Goal: Task Accomplishment & Management: Manage account settings

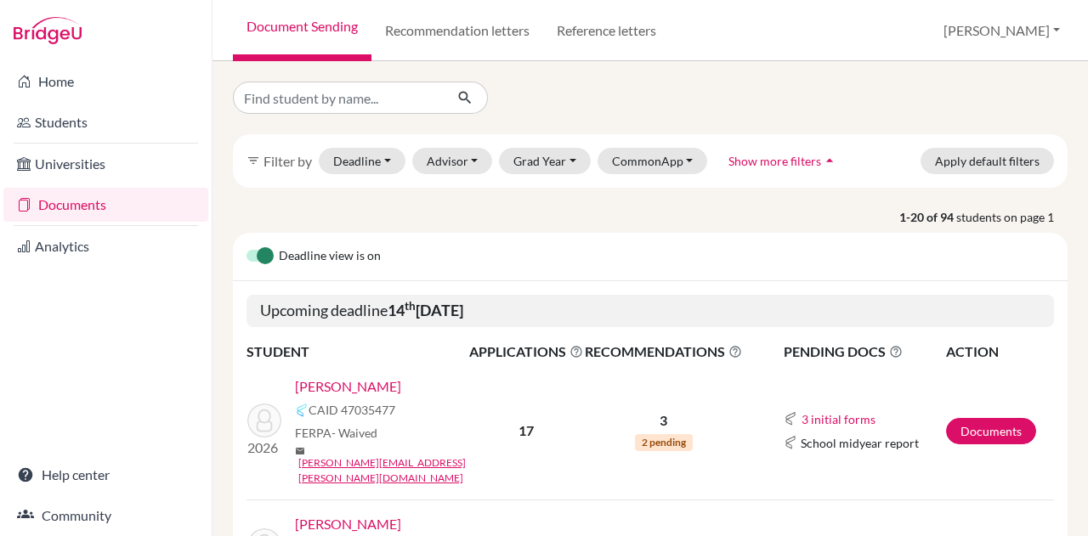
click at [346, 383] on link "Atzbach, Amelia" at bounding box center [348, 386] width 106 height 20
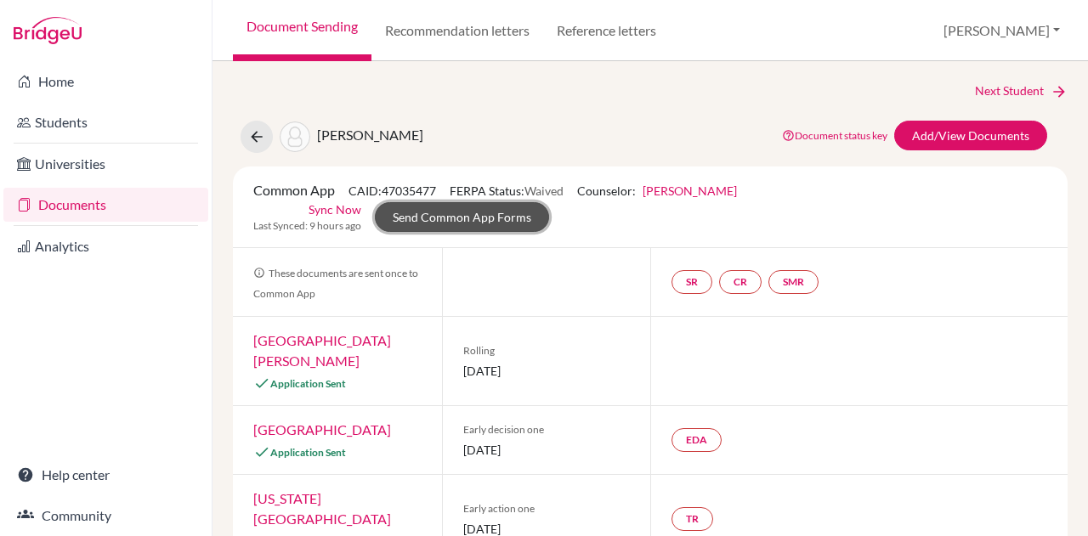
click at [470, 218] on link "Send Common App Forms" at bounding box center [462, 217] width 174 height 30
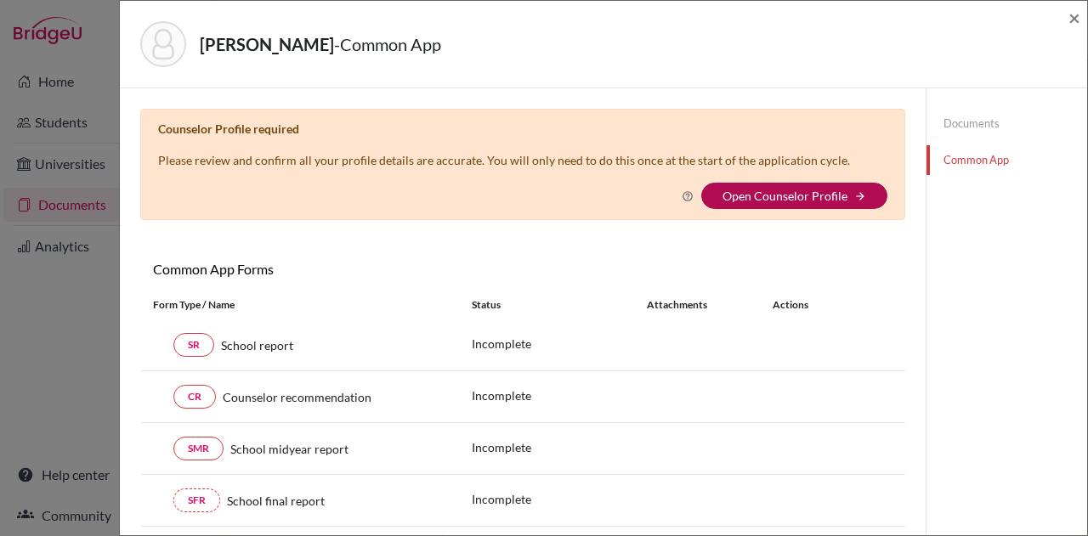
click at [766, 190] on link "Open Counselor Profile" at bounding box center [784, 196] width 125 height 14
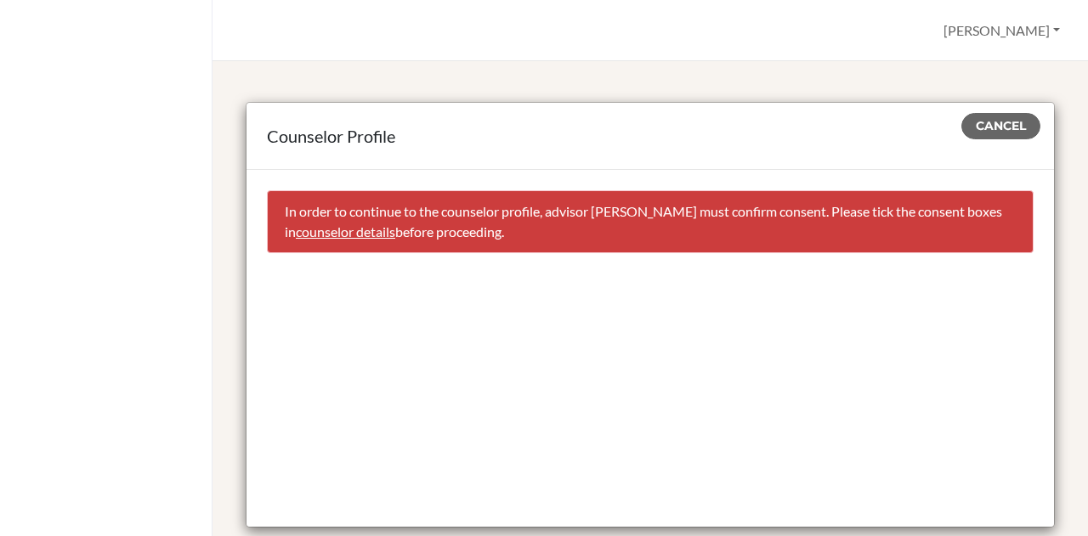
click at [387, 232] on link "counselor details" at bounding box center [345, 231] width 99 height 16
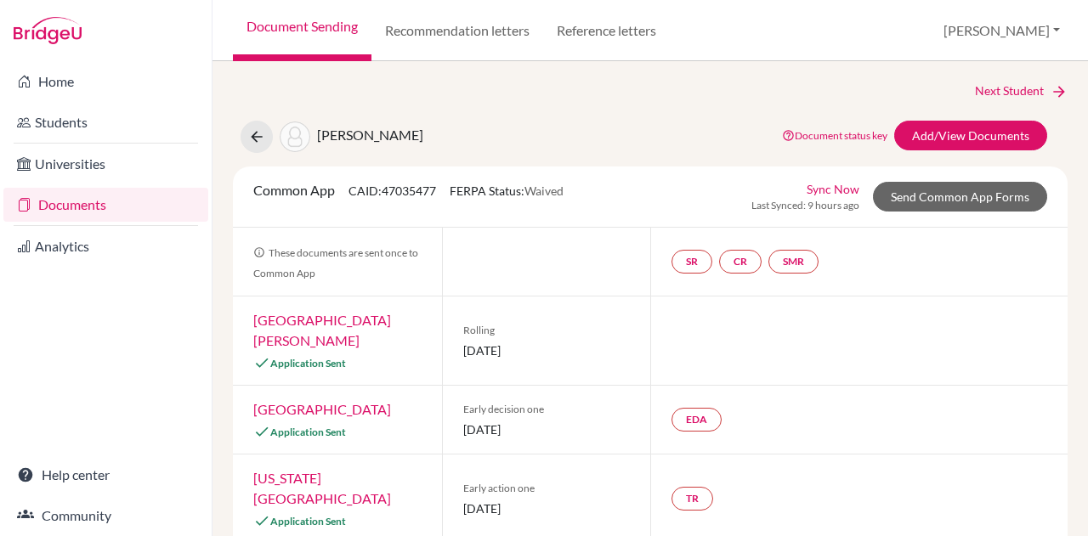
select select "413035"
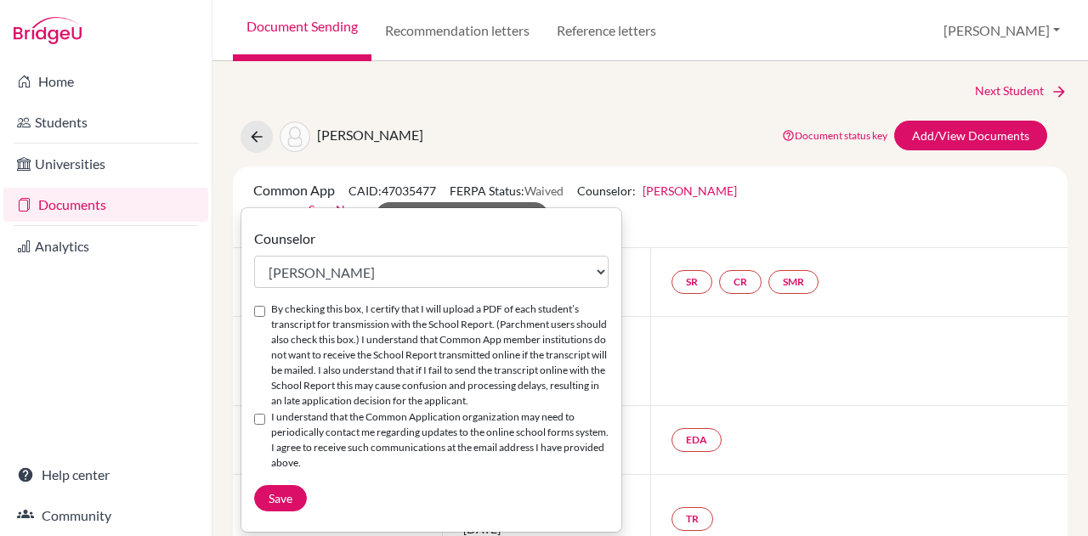
click at [258, 311] on input "By checking this box, I certify that I will upload a PDF of each student’s tran…" at bounding box center [259, 311] width 11 height 11
checkbox input "true"
click at [257, 417] on input "I understand that the Common Application organization may need to periodically …" at bounding box center [259, 419] width 11 height 11
checkbox input "true"
click at [272, 492] on span "Save" at bounding box center [281, 498] width 24 height 14
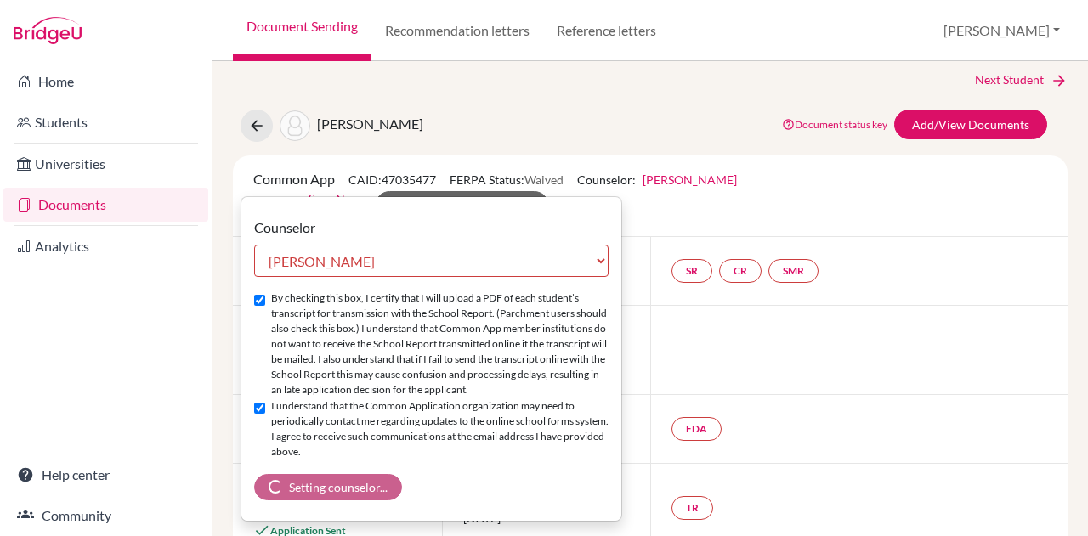
scroll to position [9, 0]
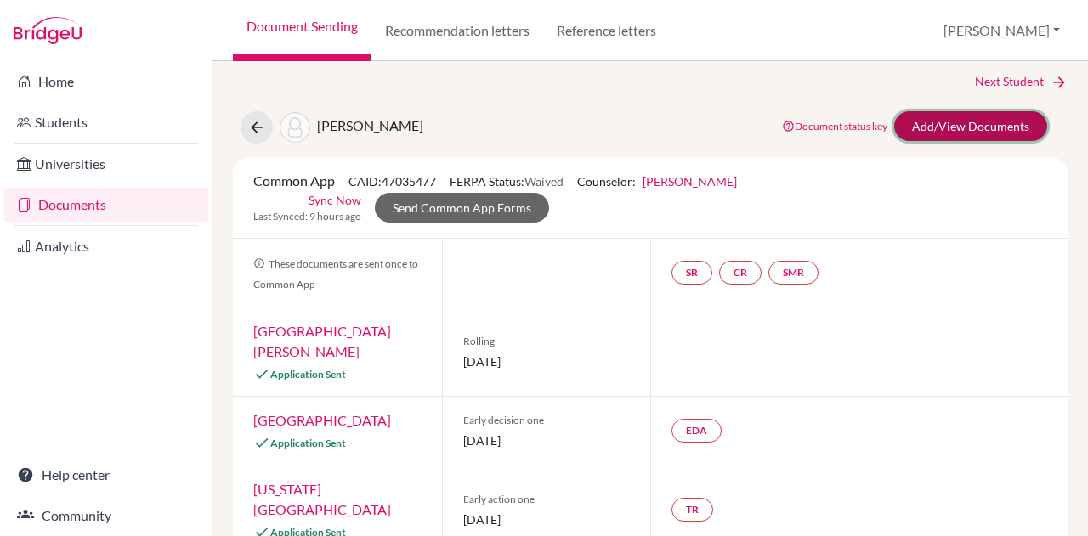
click at [943, 127] on link "Add/View Documents" at bounding box center [970, 126] width 153 height 30
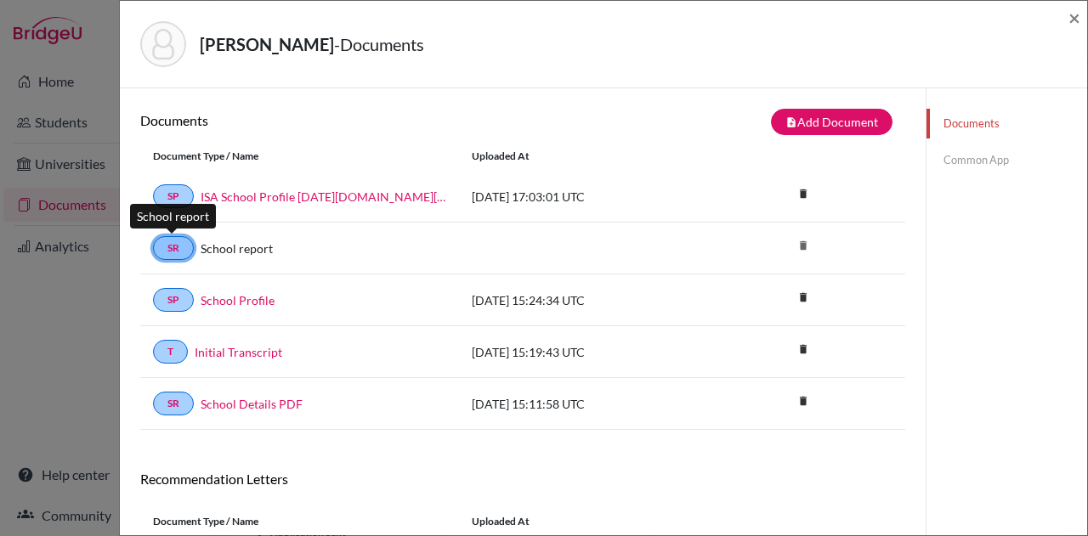
click at [171, 250] on link "SR" at bounding box center [173, 248] width 41 height 24
click at [168, 244] on link "SR" at bounding box center [173, 248] width 41 height 24
click at [180, 240] on link "SR" at bounding box center [173, 248] width 41 height 24
click at [944, 155] on link "Common App" at bounding box center [1006, 160] width 161 height 30
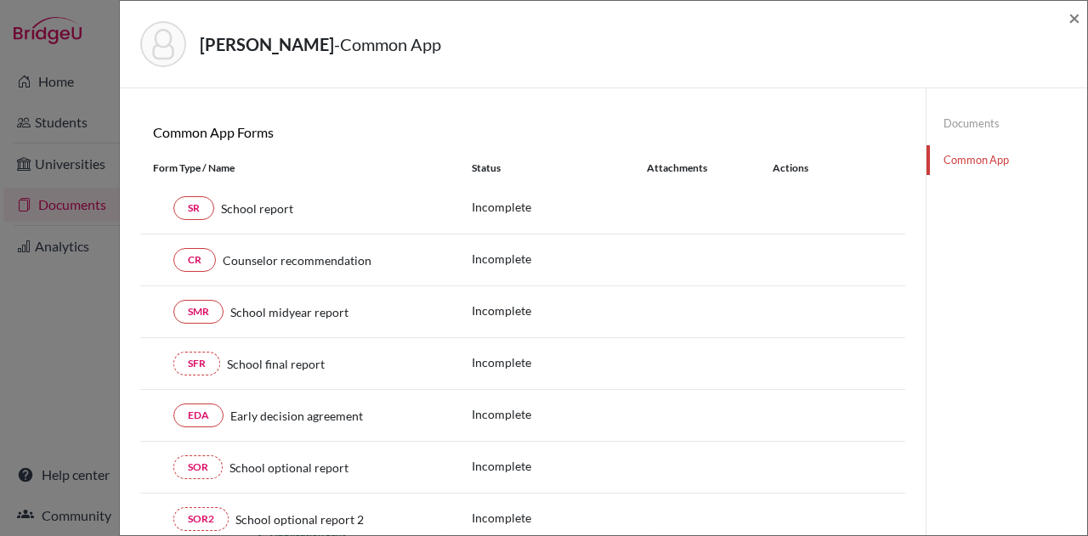
scroll to position [114, 0]
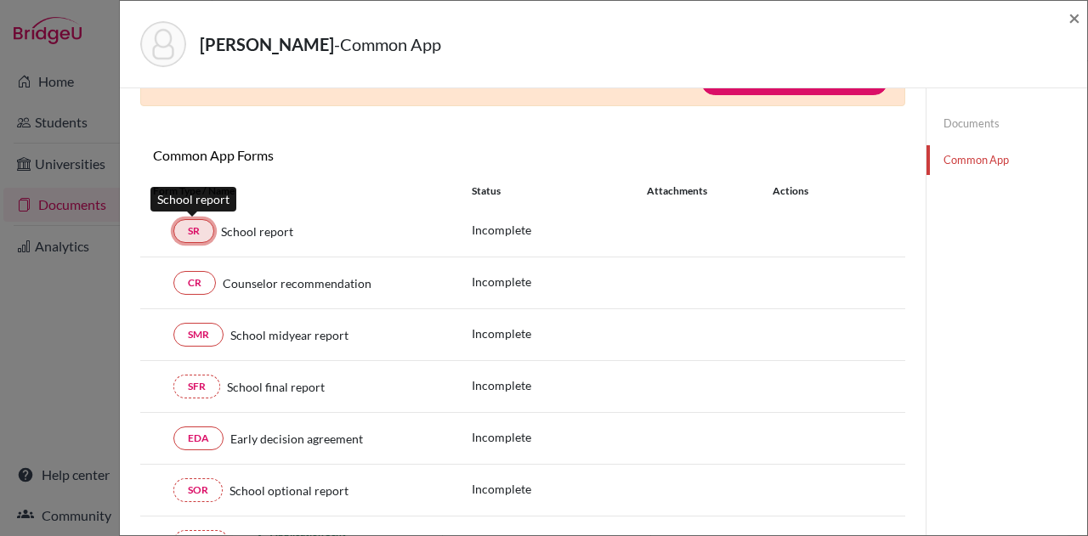
click at [196, 225] on link "SR" at bounding box center [193, 231] width 41 height 24
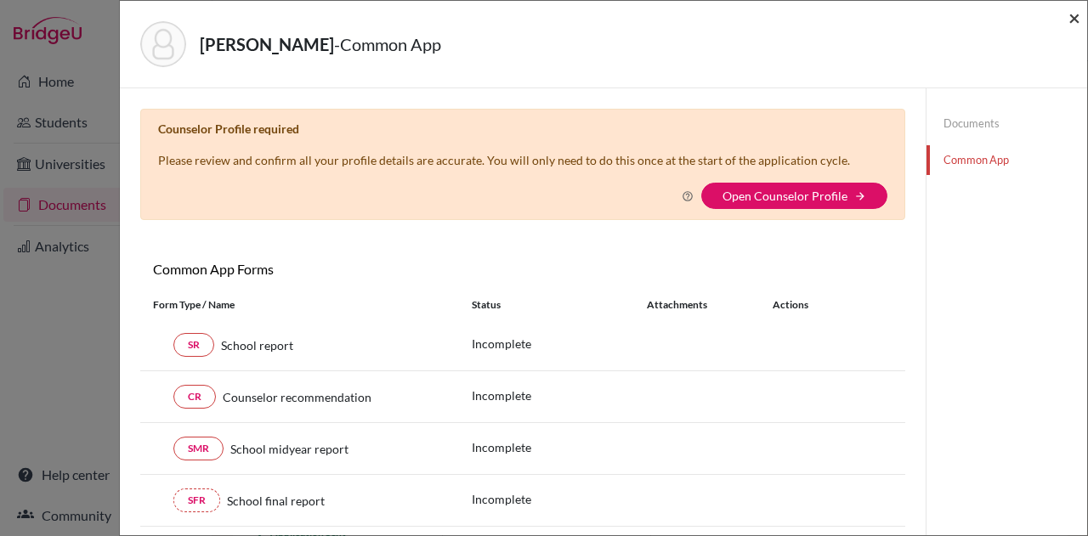
click at [1077, 18] on span "×" at bounding box center [1074, 17] width 12 height 25
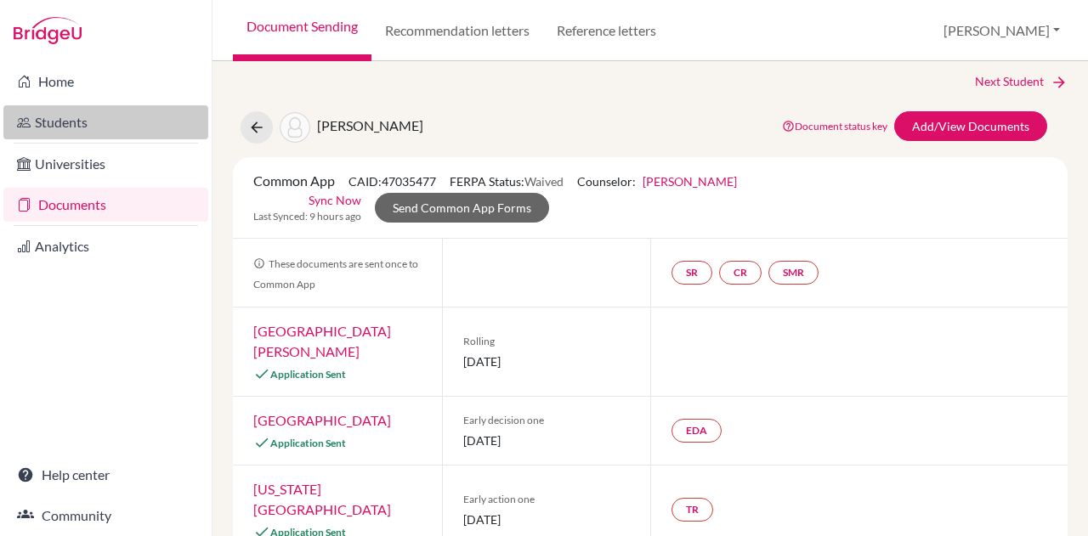
click at [53, 125] on link "Students" at bounding box center [105, 122] width 205 height 34
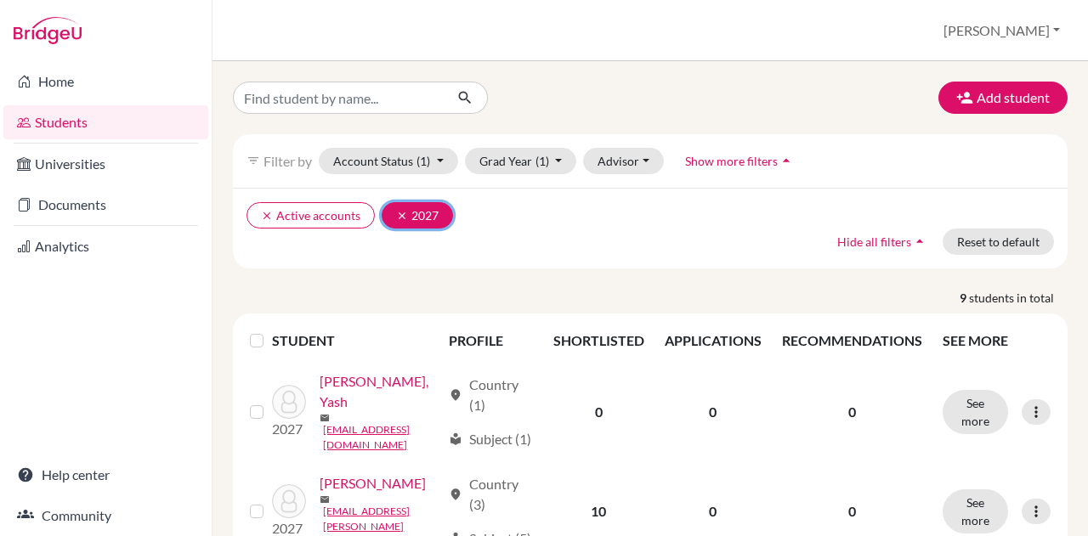
click at [398, 215] on icon "clear" at bounding box center [402, 216] width 12 height 12
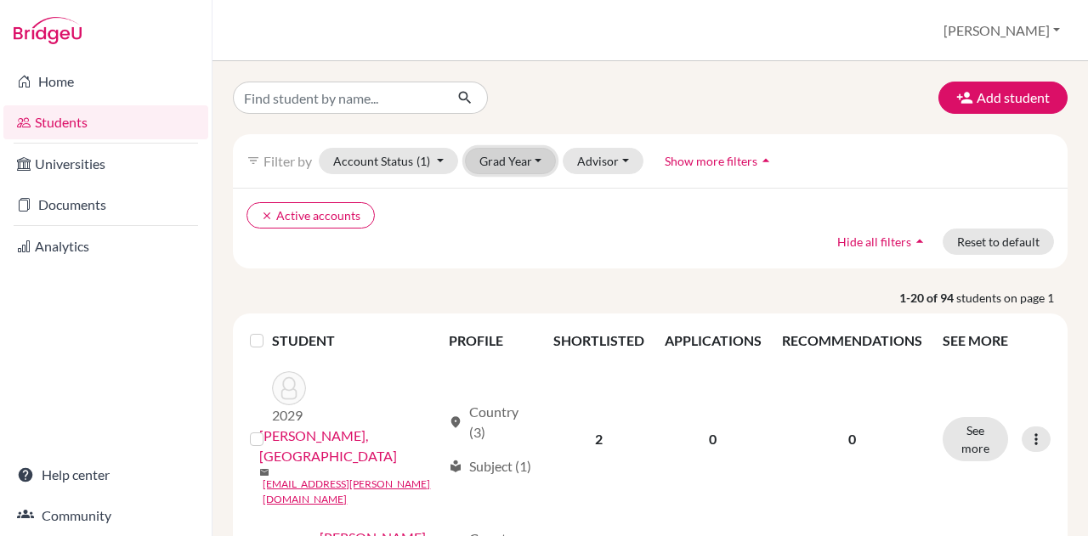
click at [503, 163] on button "Grad Year" at bounding box center [511, 161] width 92 height 26
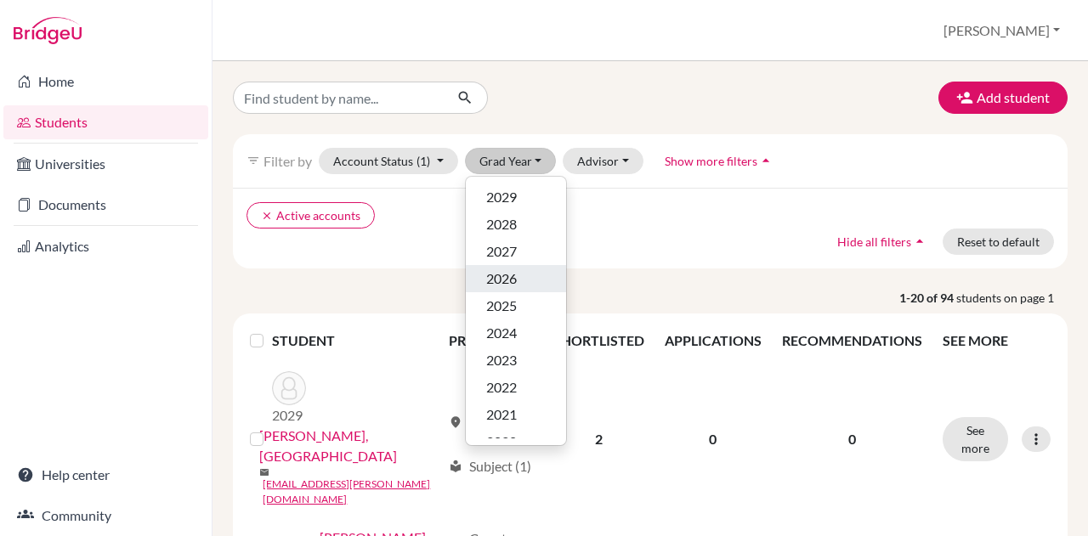
click at [495, 273] on span "2026" at bounding box center [501, 279] width 31 height 20
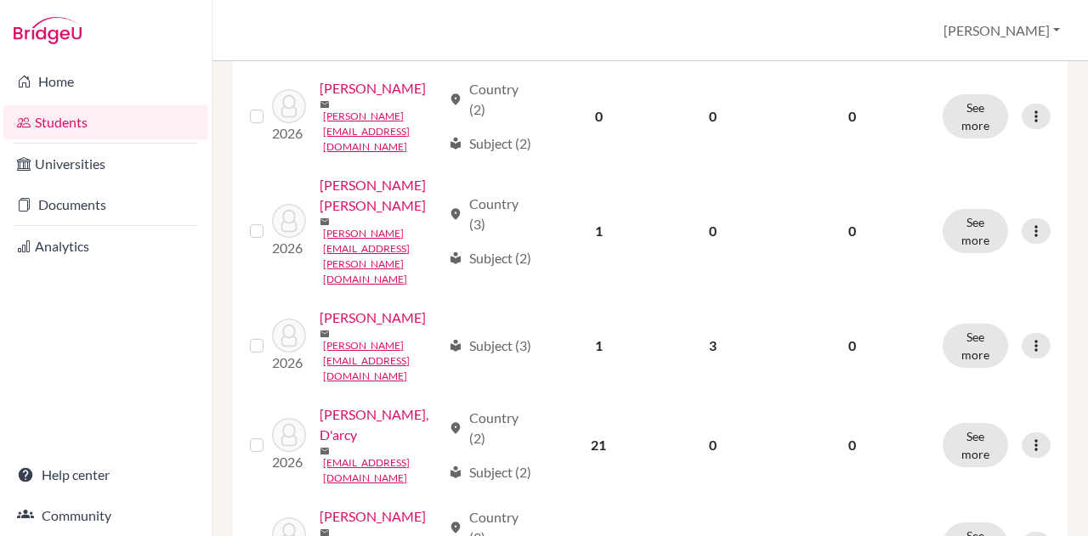
scroll to position [965, 0]
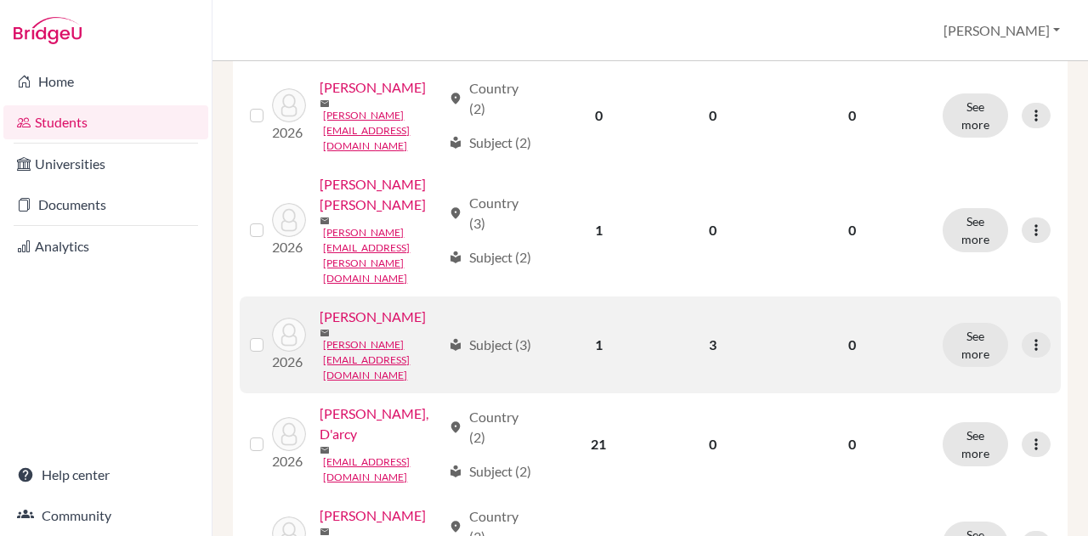
click at [325, 327] on link "[PERSON_NAME]" at bounding box center [372, 317] width 106 height 20
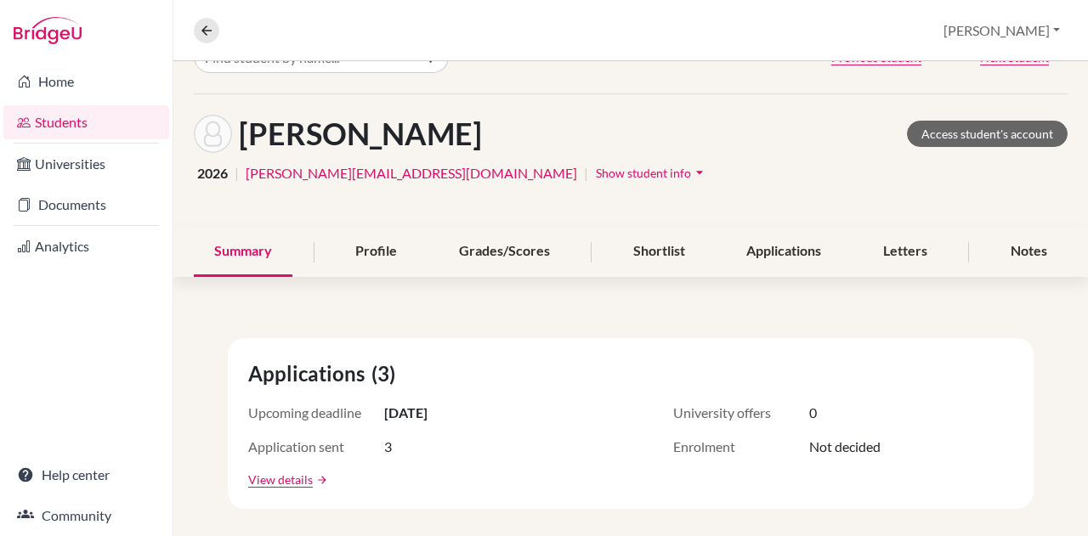
scroll to position [48, 0]
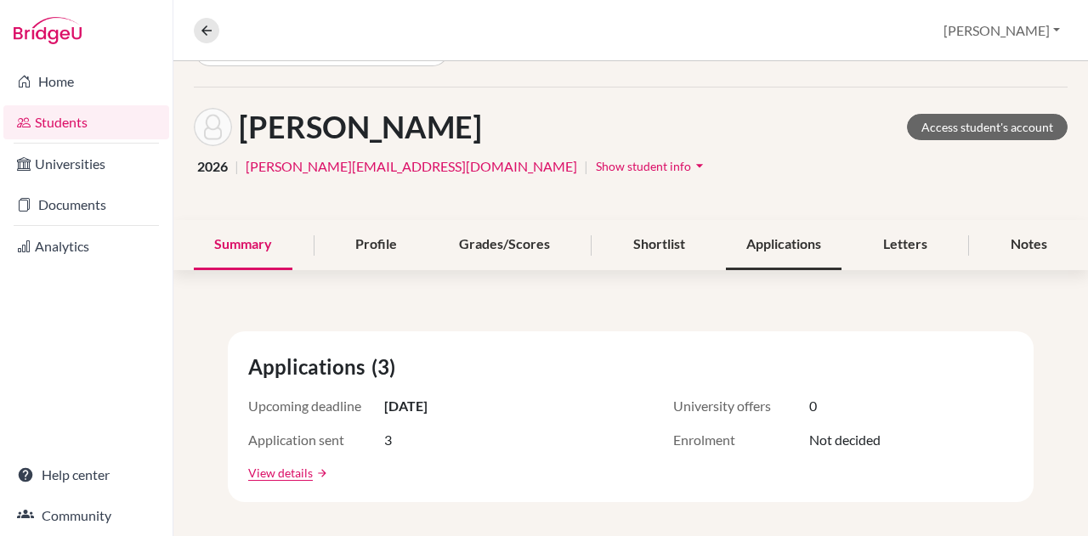
click at [768, 249] on div "Applications" at bounding box center [784, 245] width 116 height 50
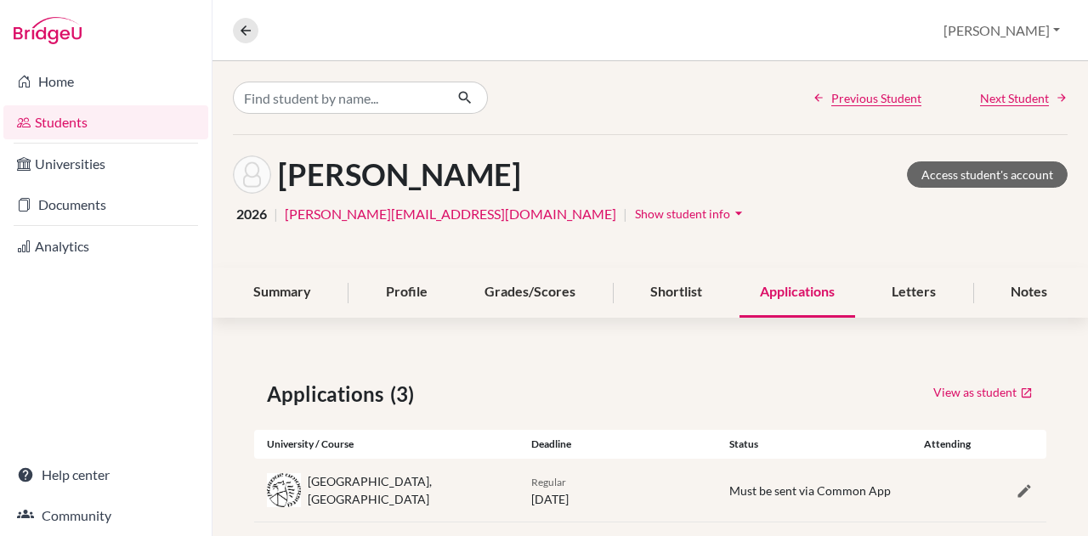
click at [635, 210] on span "Show student info" at bounding box center [682, 213] width 95 height 14
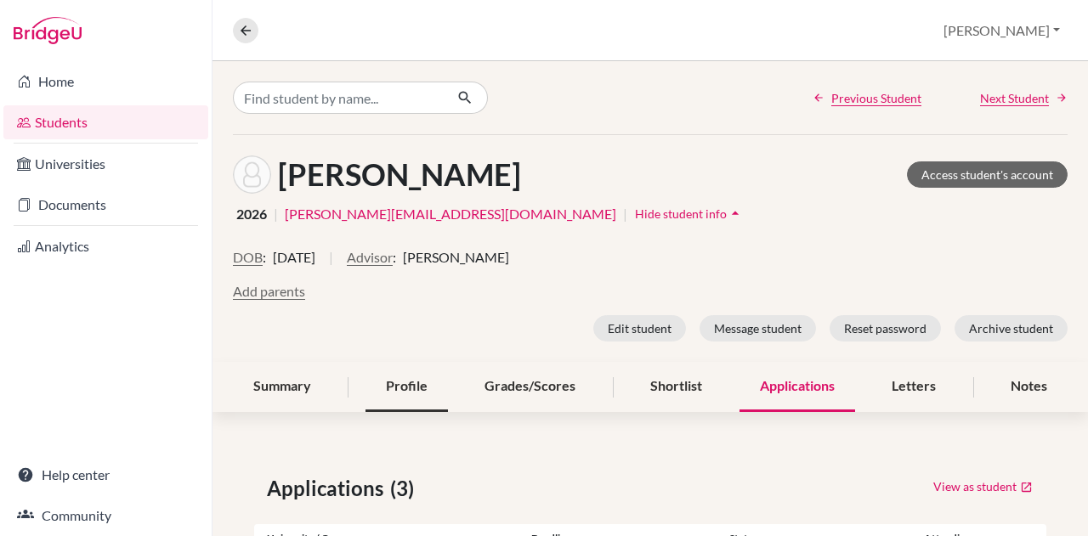
click at [415, 380] on div "Profile" at bounding box center [406, 387] width 82 height 50
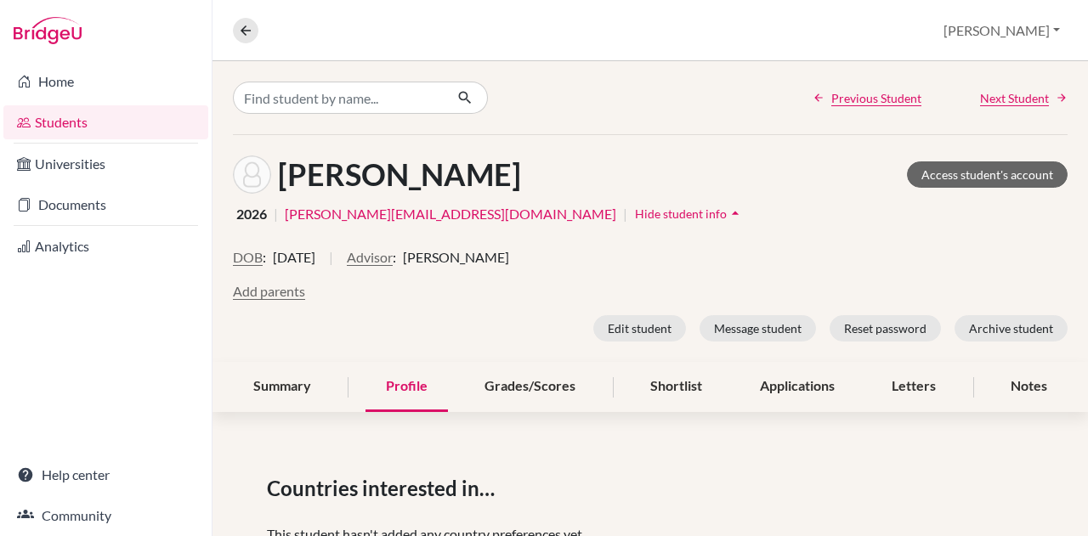
click at [406, 387] on div "Profile" at bounding box center [406, 387] width 82 height 50
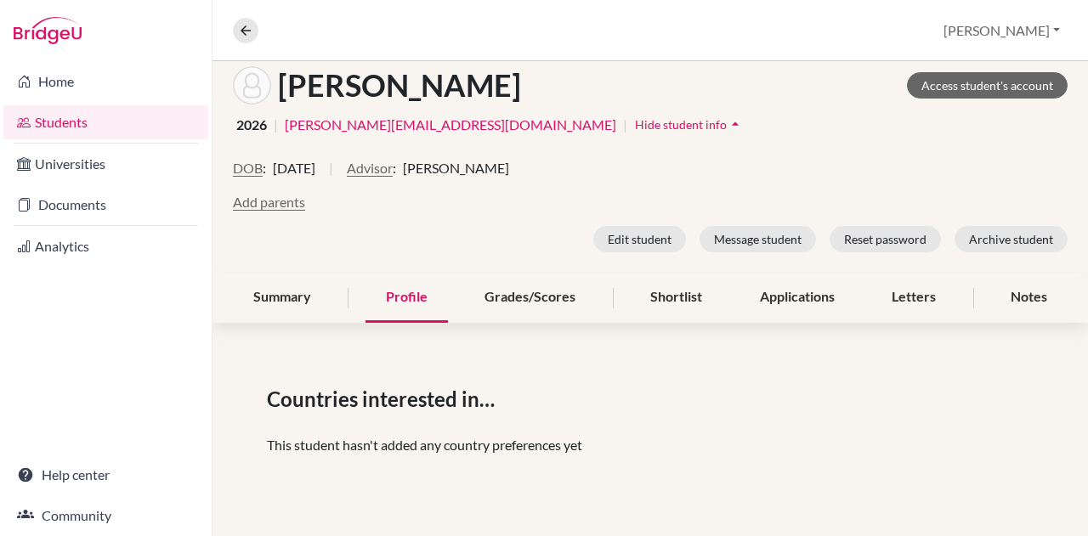
scroll to position [85, 0]
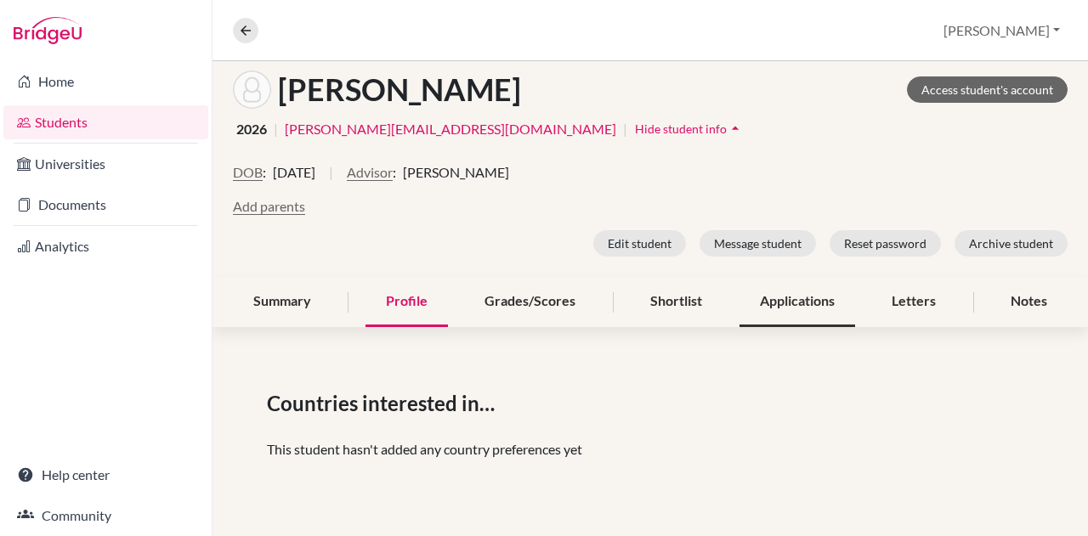
click at [783, 303] on div "Applications" at bounding box center [797, 302] width 116 height 50
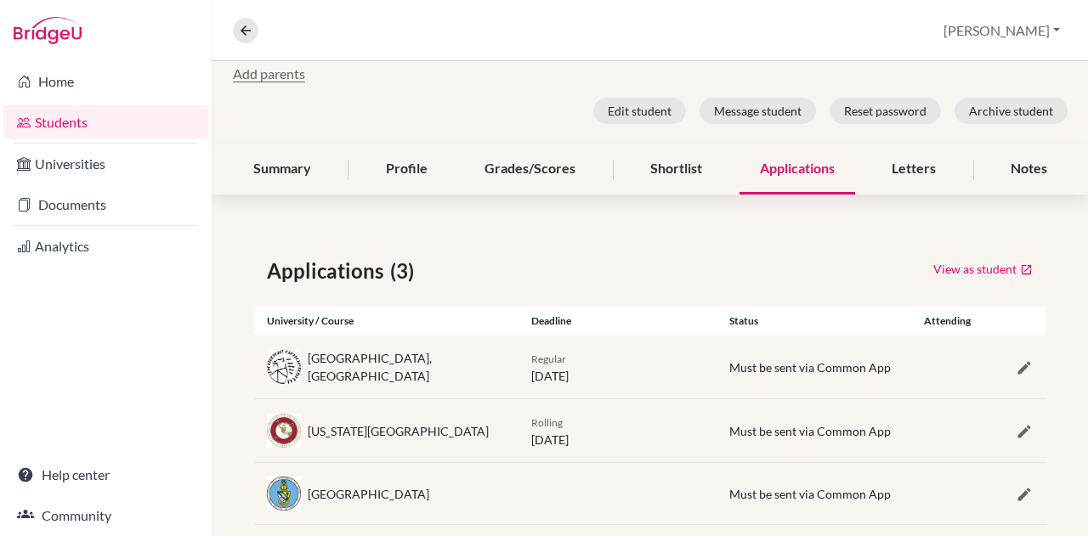
scroll to position [245, 0]
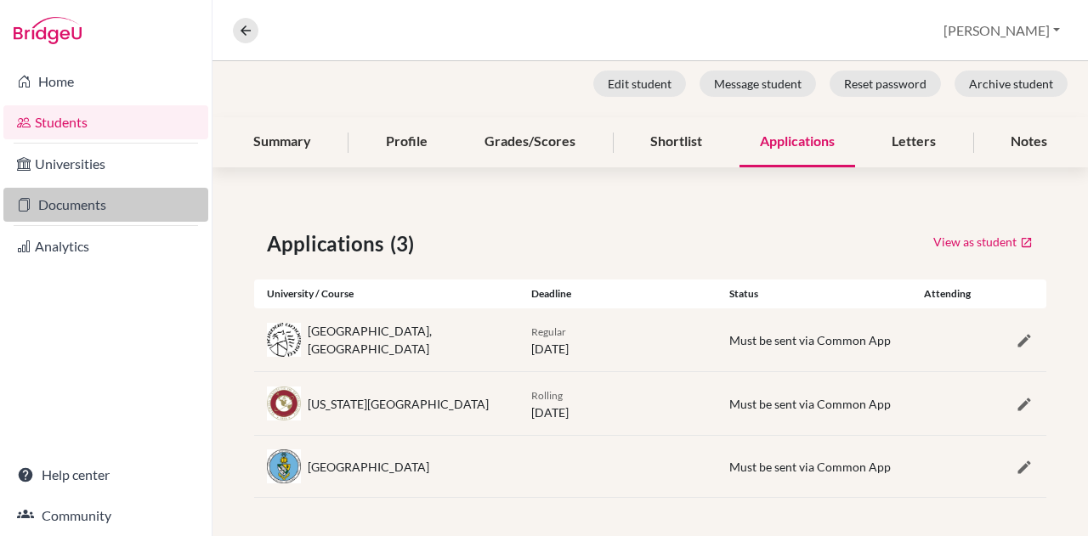
click at [93, 199] on link "Documents" at bounding box center [105, 205] width 205 height 34
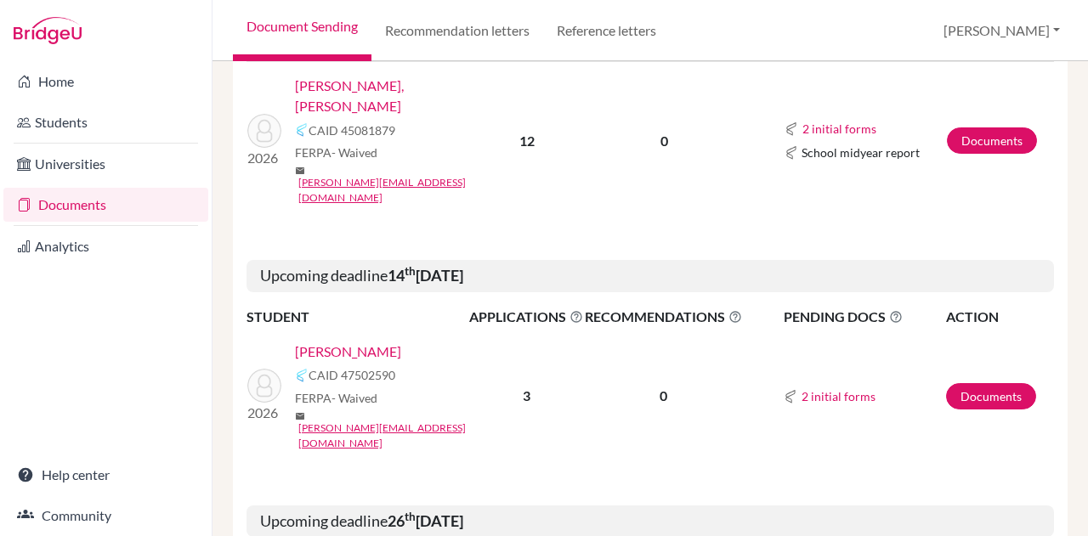
scroll to position [796, 0]
click at [350, 341] on link "[PERSON_NAME]" at bounding box center [348, 351] width 106 height 20
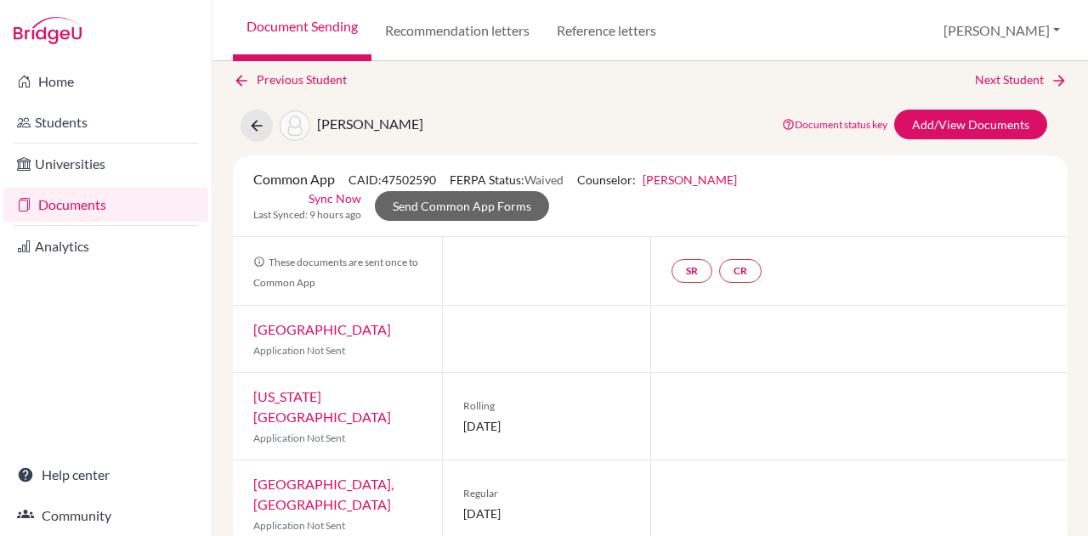
scroll to position [41, 0]
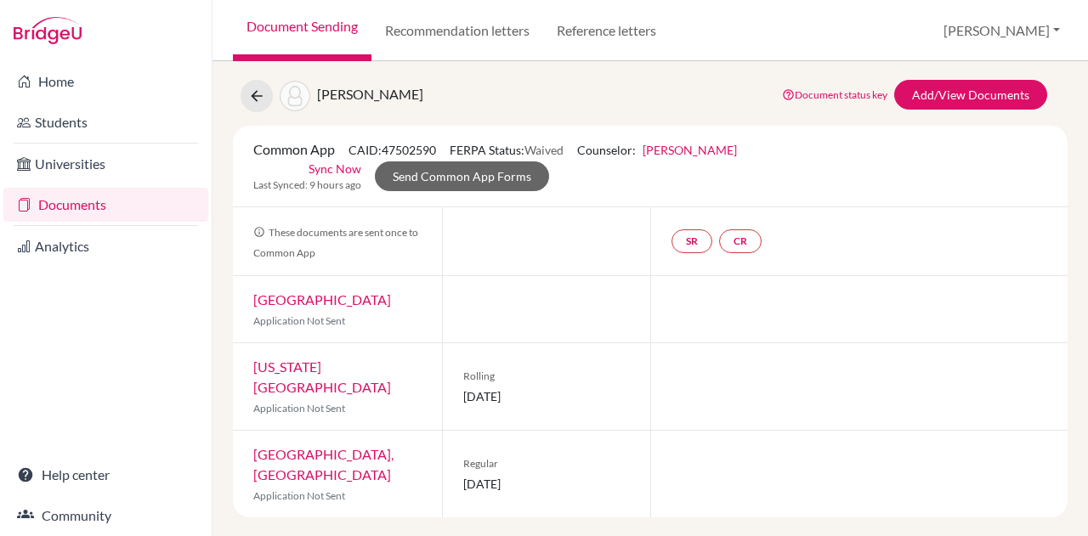
click at [700, 150] on link "[PERSON_NAME]" at bounding box center [689, 150] width 94 height 14
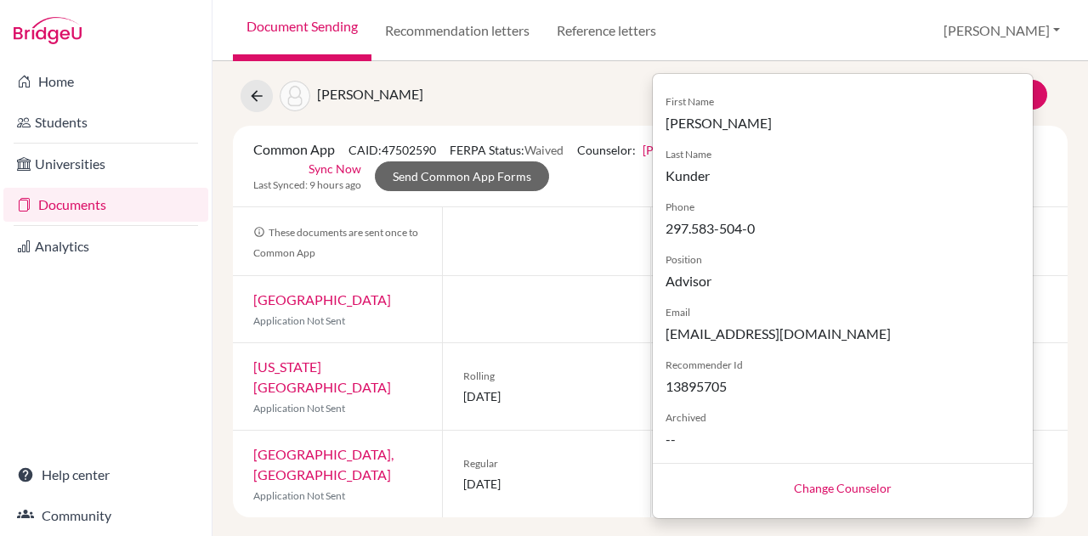
click at [821, 486] on link "Change Counselor" at bounding box center [843, 488] width 98 height 14
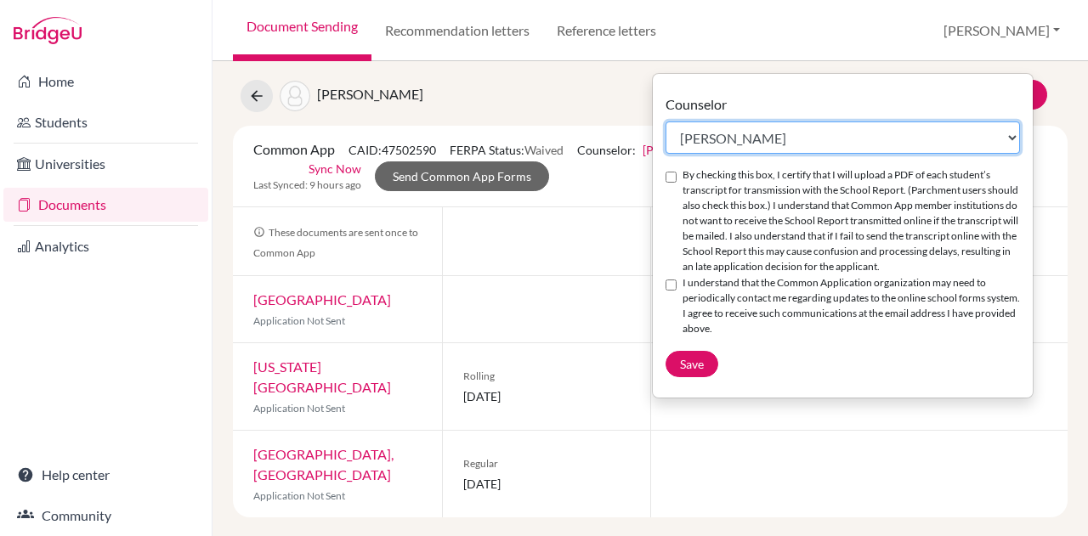
click at [751, 137] on select "Select counselor [PERSON_NAME] Nurkis de [PERSON_NAME] [PERSON_NAME] Duduk [PER…" at bounding box center [842, 138] width 354 height 32
select select "413035"
click at [665, 122] on select "Select counselor [PERSON_NAME] Nurkis de [PERSON_NAME] [PERSON_NAME] Duduk [PER…" at bounding box center [842, 138] width 354 height 32
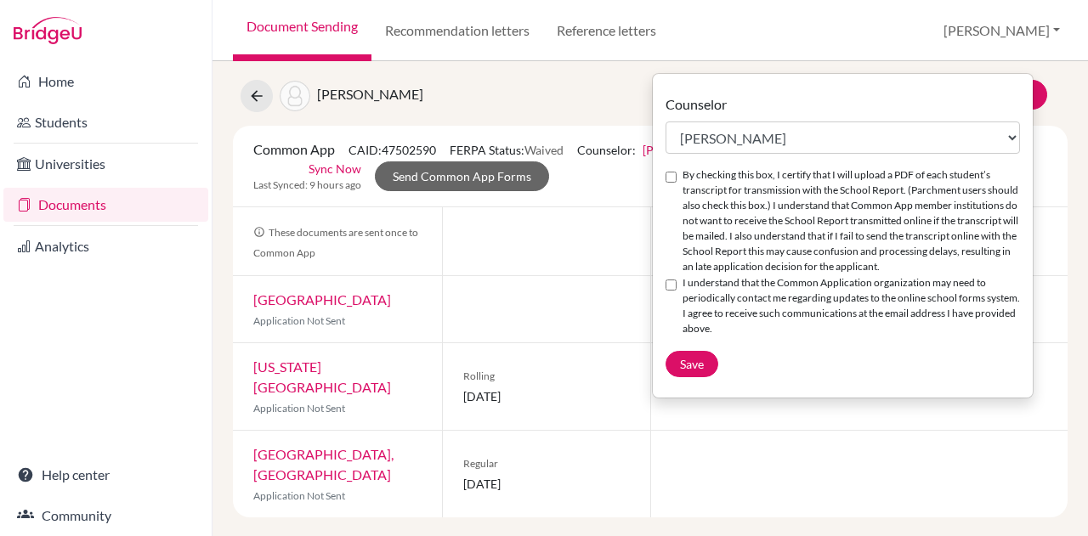
click at [671, 180] on input "By checking this box, I certify that I will upload a PDF of each student’s tran…" at bounding box center [670, 177] width 11 height 11
checkbox input "true"
click at [670, 285] on input "I understand that the Common Application organization may need to periodically …" at bounding box center [670, 285] width 11 height 11
checkbox input "true"
click at [692, 366] on span "Save" at bounding box center [692, 364] width 24 height 14
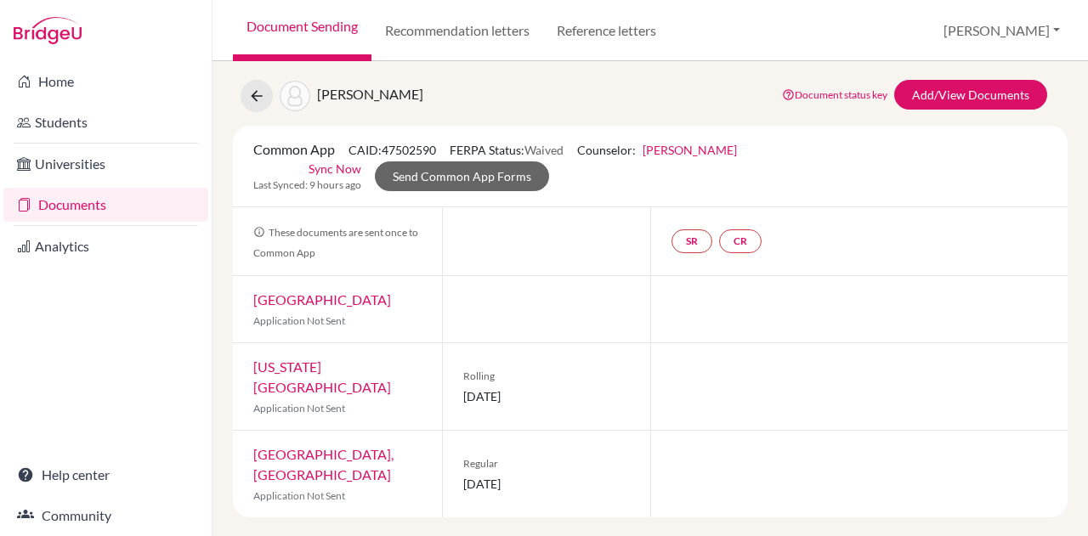
click at [692, 366] on div at bounding box center [858, 386] width 417 height 87
click at [485, 172] on link "Send Common App Forms" at bounding box center [462, 176] width 174 height 30
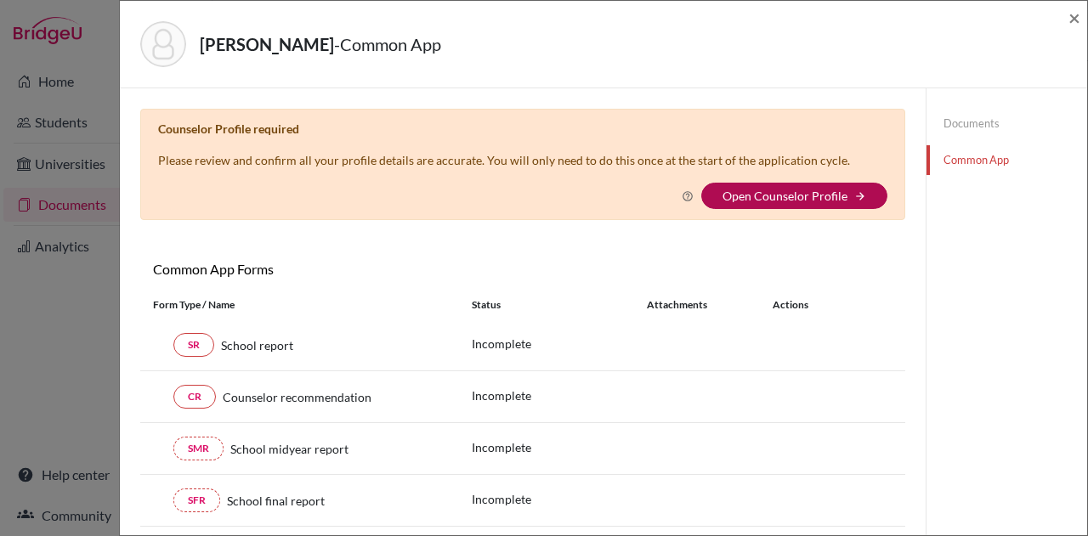
click at [789, 193] on link "Open Counselor Profile" at bounding box center [784, 196] width 125 height 14
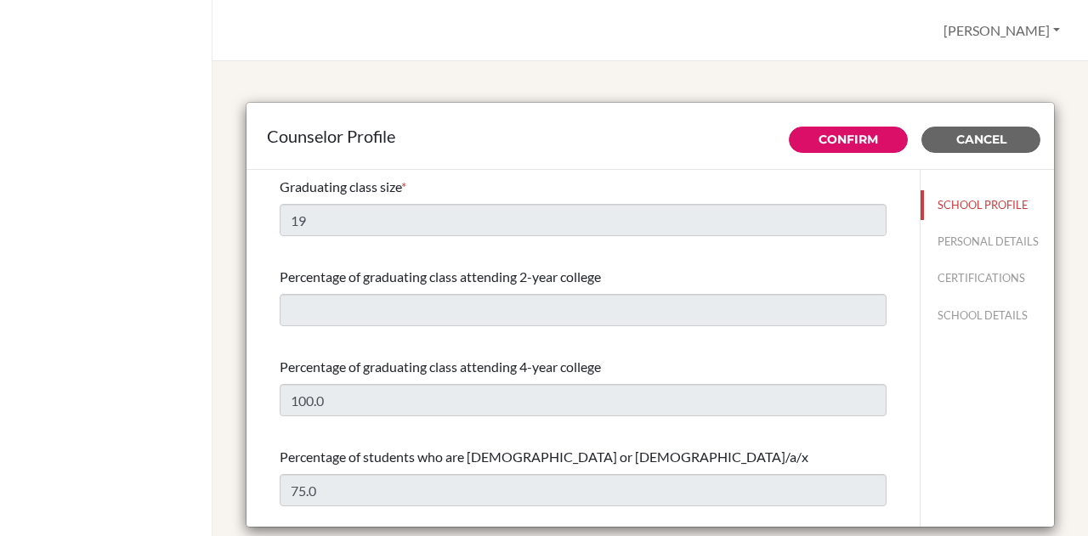
select select "0"
select select "350295"
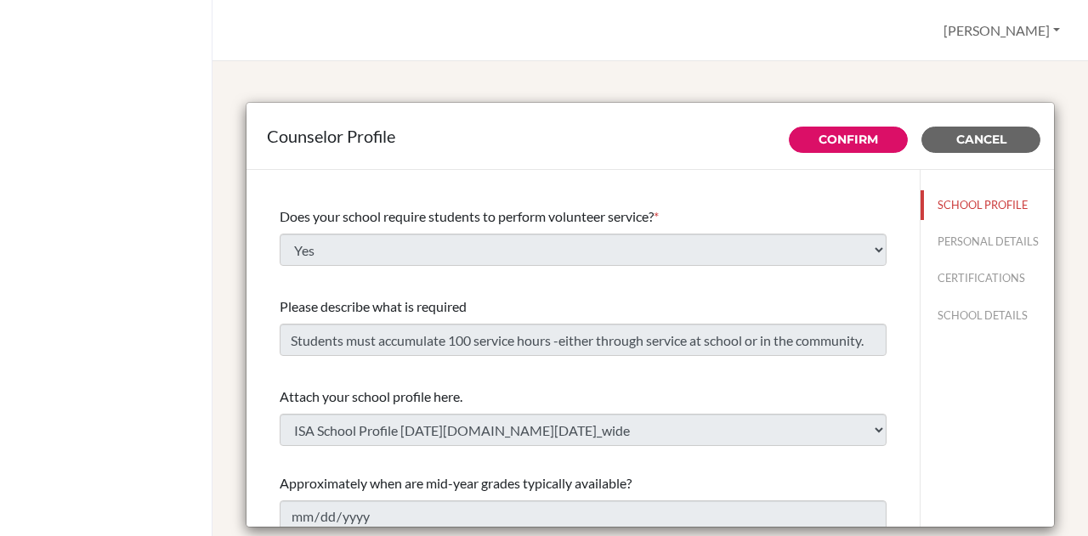
scroll to position [2038, 0]
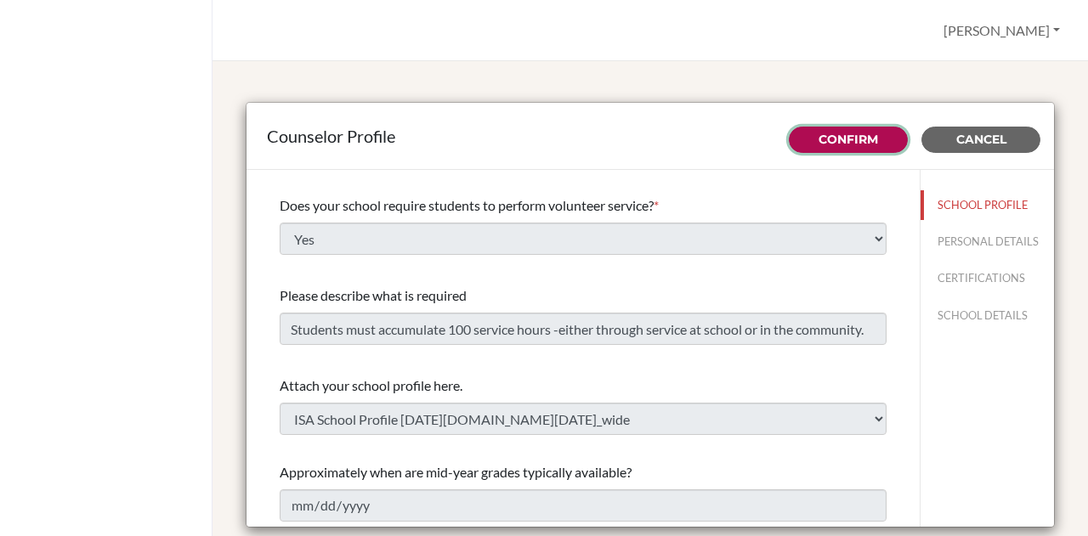
click at [872, 133] on button "Confirm" at bounding box center [848, 140] width 119 height 26
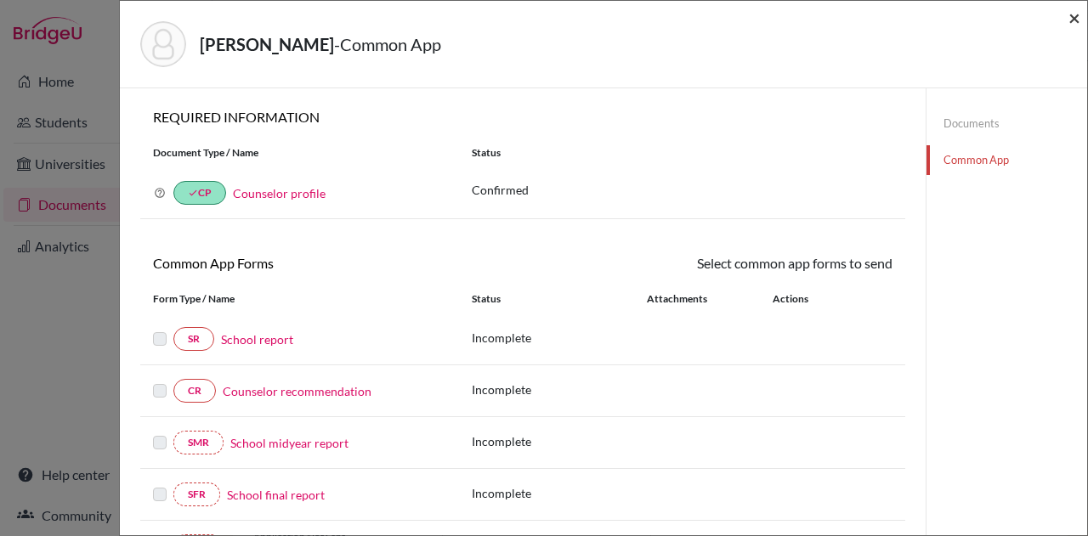
click at [1077, 14] on span "×" at bounding box center [1074, 17] width 12 height 25
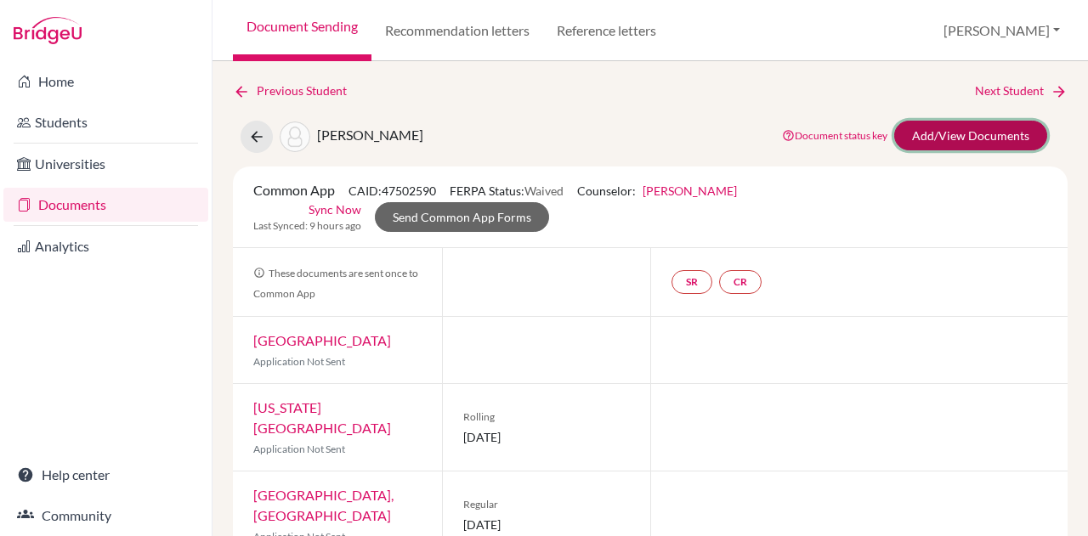
click at [930, 128] on link "Add/View Documents" at bounding box center [970, 136] width 153 height 30
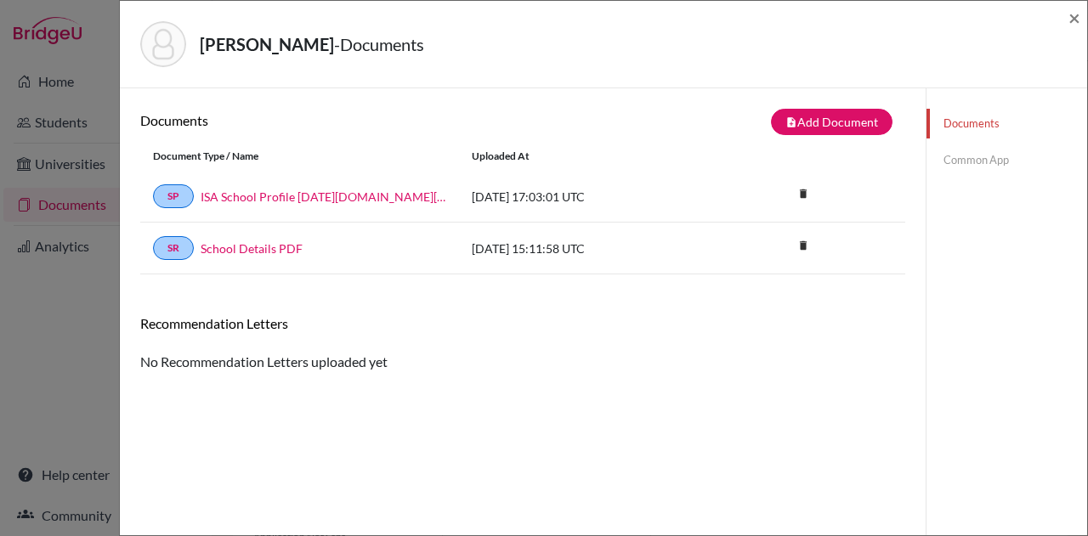
click at [974, 154] on link "Common App" at bounding box center [1006, 160] width 161 height 30
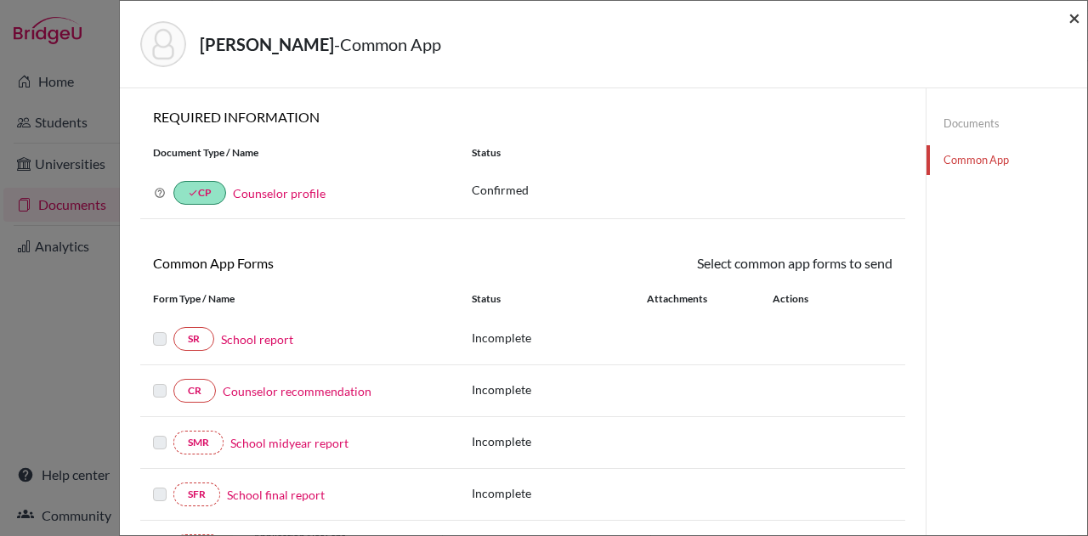
click at [1075, 14] on span "×" at bounding box center [1074, 17] width 12 height 25
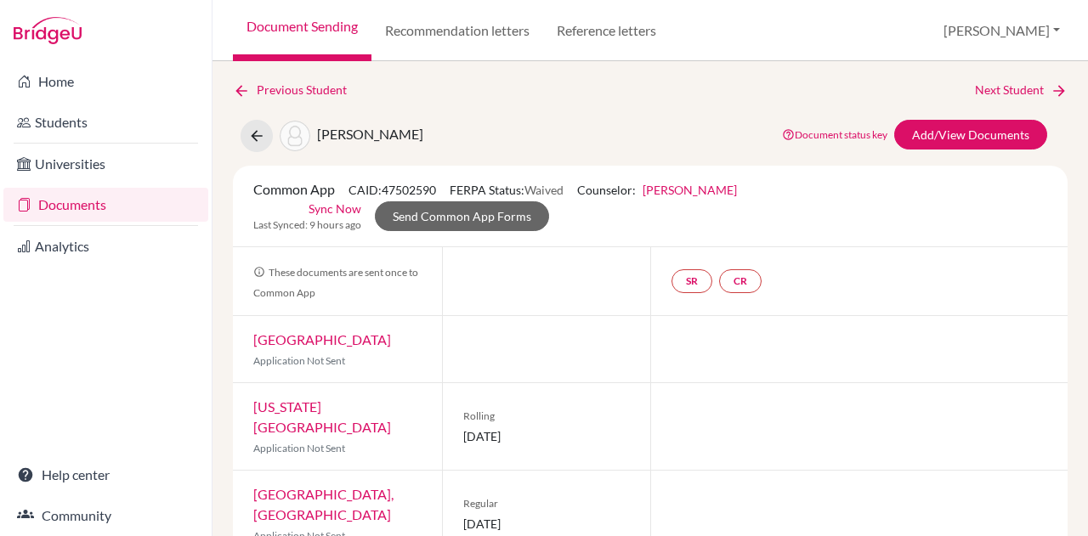
scroll to position [1, 0]
click at [251, 132] on icon at bounding box center [256, 135] width 17 height 17
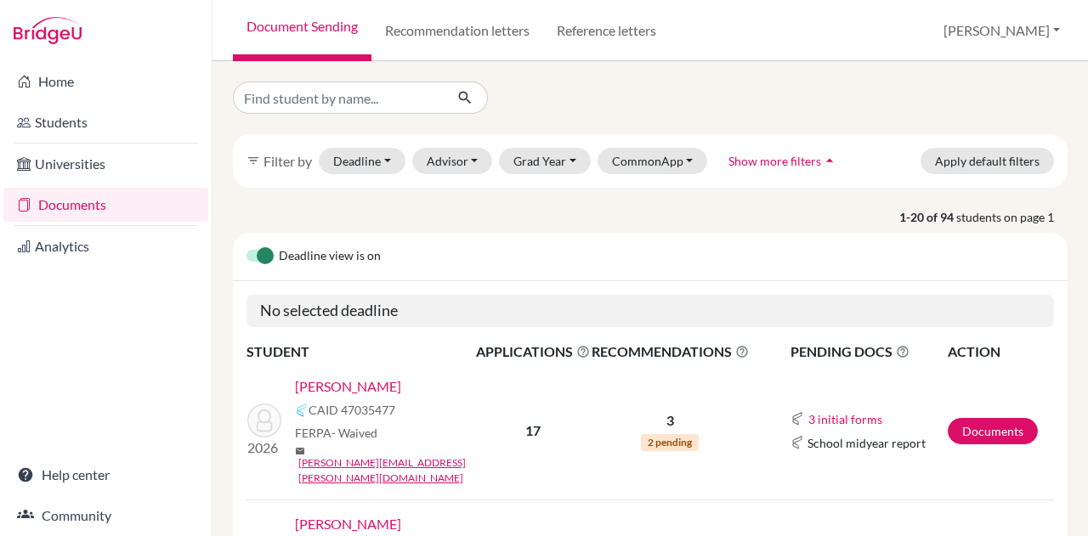
scroll to position [1, 0]
click at [551, 149] on button "Grad Year" at bounding box center [545, 160] width 92 height 26
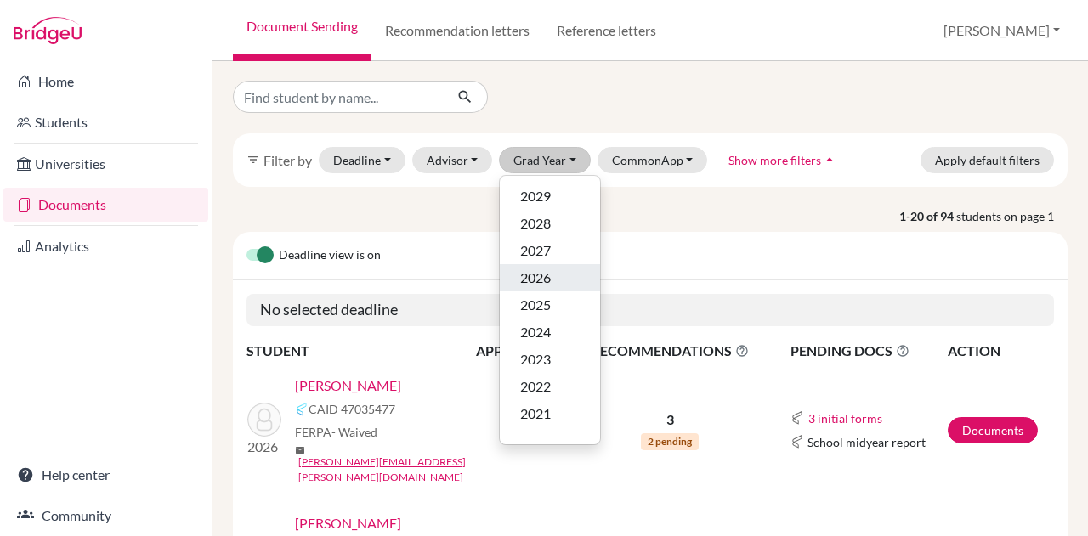
click at [531, 269] on span "2026" at bounding box center [535, 278] width 31 height 20
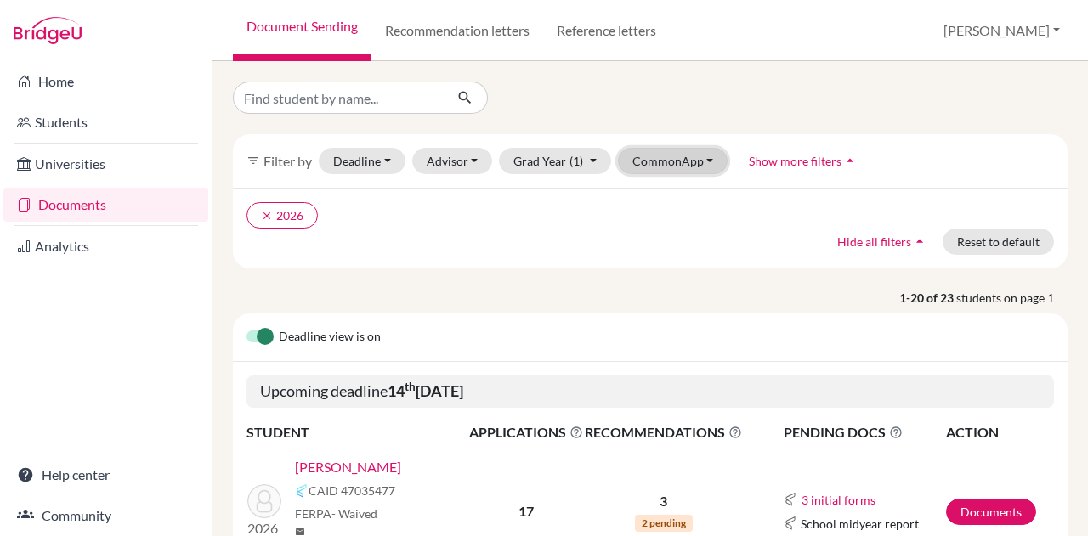
click at [642, 155] on button "CommonApp" at bounding box center [673, 161] width 110 height 26
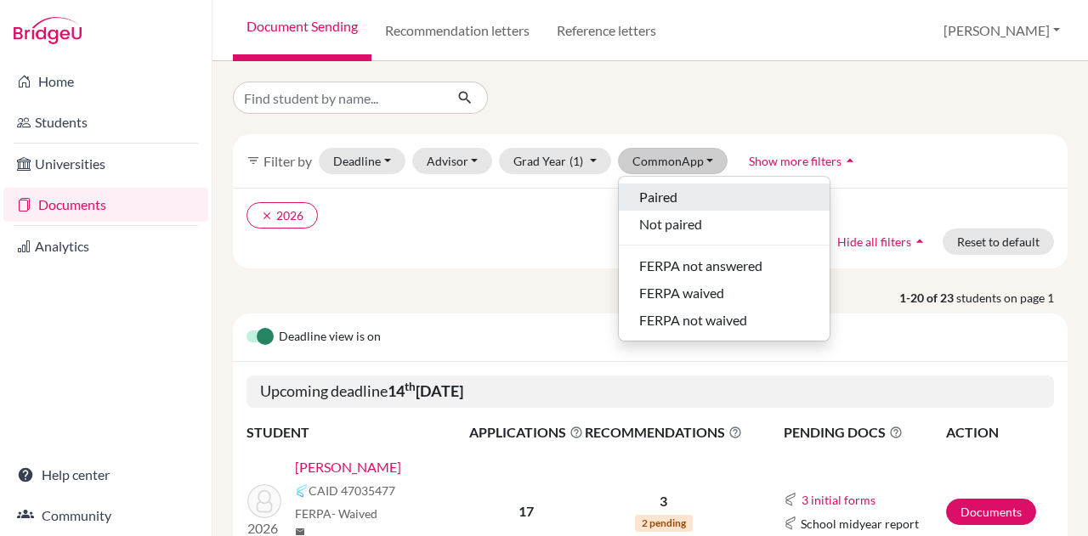
click at [639, 195] on span "Paired" at bounding box center [658, 197] width 38 height 20
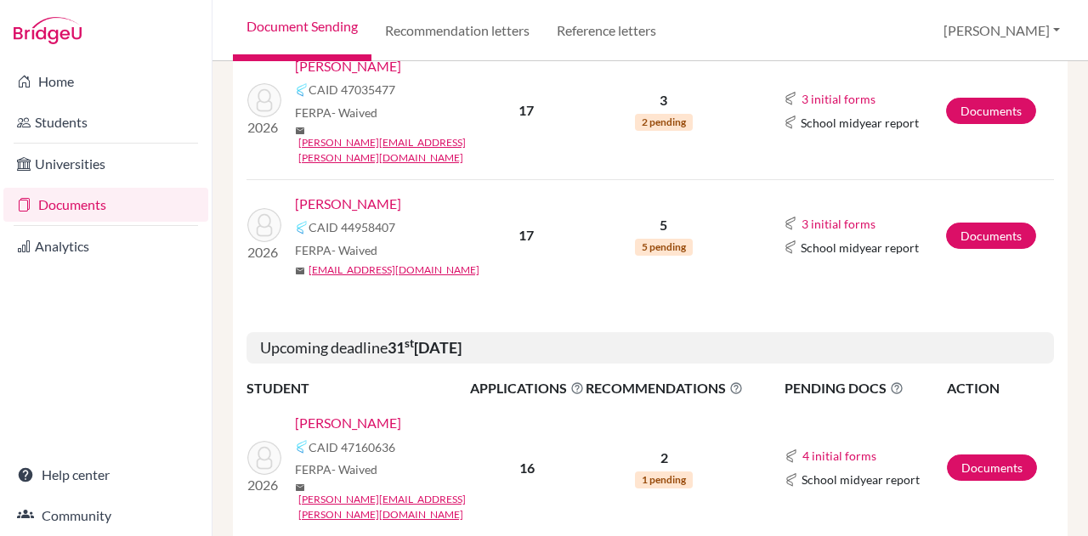
scroll to position [608, 0]
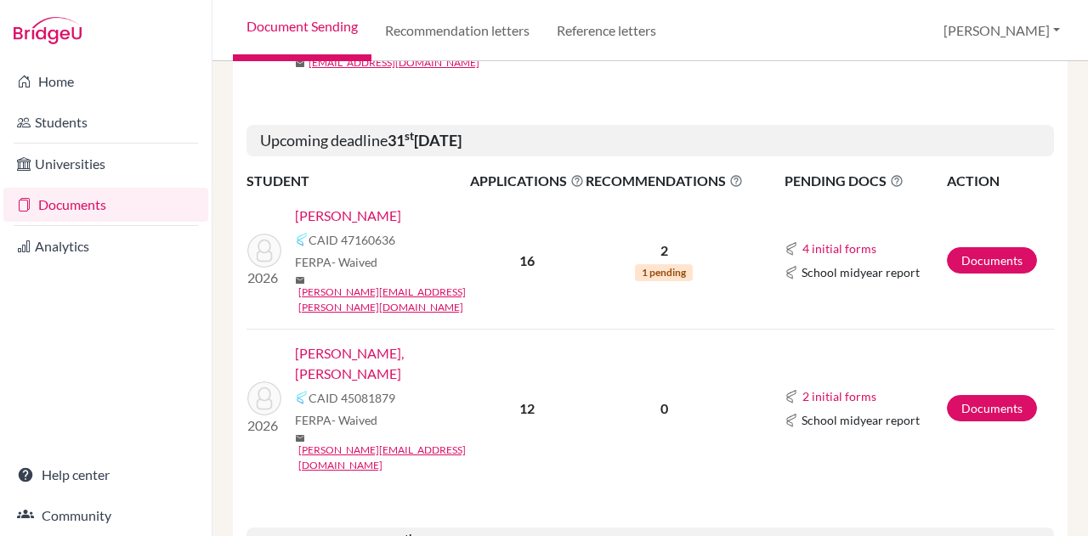
click at [336, 206] on link "Alwani, Krish" at bounding box center [348, 216] width 106 height 20
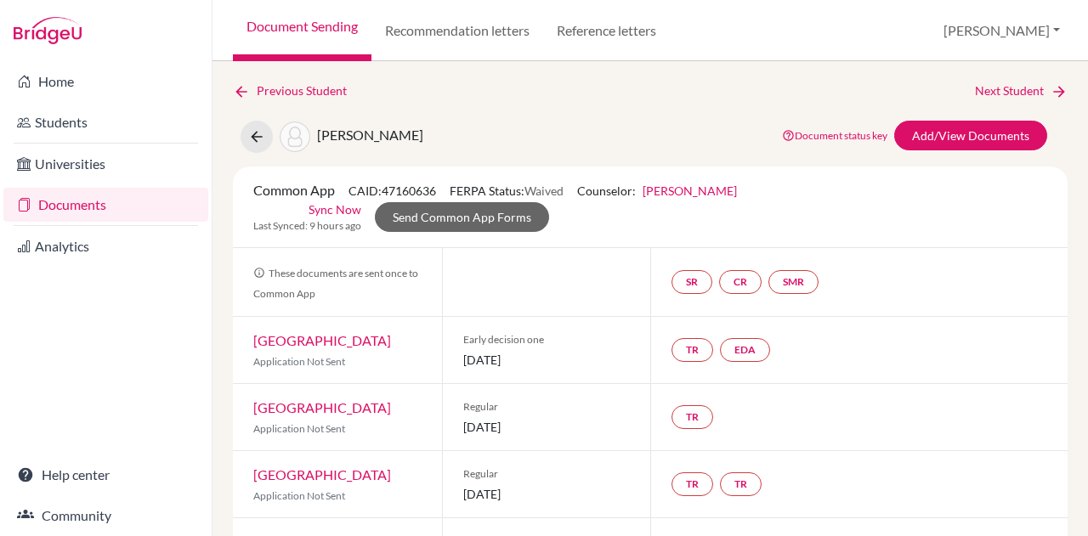
click at [702, 193] on link "[PERSON_NAME]" at bounding box center [689, 191] width 94 height 14
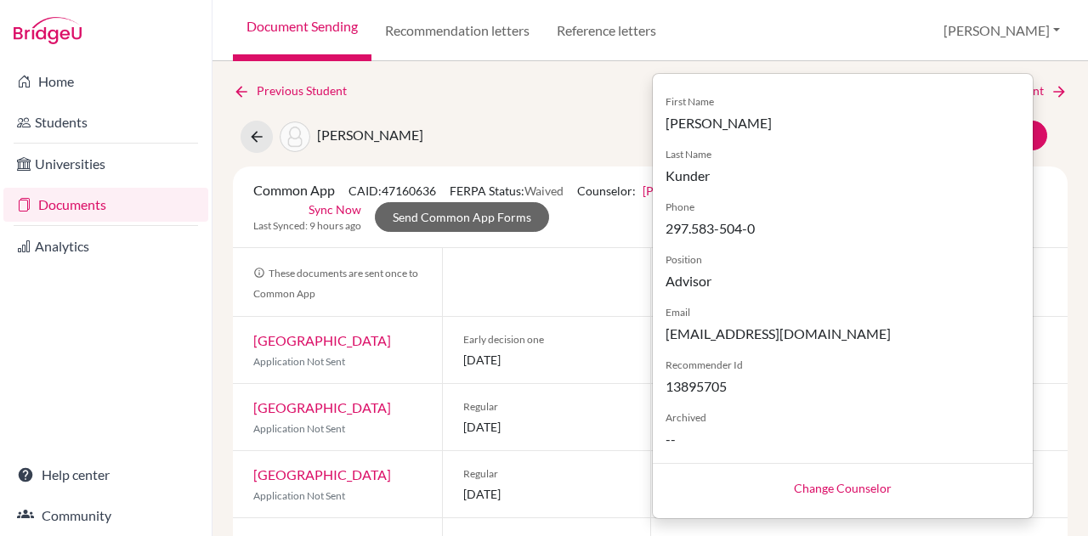
click at [823, 493] on link "Change Counselor" at bounding box center [843, 488] width 98 height 14
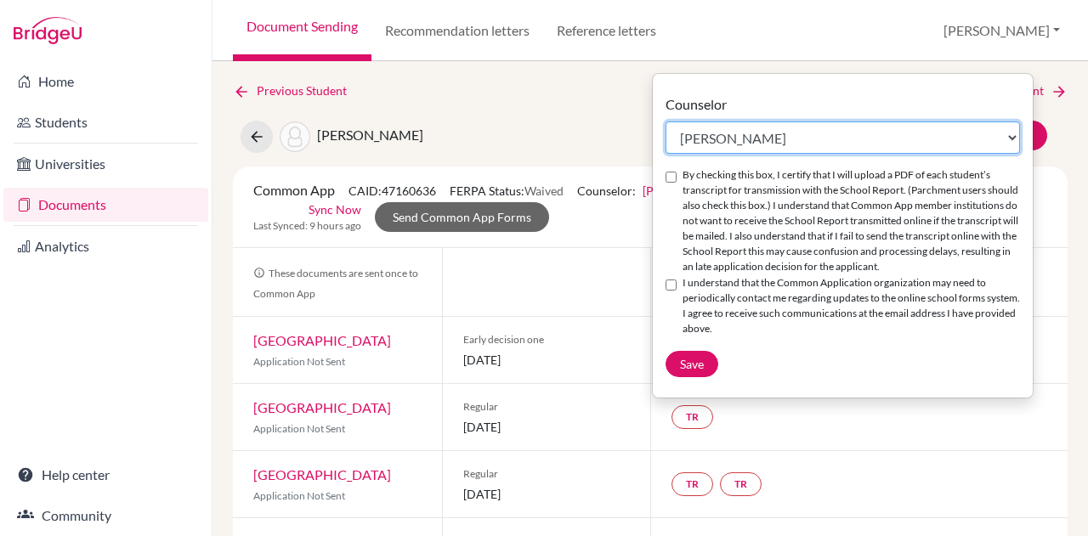
click at [706, 142] on select "Select counselor [PERSON_NAME] Nurkis de [PERSON_NAME] [PERSON_NAME] Duduk [PER…" at bounding box center [842, 138] width 354 height 32
select select "413035"
click at [665, 122] on select "Select counselor [PERSON_NAME] Nurkis de [PERSON_NAME] [PERSON_NAME] Duduk [PER…" at bounding box center [842, 138] width 354 height 32
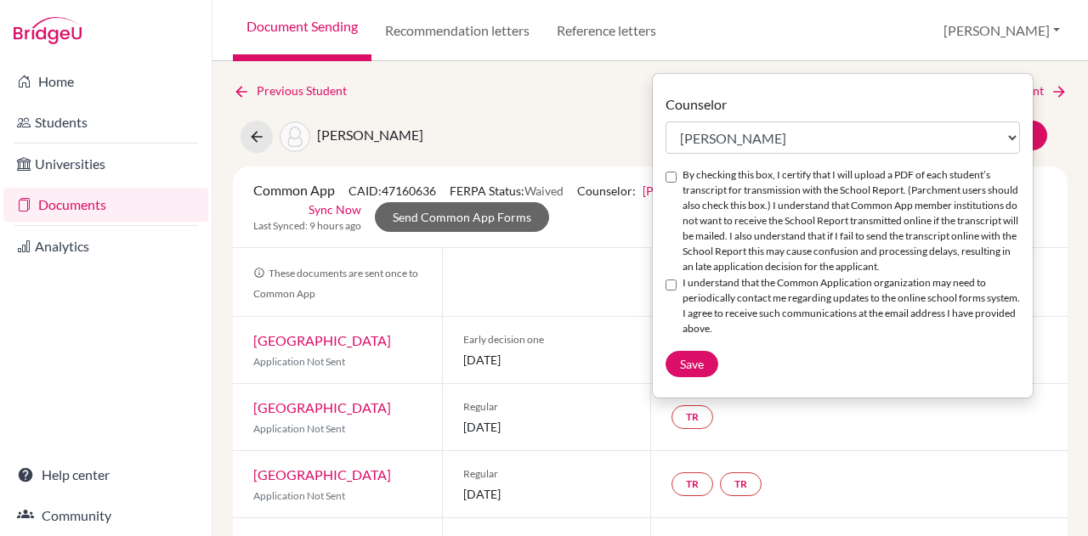
click at [670, 173] on input "By checking this box, I certify that I will upload a PDF of each student’s tran…" at bounding box center [670, 177] width 11 height 11
checkbox input "true"
click at [674, 284] on input "I understand that the Common Application organization may need to periodically …" at bounding box center [670, 285] width 11 height 11
checkbox input "true"
click at [686, 366] on span "Save" at bounding box center [692, 364] width 24 height 14
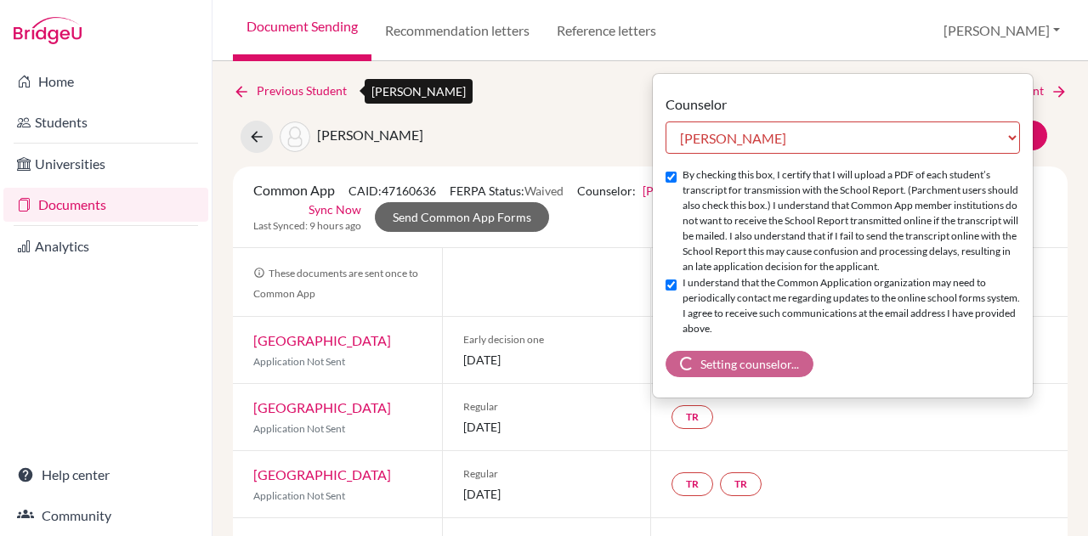
click at [236, 92] on icon at bounding box center [241, 91] width 17 height 17
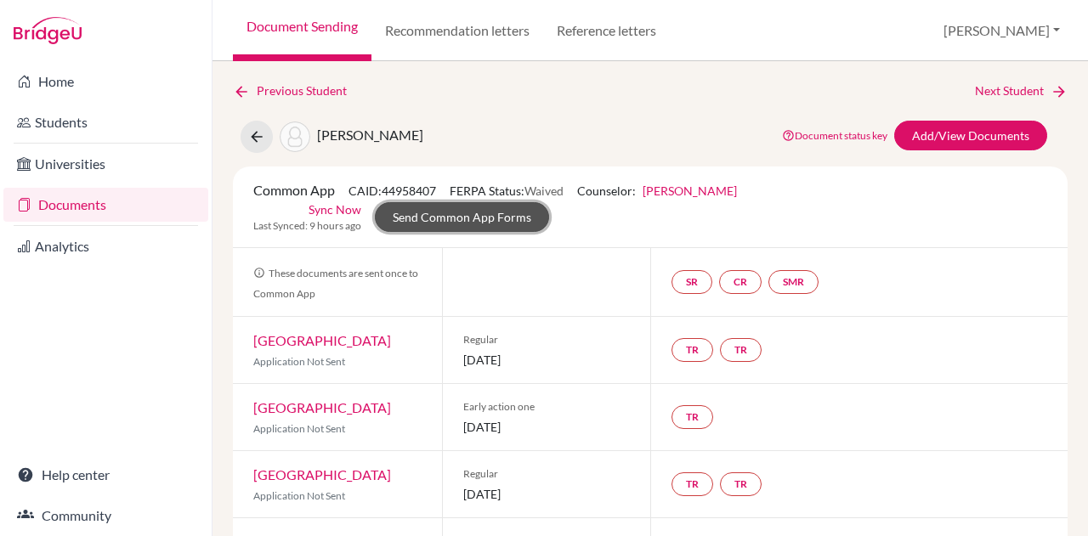
click at [480, 213] on link "Send Common App Forms" at bounding box center [462, 217] width 174 height 30
click at [671, 189] on link "[PERSON_NAME]" at bounding box center [689, 191] width 94 height 14
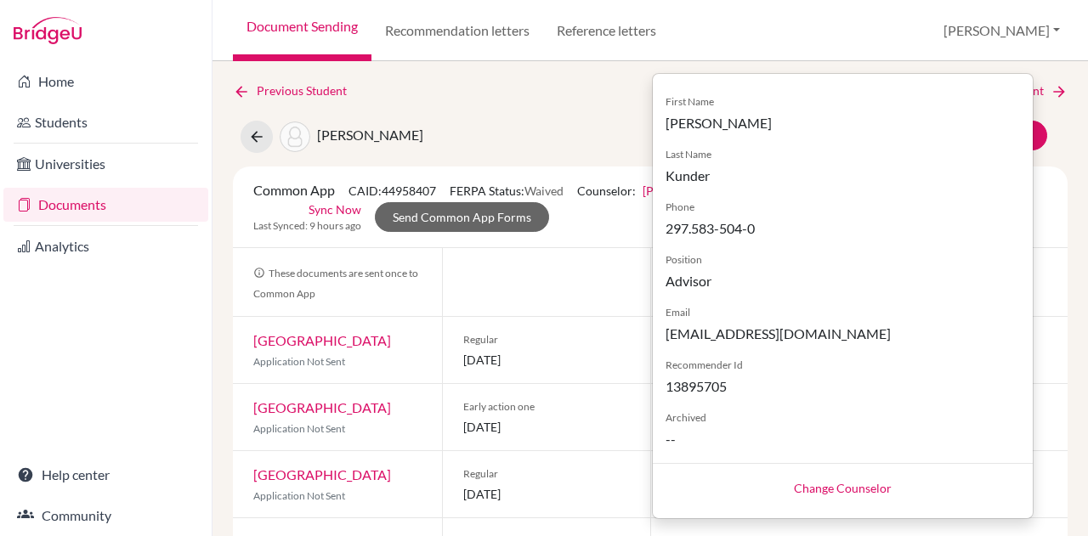
click at [820, 481] on link "Change Counselor" at bounding box center [843, 488] width 98 height 14
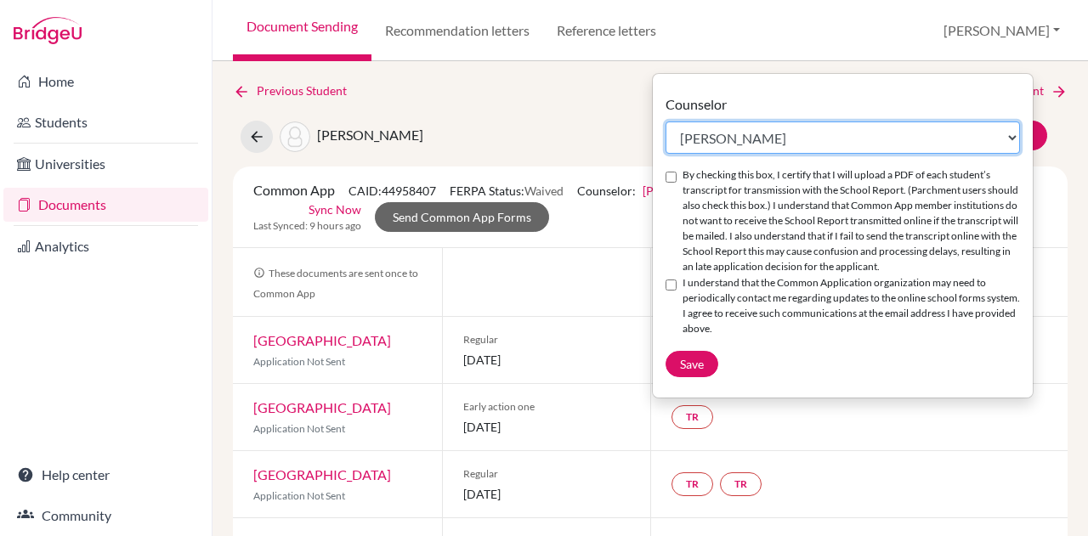
click at [691, 139] on select "Select counselor [PERSON_NAME] Nurkis de [PERSON_NAME] [PERSON_NAME] Duduk [PER…" at bounding box center [842, 138] width 354 height 32
select select "413035"
click at [665, 122] on select "Select counselor [PERSON_NAME] Nurkis de [PERSON_NAME] [PERSON_NAME] Duduk [PER…" at bounding box center [842, 138] width 354 height 32
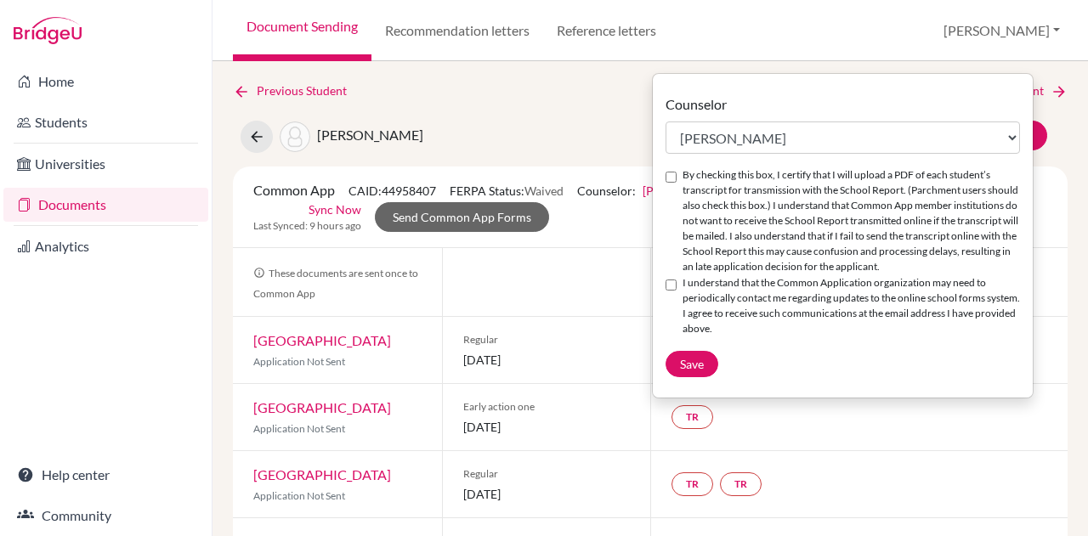
click at [666, 175] on input "By checking this box, I certify that I will upload a PDF of each student’s tran…" at bounding box center [670, 177] width 11 height 11
checkbox input "true"
click at [673, 288] on input "I understand that the Common Application organization may need to periodically …" at bounding box center [670, 285] width 11 height 11
checkbox input "true"
click at [684, 362] on span "Save" at bounding box center [692, 364] width 24 height 14
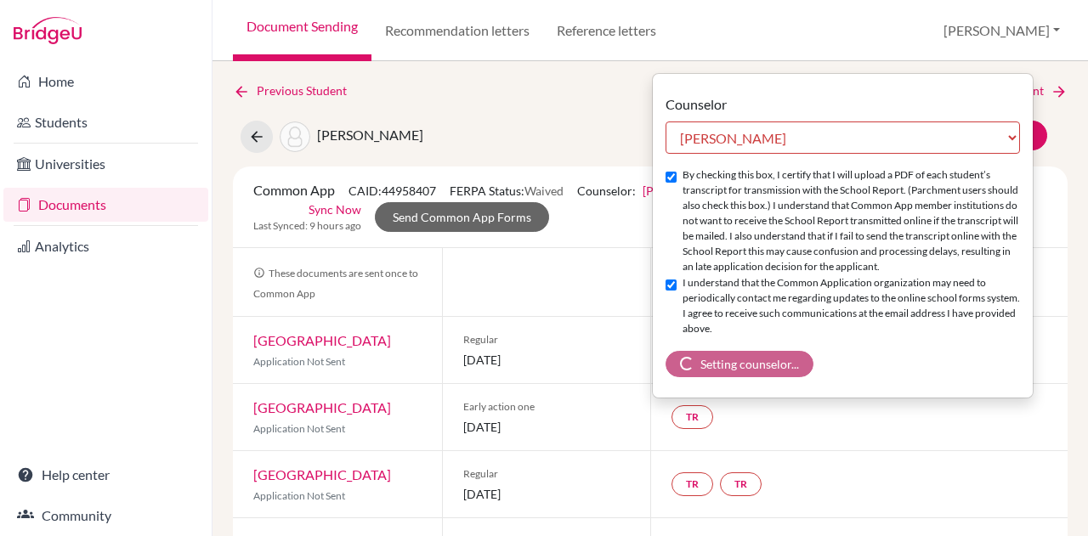
click at [541, 123] on div "Varde, Athena Document status key TR Requirement. Document not uploaded yet. TR…" at bounding box center [650, 137] width 860 height 32
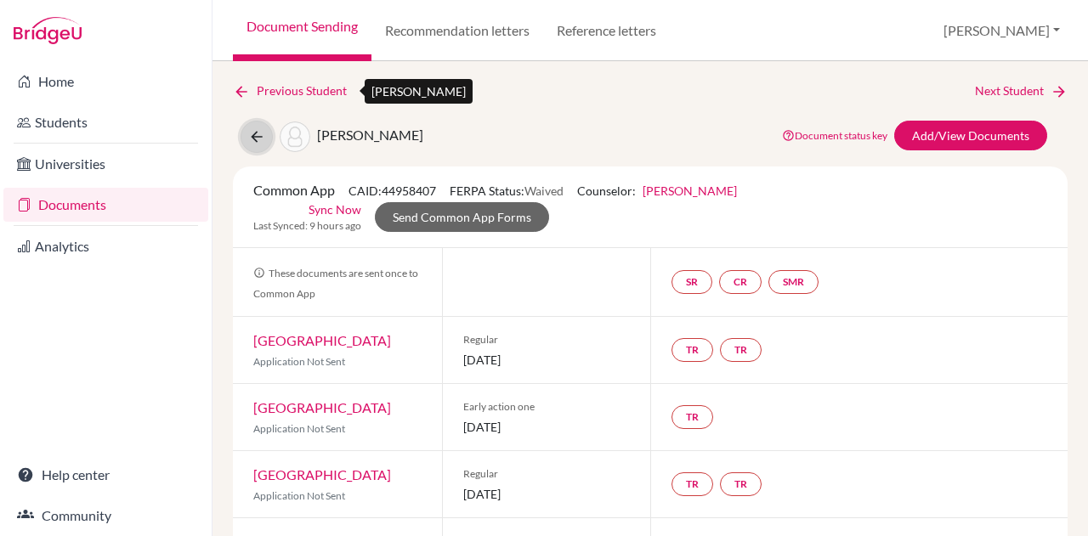
drag, startPoint x: 259, startPoint y: 129, endPoint x: 243, endPoint y: 89, distance: 43.1
click at [243, 89] on icon at bounding box center [241, 91] width 17 height 17
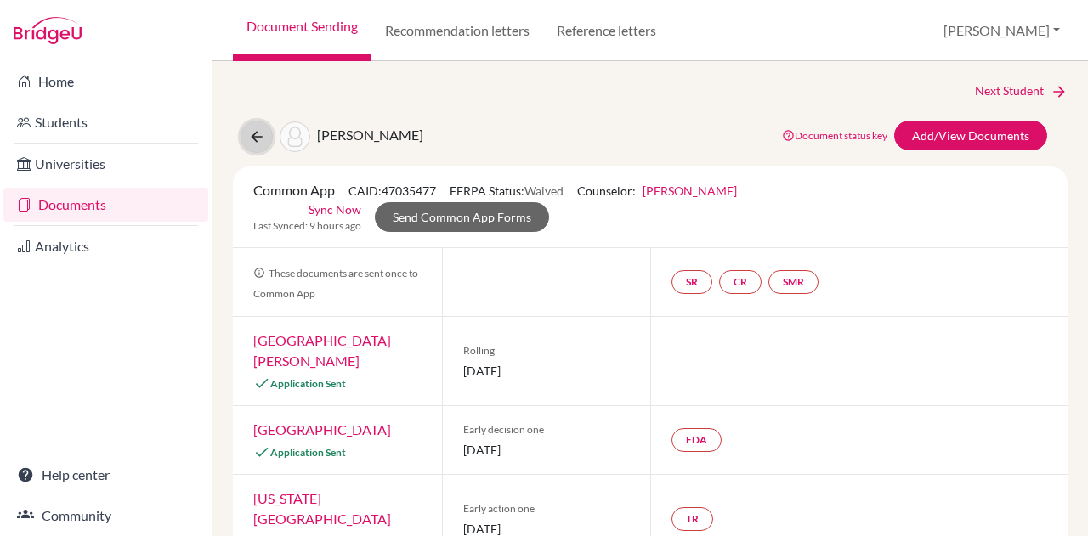
click at [250, 135] on icon at bounding box center [256, 136] width 17 height 17
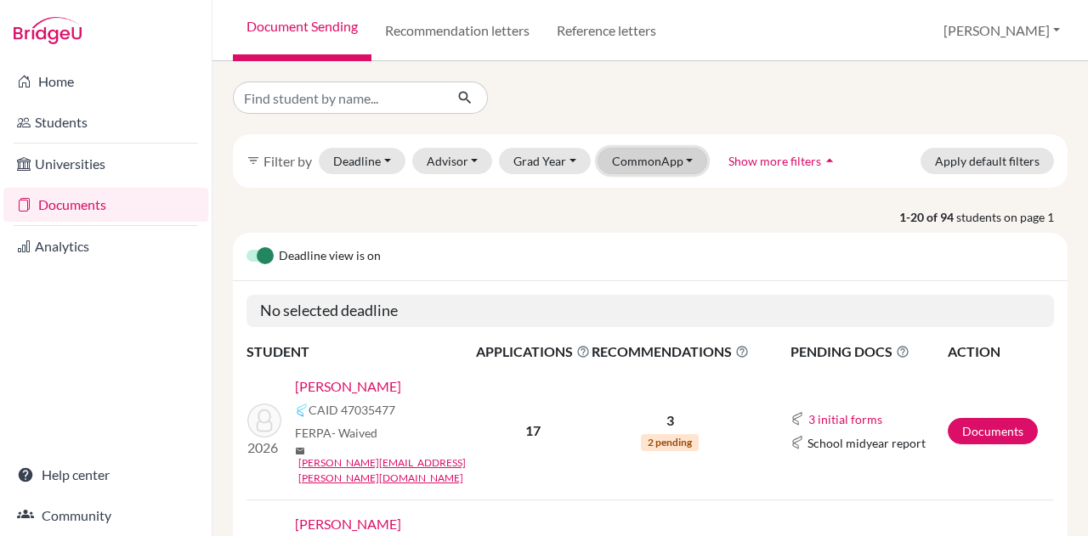
click at [661, 162] on button "CommonApp" at bounding box center [652, 161] width 110 height 26
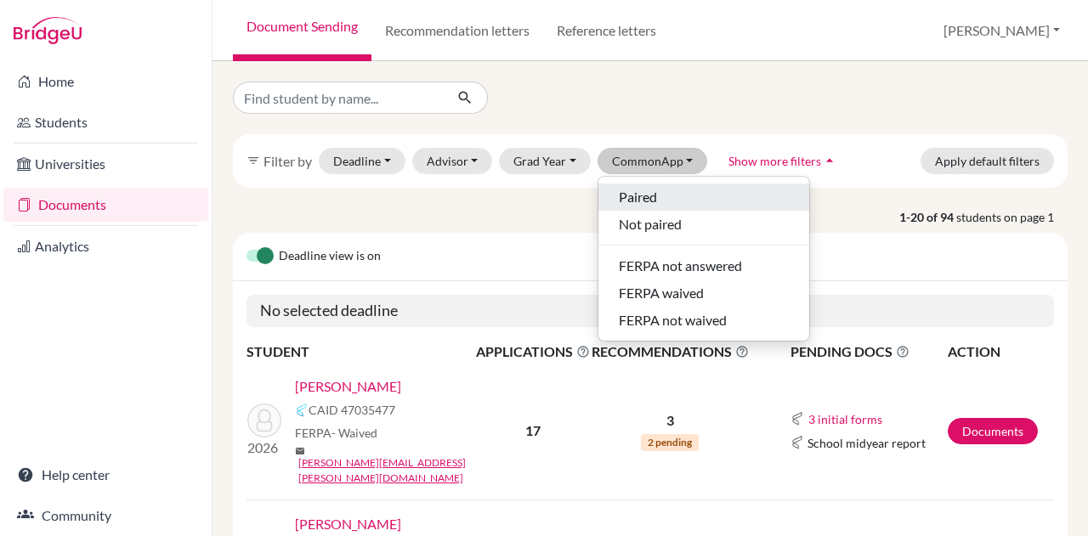
click at [651, 196] on span "Paired" at bounding box center [638, 197] width 38 height 20
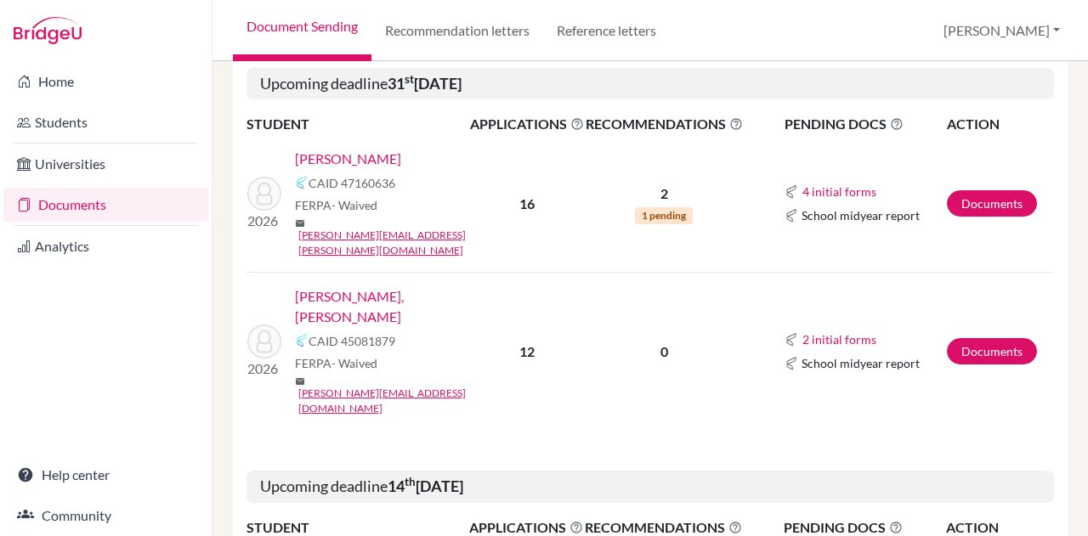
scroll to position [688, 0]
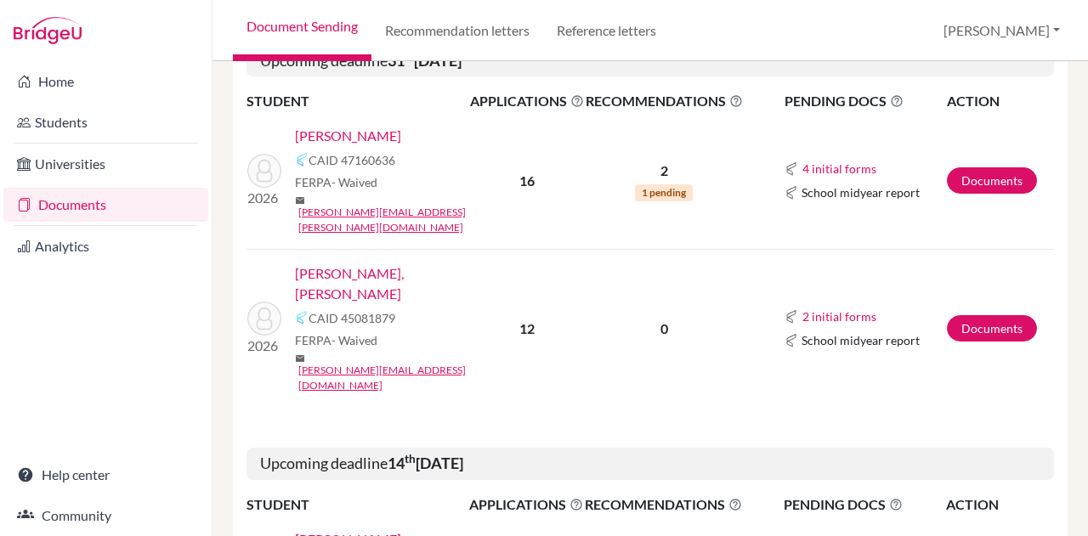
click at [385, 263] on link "[PERSON_NAME], [PERSON_NAME]" at bounding box center [388, 283] width 186 height 41
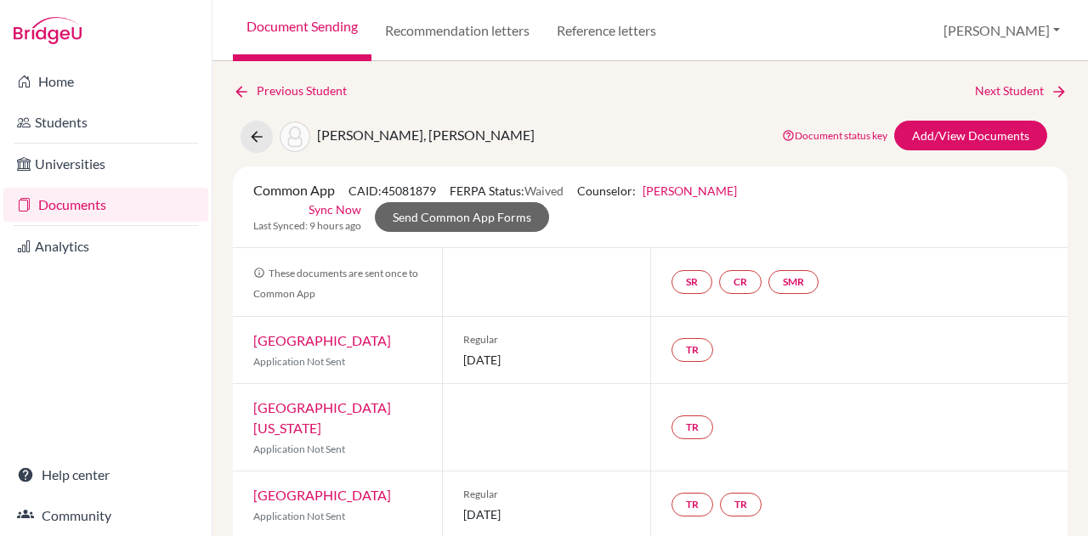
click at [712, 191] on link "[PERSON_NAME]" at bounding box center [689, 191] width 94 height 14
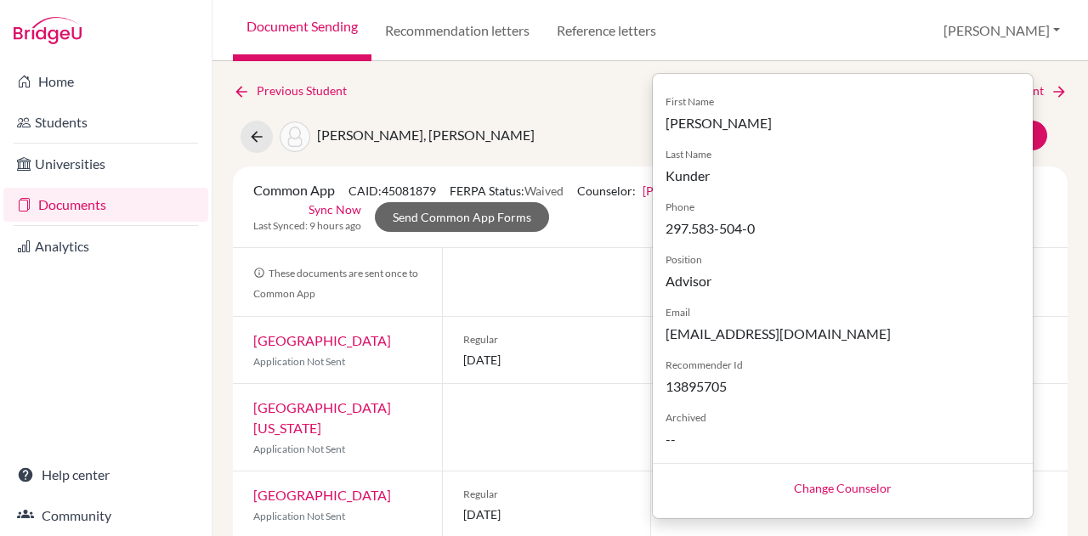
click at [811, 483] on link "Change Counselor" at bounding box center [843, 488] width 98 height 14
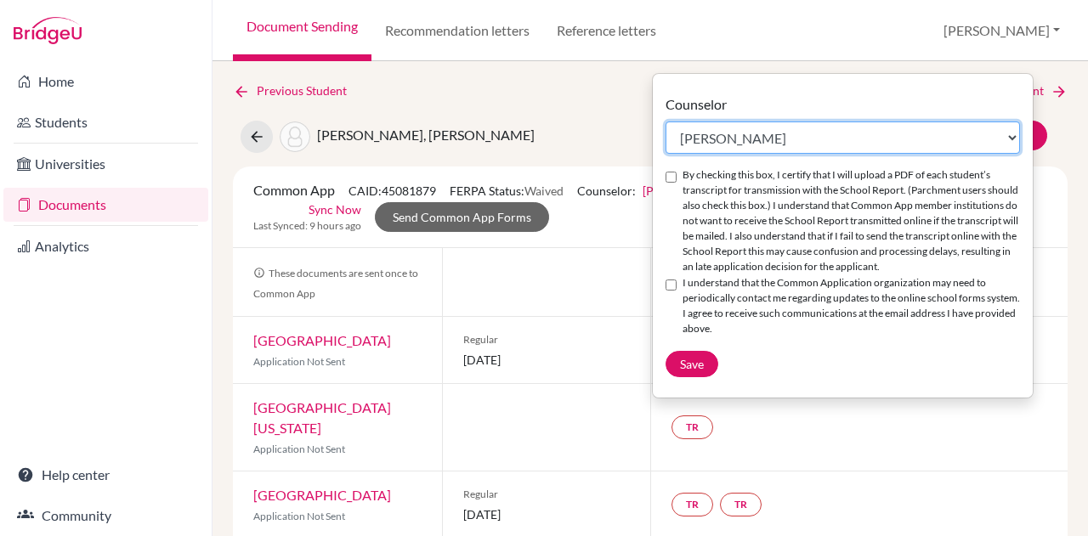
click at [728, 135] on select "Select counselor [PERSON_NAME] Nurkis de [PERSON_NAME] [PERSON_NAME] Duduk [PER…" at bounding box center [842, 138] width 354 height 32
select select "413035"
click at [665, 122] on select "Select counselor [PERSON_NAME] Nurkis de [PERSON_NAME] [PERSON_NAME] Duduk [PER…" at bounding box center [842, 138] width 354 height 32
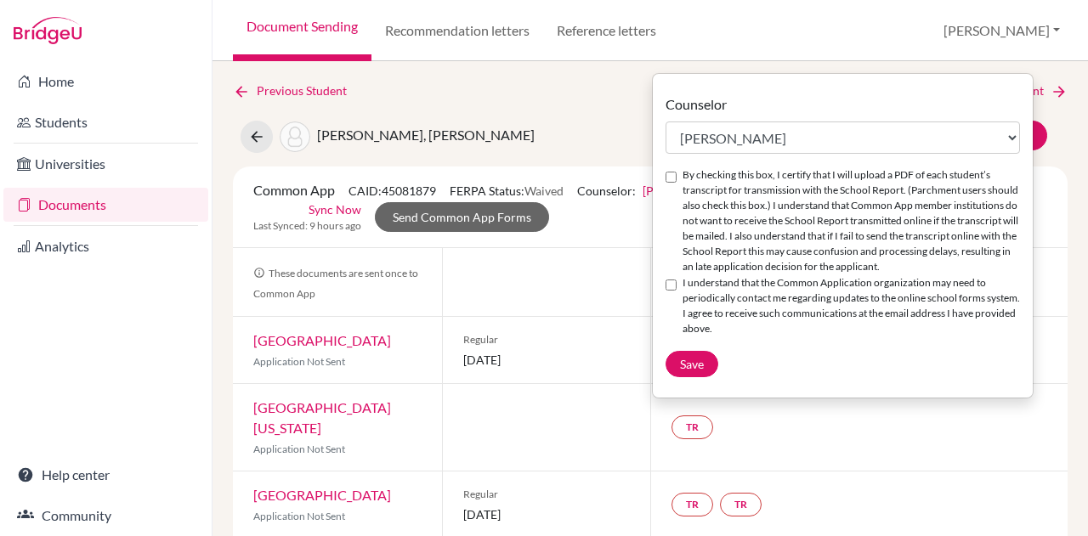
click at [669, 179] on input "By checking this box, I certify that I will upload a PDF of each student’s tran…" at bounding box center [670, 177] width 11 height 11
checkbox input "true"
click at [672, 285] on input "I understand that the Common Application organization may need to periodically …" at bounding box center [670, 285] width 11 height 11
checkbox input "true"
click at [697, 374] on button "Save" at bounding box center [691, 364] width 53 height 26
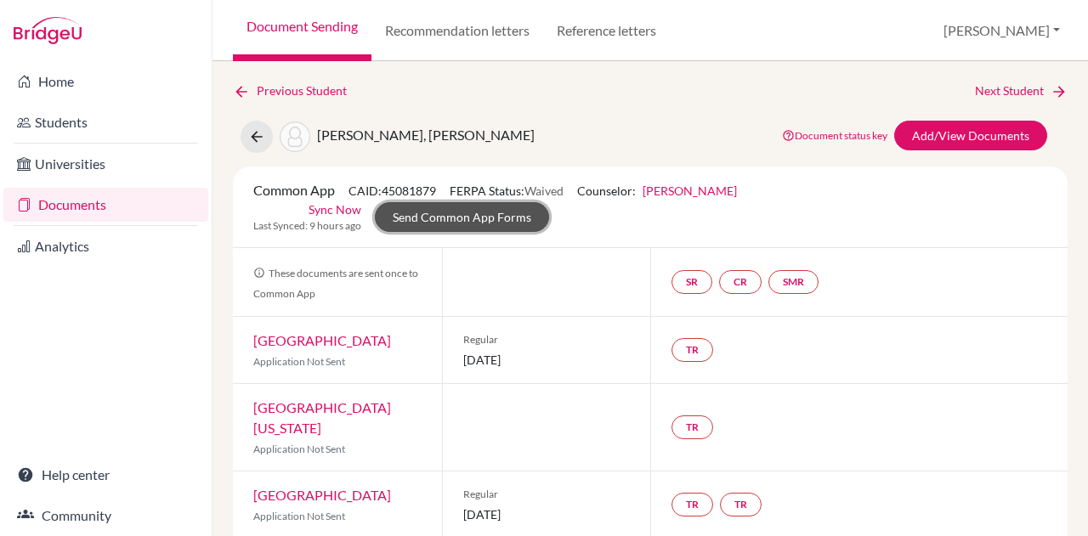
click at [432, 218] on link "Send Common App Forms" at bounding box center [462, 217] width 174 height 30
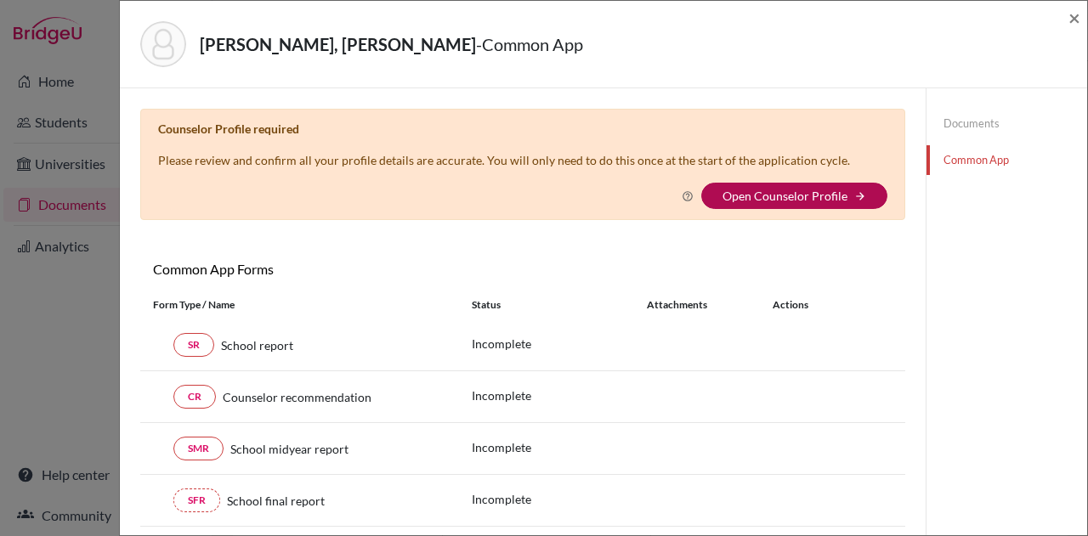
click at [774, 195] on link "Open Counselor Profile" at bounding box center [784, 196] width 125 height 14
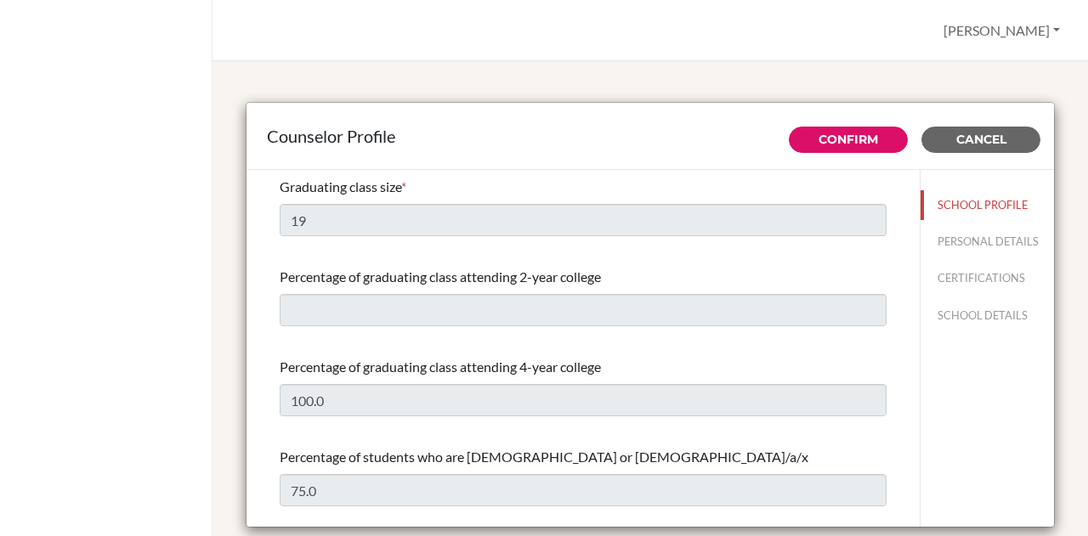
select select "0"
select select "350295"
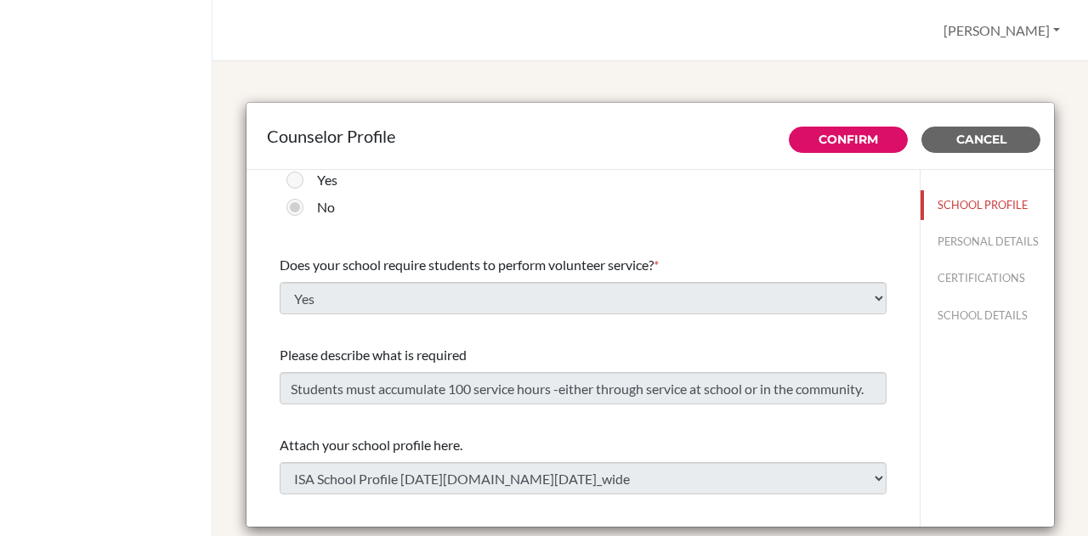
scroll to position [2038, 0]
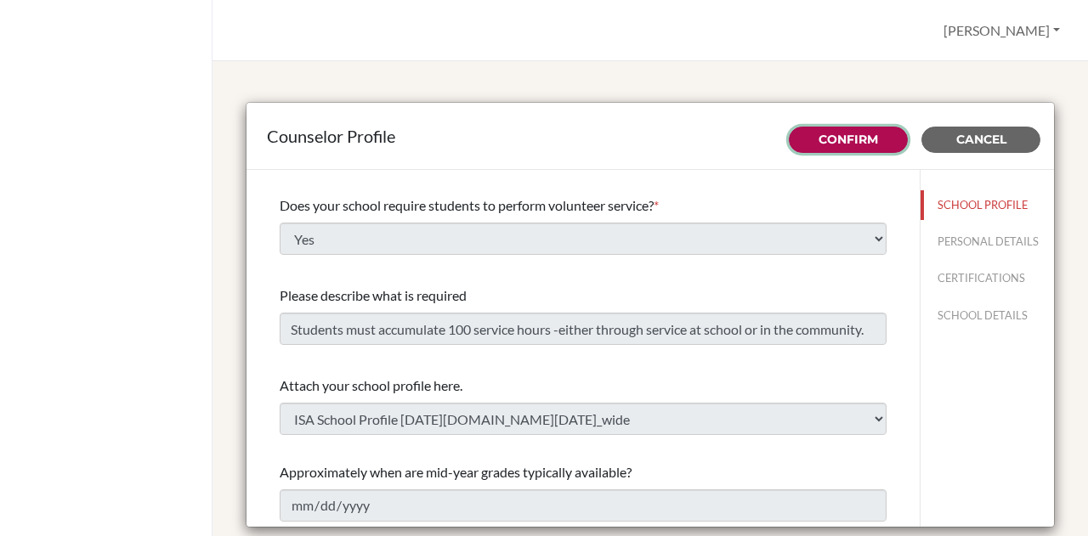
click at [818, 141] on link "Confirm" at bounding box center [847, 139] width 59 height 15
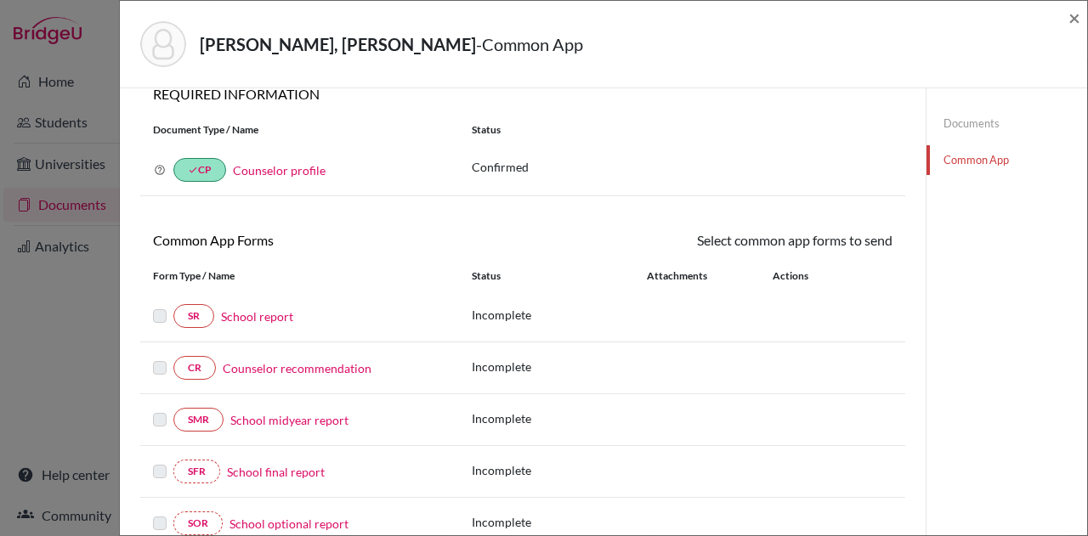
scroll to position [24, 0]
click at [272, 167] on link "Counselor profile" at bounding box center [279, 169] width 93 height 14
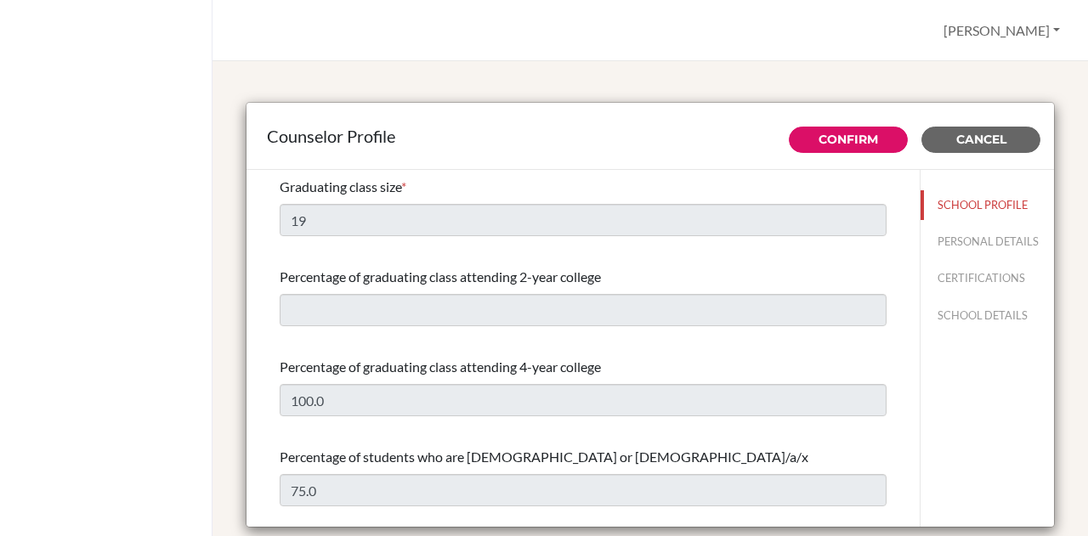
select select "0"
select select "350295"
click at [933, 246] on button "PERSONAL DETAILS" at bounding box center [986, 242] width 133 height 30
type input "[PERSON_NAME]"
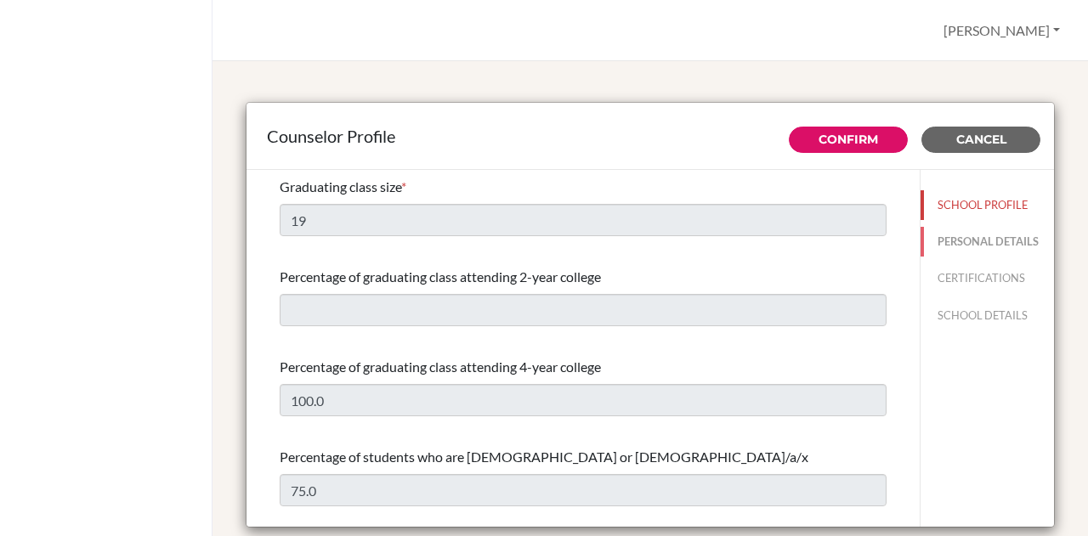
type input "Advisor"
type input "297.583-504-0"
type input "[EMAIL_ADDRESS][DOMAIN_NAME]"
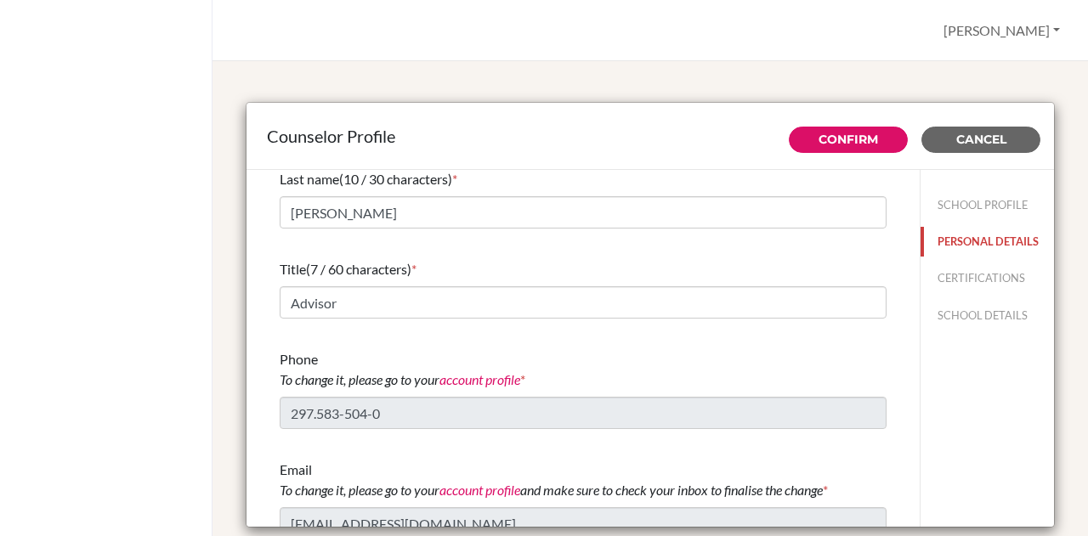
scroll to position [116, 0]
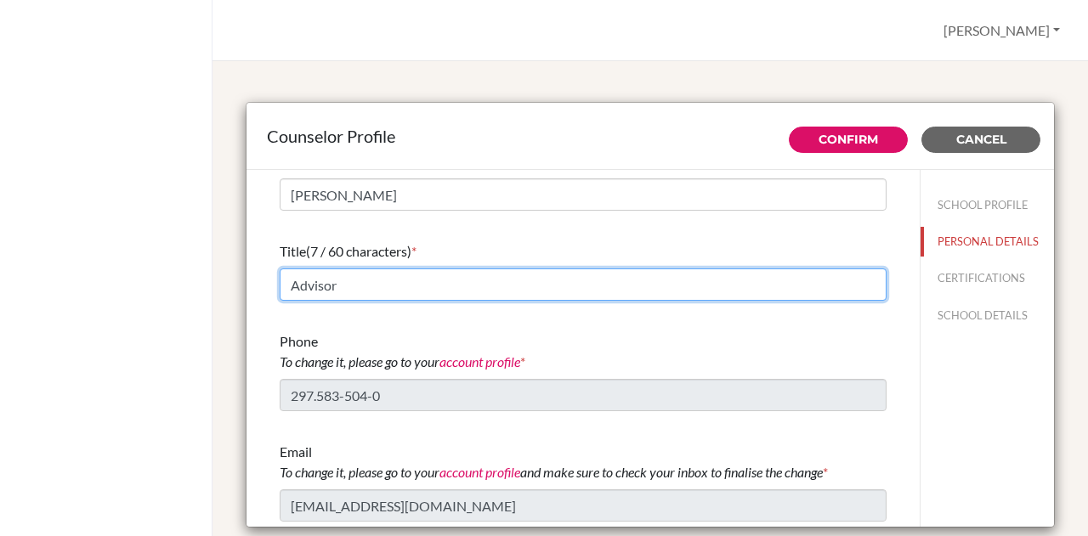
click at [673, 287] on input "Advisor" at bounding box center [583, 285] width 607 height 32
type input "A"
click at [673, 287] on input "C" at bounding box center [583, 285] width 607 height 32
type input "College Counselor"
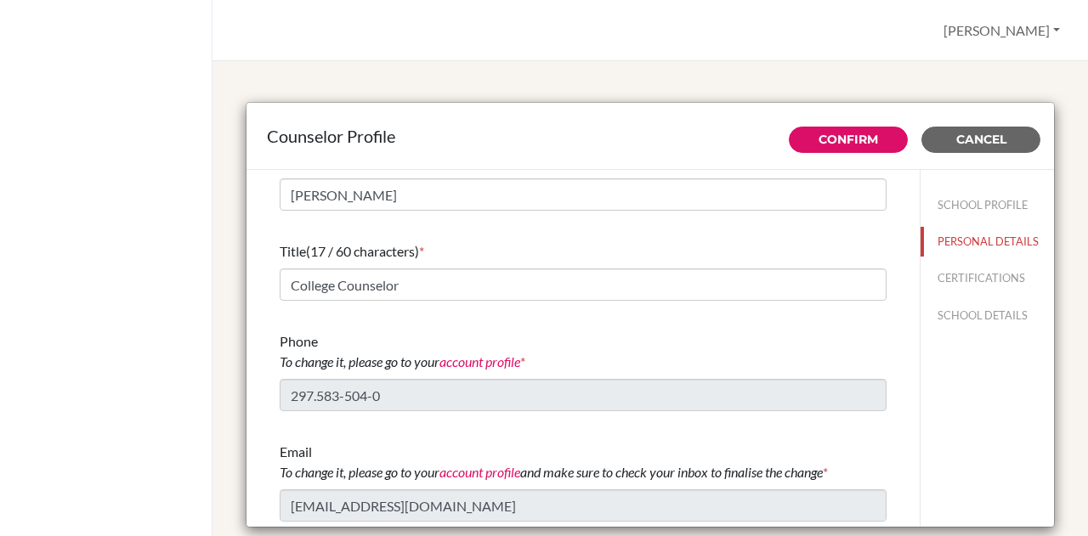
click at [717, 342] on div "Phone To change it, please go to your account profile *" at bounding box center [583, 351] width 607 height 41
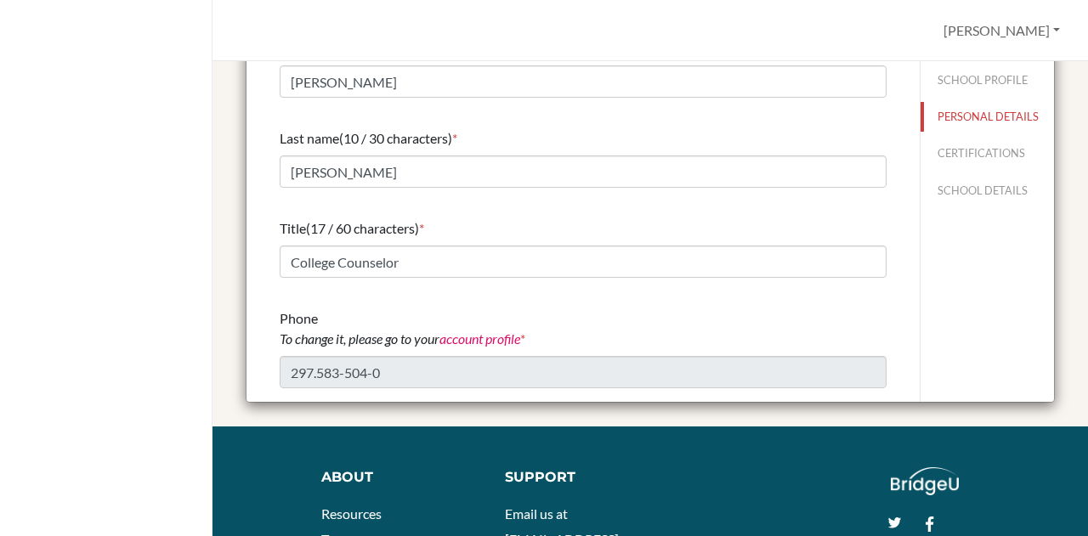
scroll to position [14, 0]
click at [953, 161] on button "CERTIFICATIONS" at bounding box center [986, 154] width 133 height 30
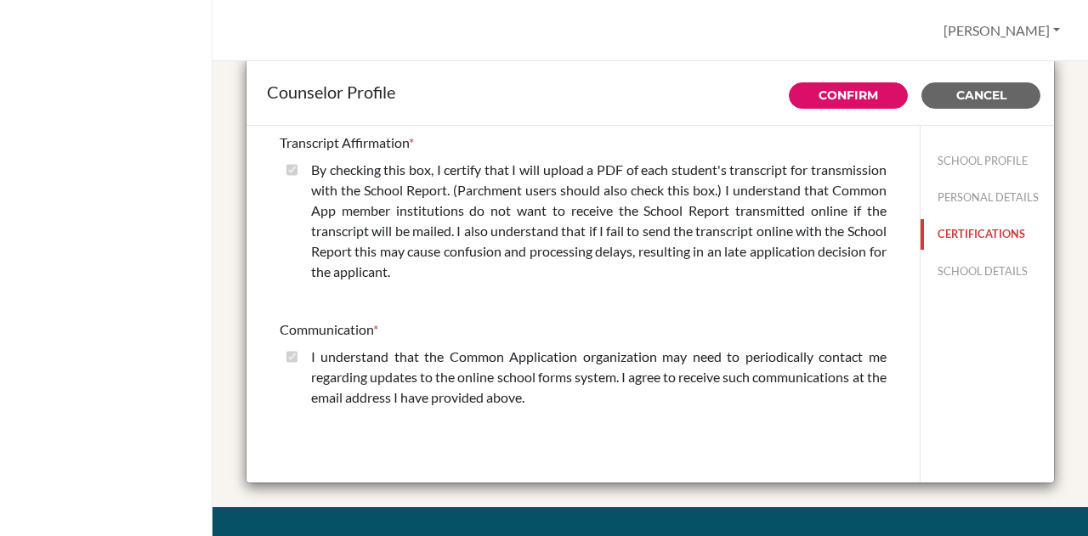
scroll to position [27, 0]
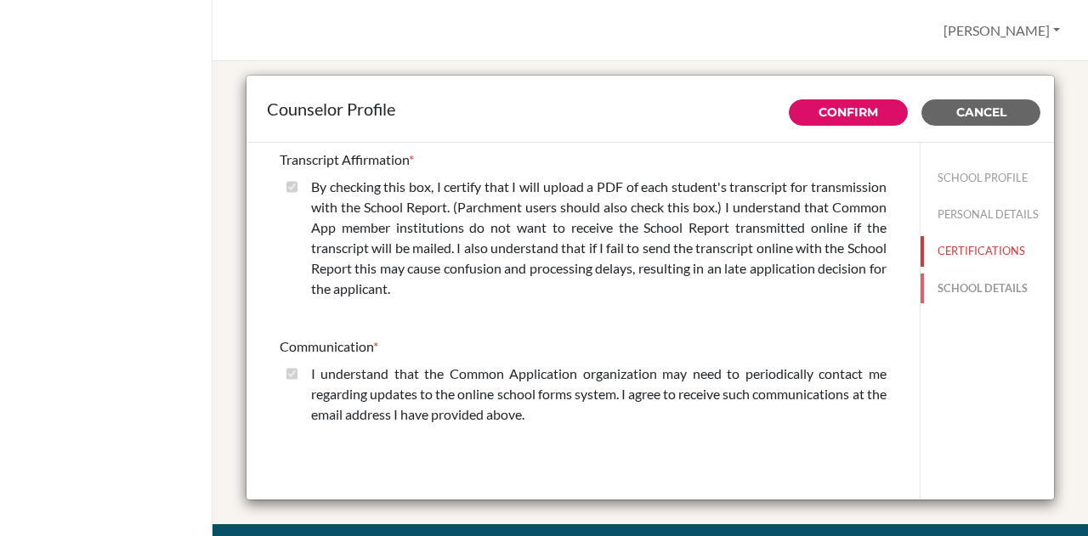
click at [952, 285] on button "SCHOOL DETAILS" at bounding box center [986, 289] width 133 height 30
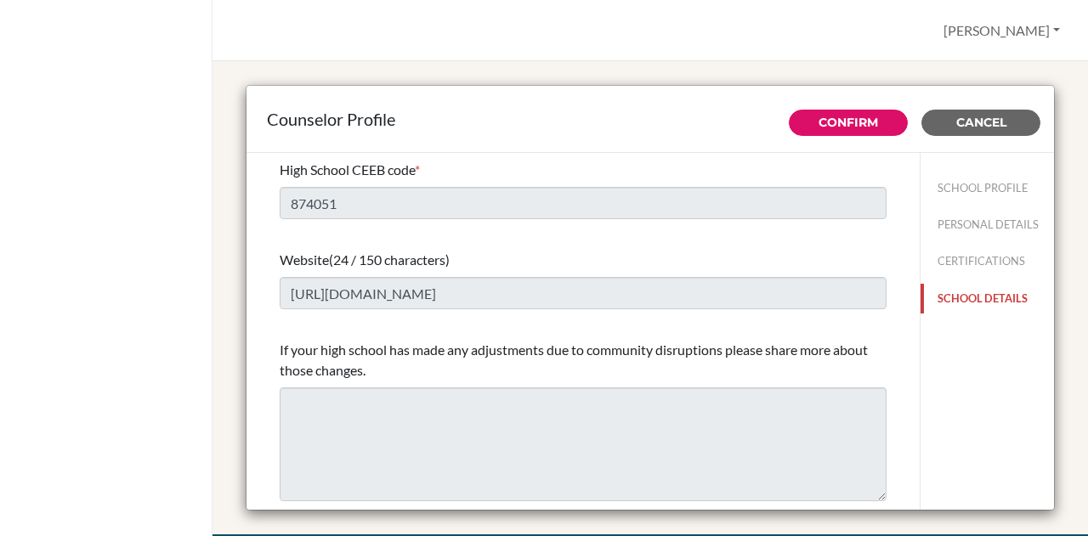
scroll to position [0, 0]
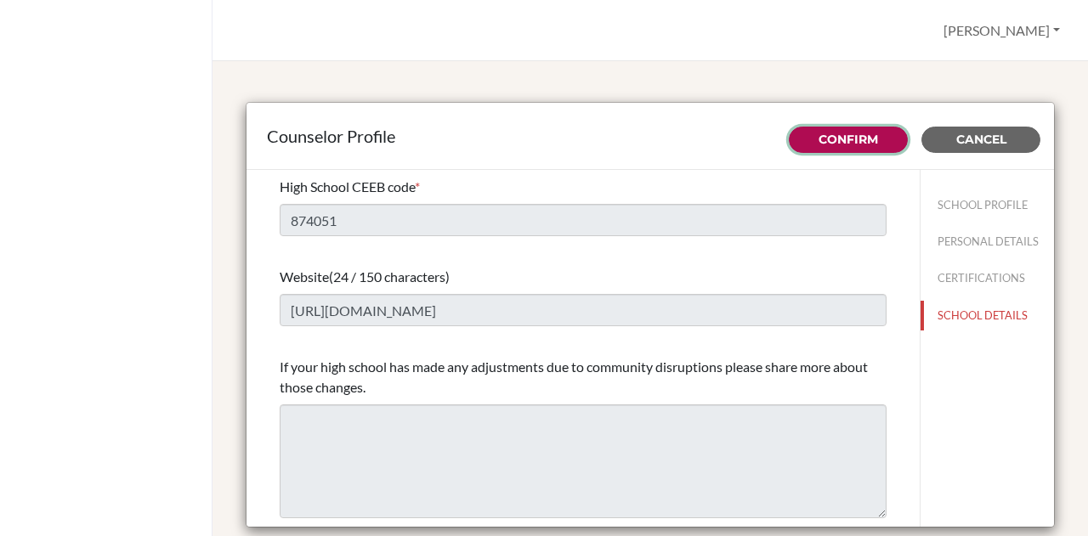
click at [835, 137] on link "Confirm" at bounding box center [847, 139] width 59 height 15
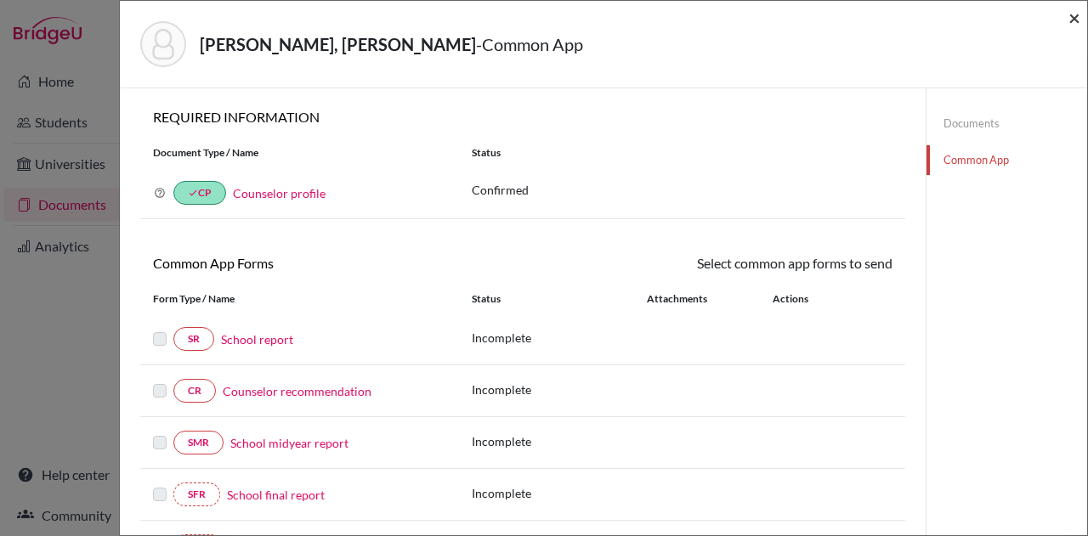
click at [1071, 16] on span "×" at bounding box center [1074, 17] width 12 height 25
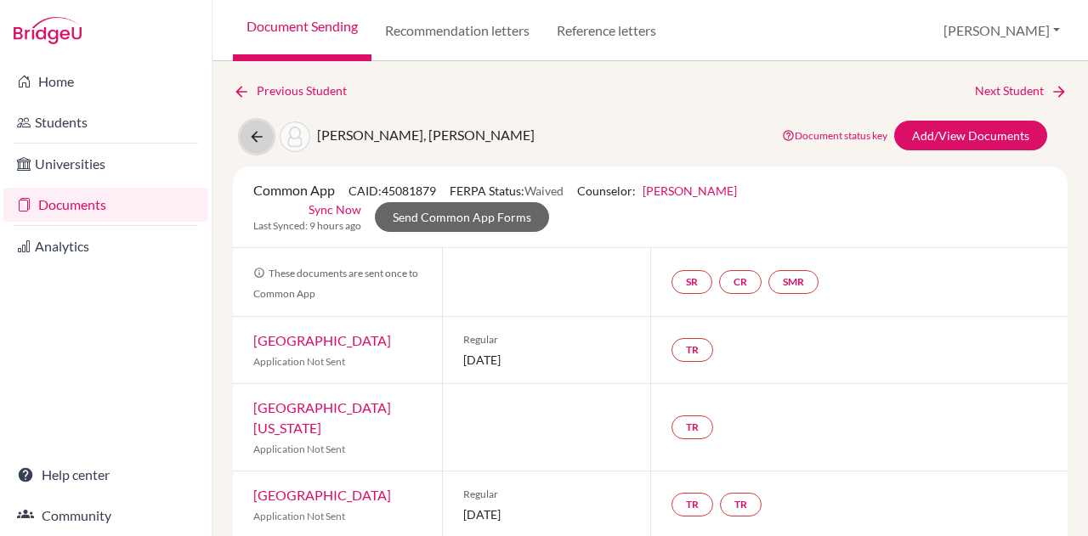
click at [244, 139] on button at bounding box center [256, 137] width 32 height 32
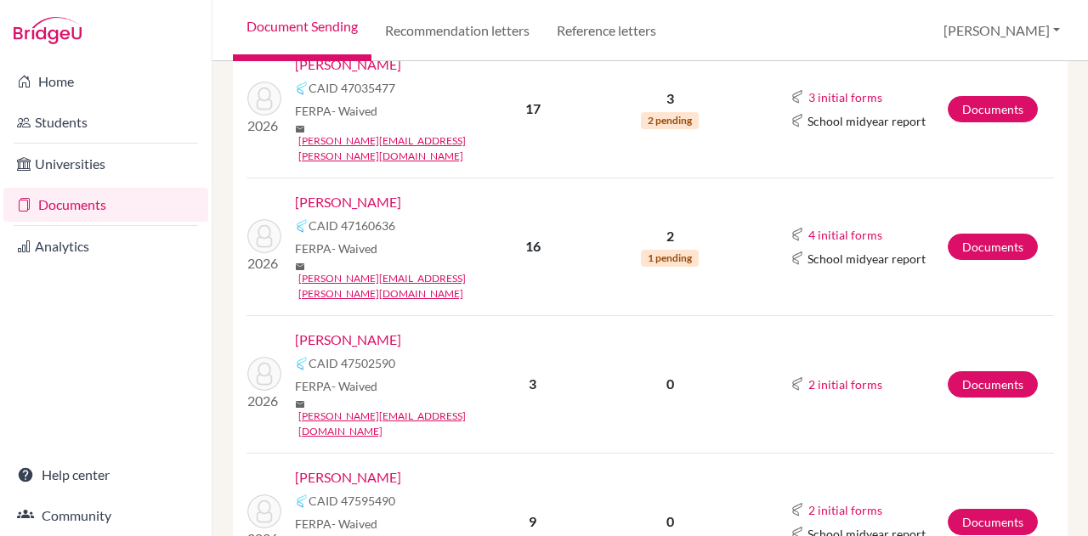
scroll to position [324, 0]
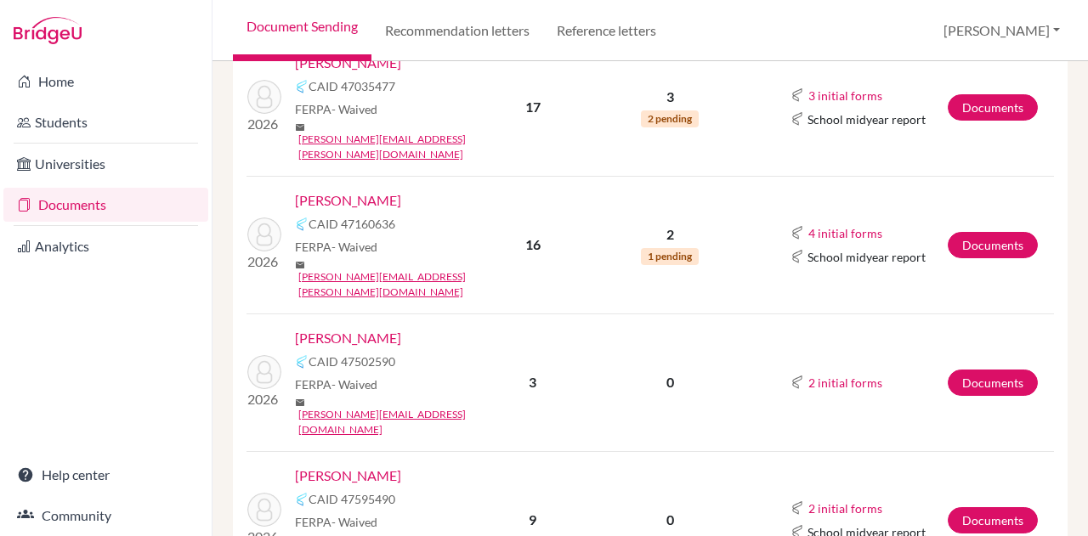
click at [364, 328] on link "[PERSON_NAME]" at bounding box center [348, 338] width 106 height 20
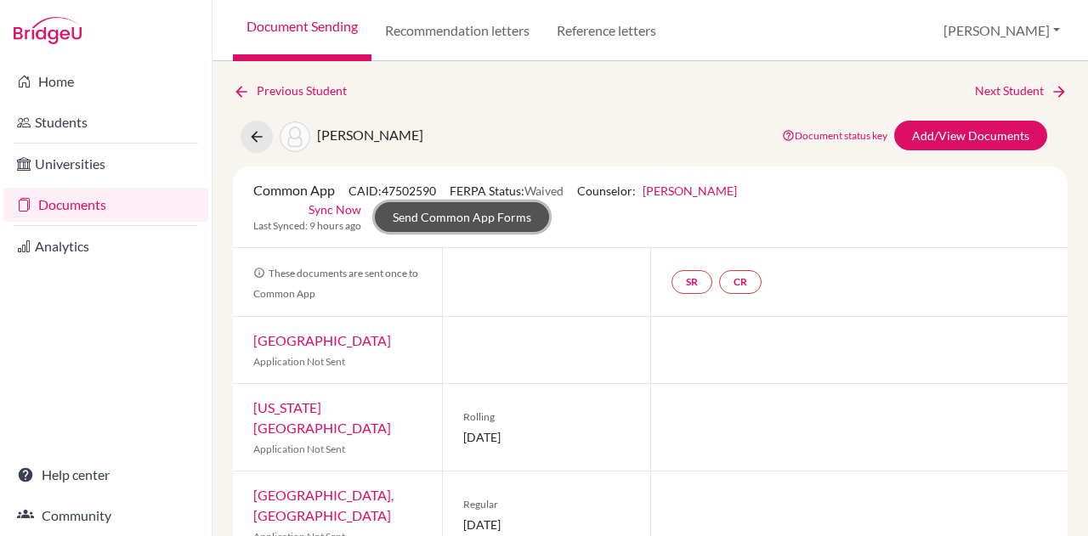
click at [517, 223] on link "Send Common App Forms" at bounding box center [462, 217] width 174 height 30
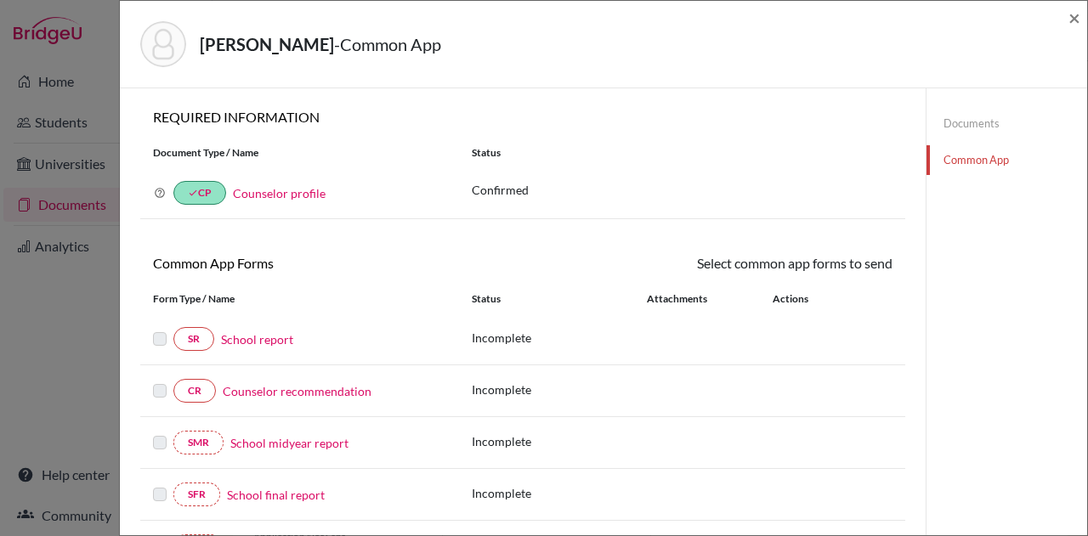
click at [289, 197] on link "Counselor profile" at bounding box center [279, 193] width 93 height 14
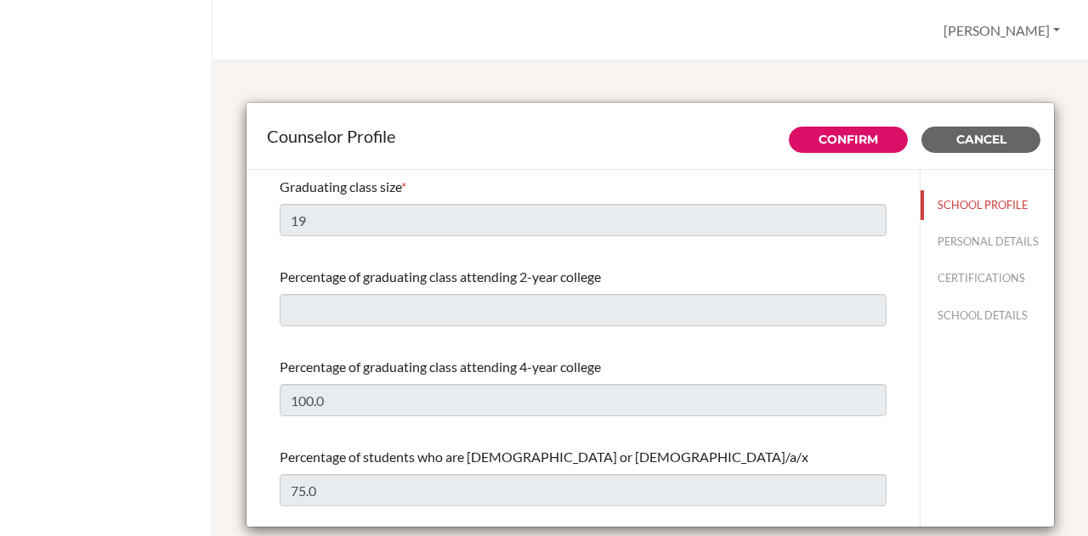
select select "0"
select select "350295"
click at [946, 241] on button "PERSONAL DETAILS" at bounding box center [986, 242] width 133 height 30
type input "[PERSON_NAME]"
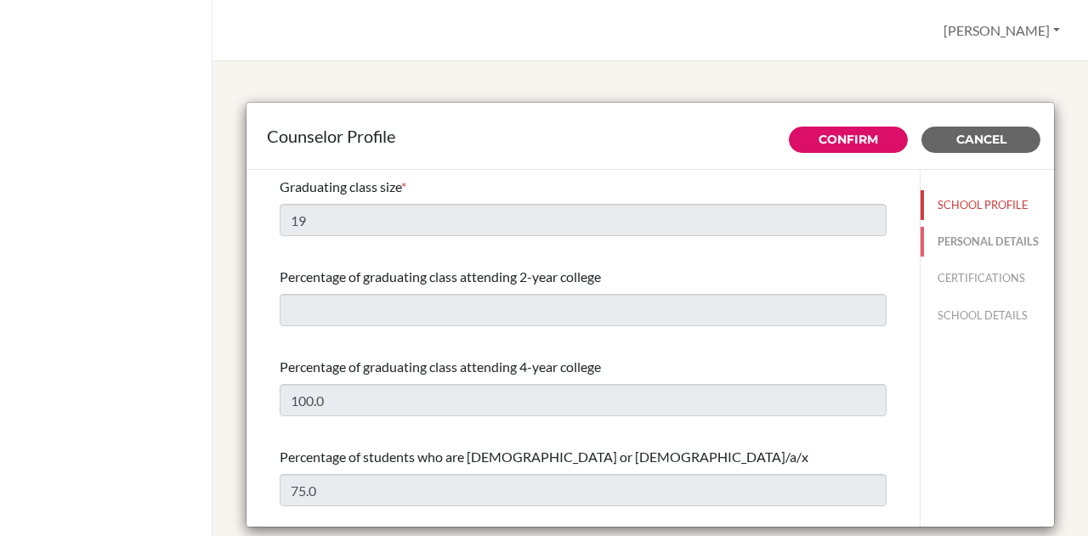
type input "College Counselor"
type input "297.583-504-0"
type input "[EMAIL_ADDRESS][DOMAIN_NAME]"
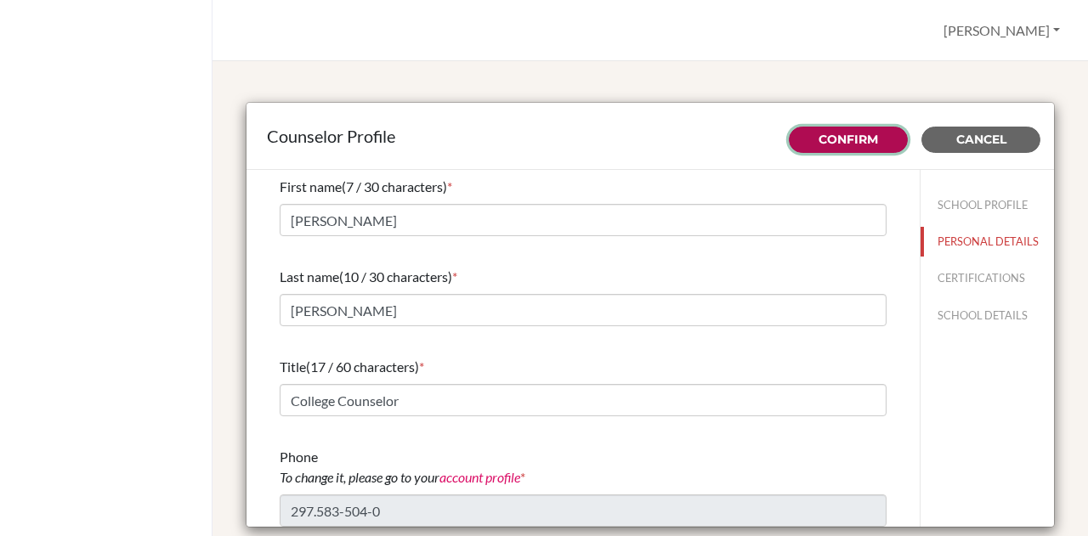
click at [841, 132] on link "Confirm" at bounding box center [847, 139] width 59 height 15
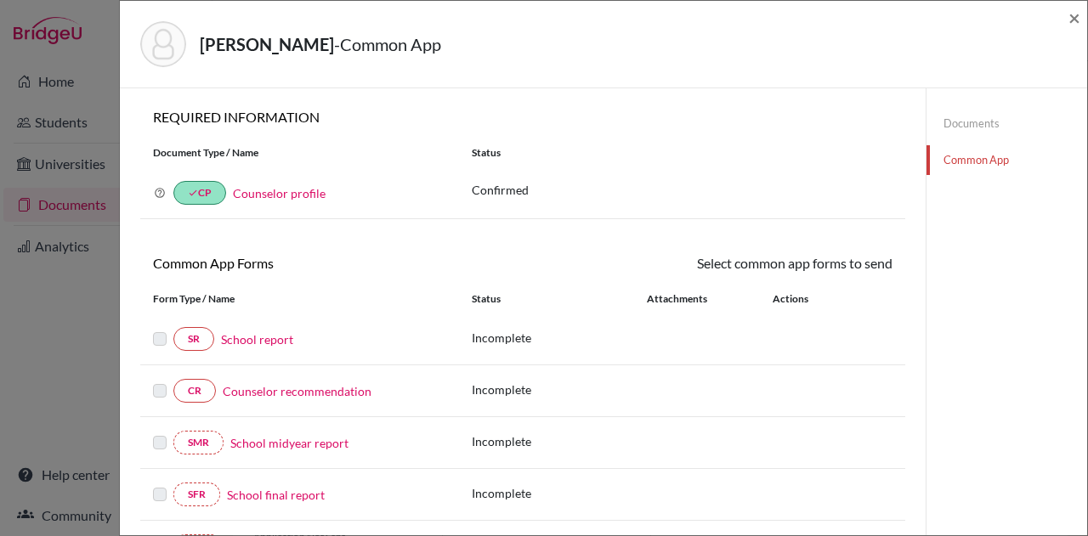
click at [262, 131] on div "REQUIRED INFORMATION Document Type / Name Status Why am I being asked to do thi…" at bounding box center [522, 171] width 765 height 124
click at [1074, 20] on span "×" at bounding box center [1074, 17] width 12 height 25
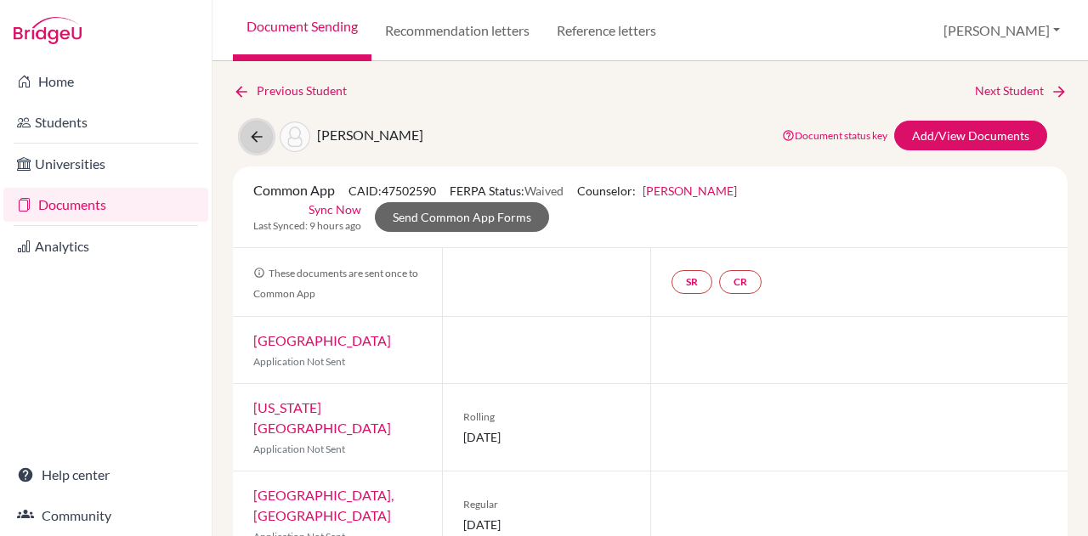
click at [252, 131] on icon at bounding box center [256, 136] width 17 height 17
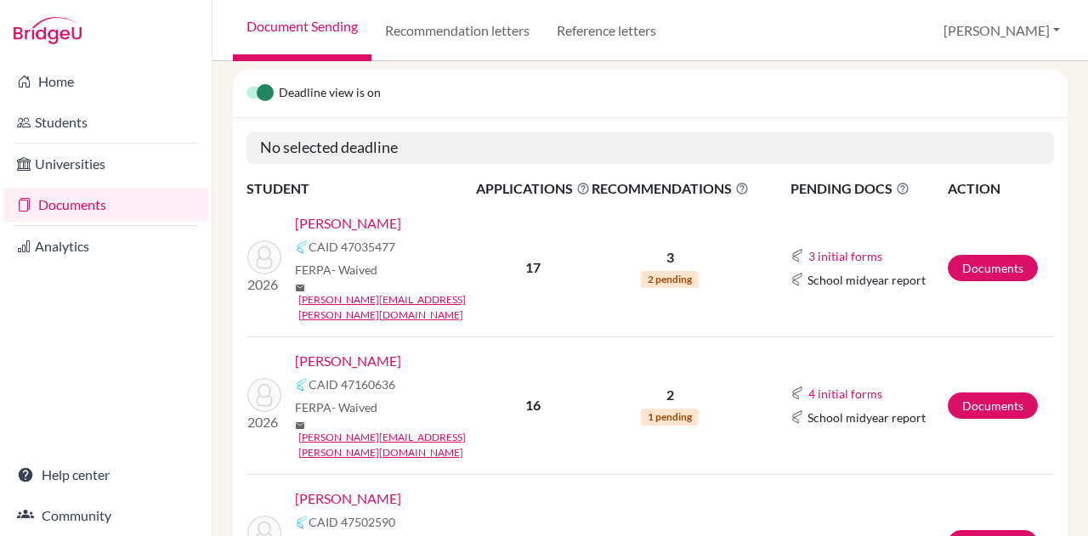
scroll to position [165, 0]
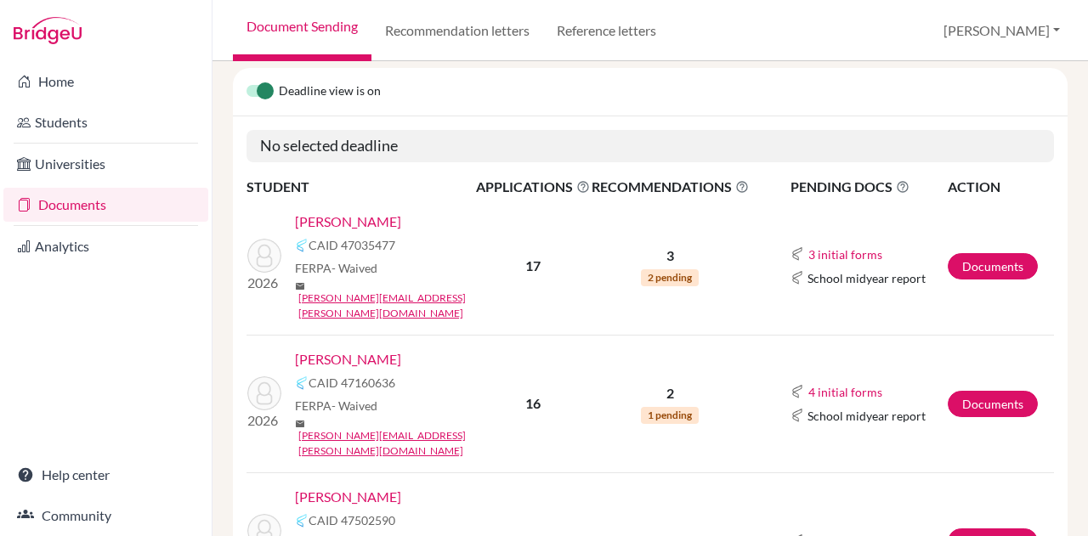
click at [378, 220] on link "[PERSON_NAME]" at bounding box center [348, 222] width 106 height 20
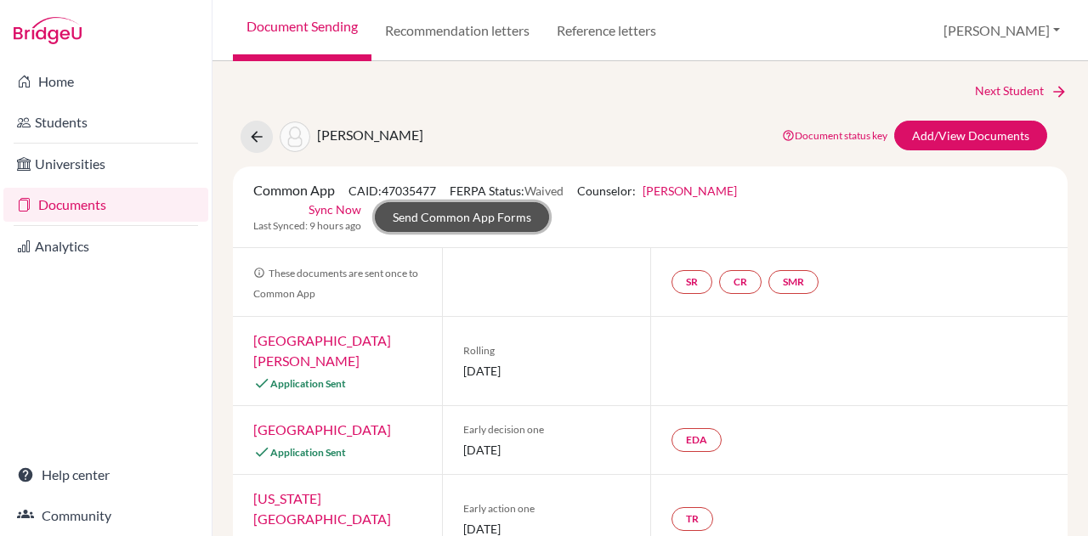
click at [431, 212] on link "Send Common App Forms" at bounding box center [462, 217] width 174 height 30
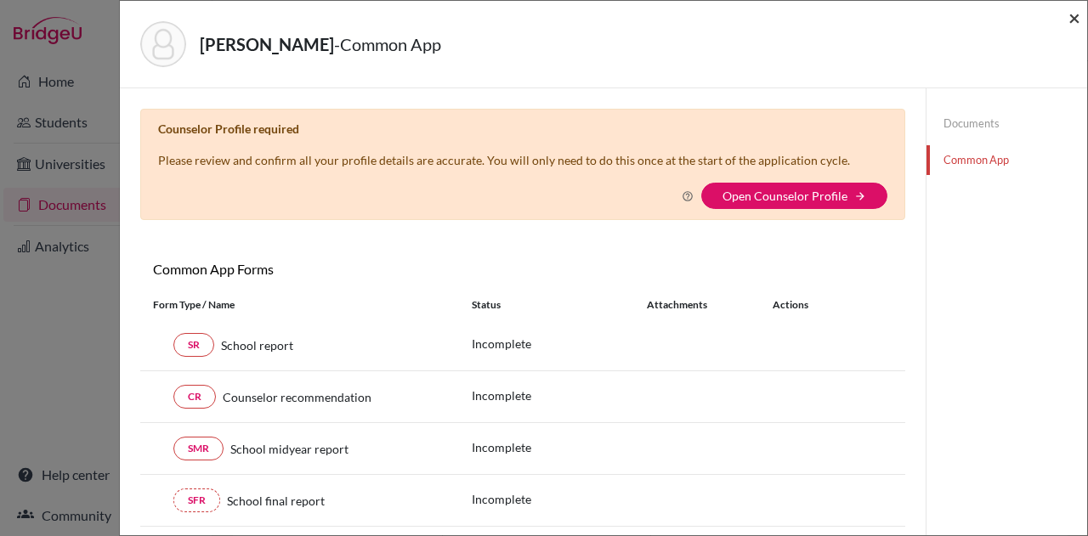
click at [1072, 22] on span "×" at bounding box center [1074, 17] width 12 height 25
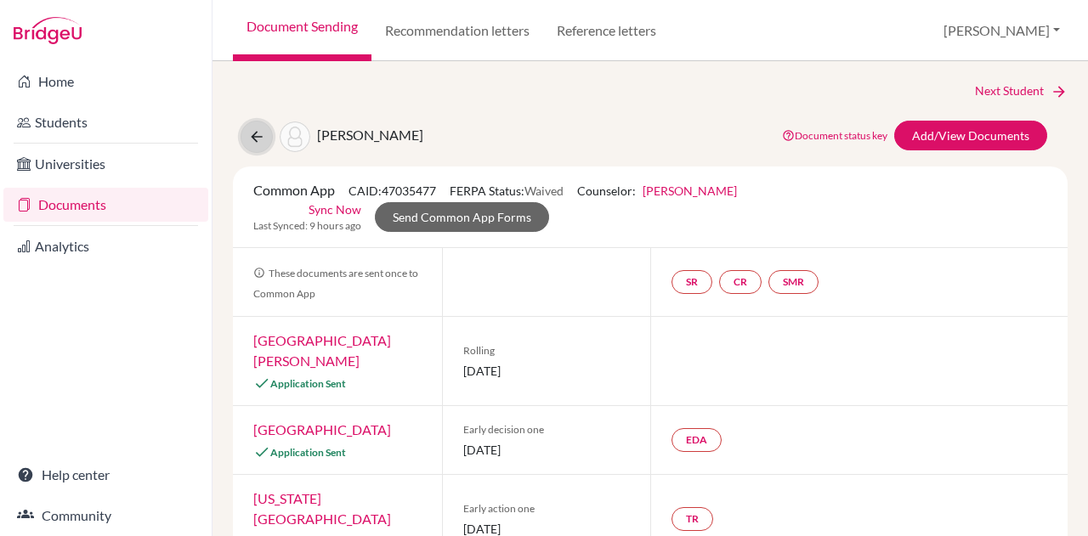
click at [255, 130] on icon at bounding box center [256, 136] width 17 height 17
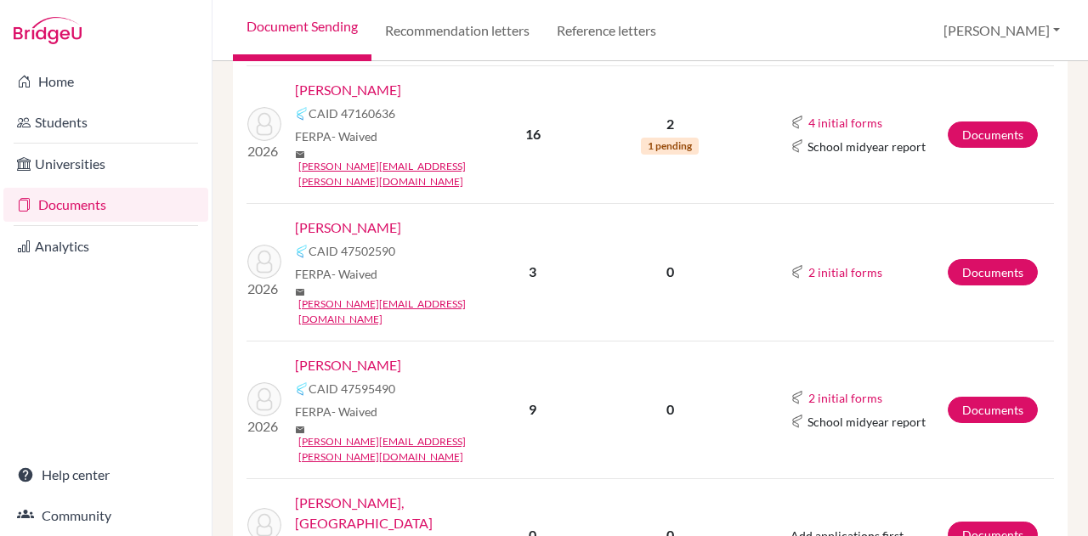
scroll to position [436, 0]
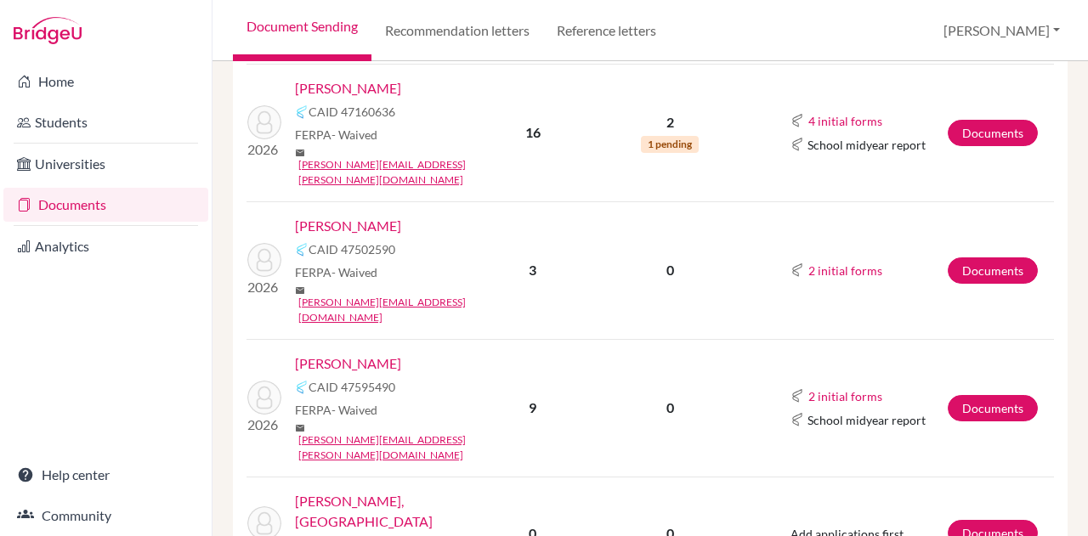
click at [401, 353] on link "[PERSON_NAME]" at bounding box center [348, 363] width 106 height 20
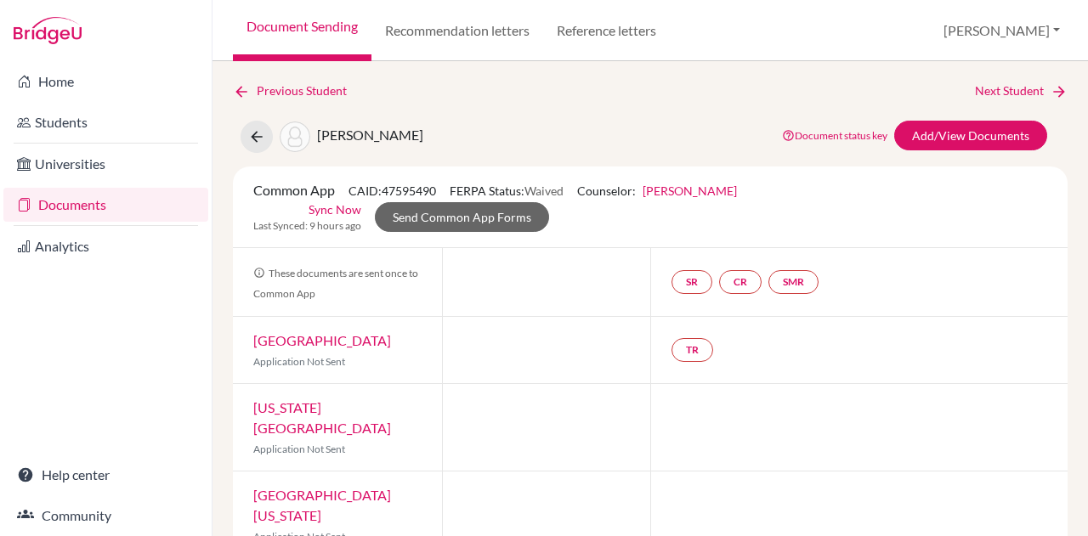
click at [693, 195] on link "[PERSON_NAME]" at bounding box center [689, 191] width 94 height 14
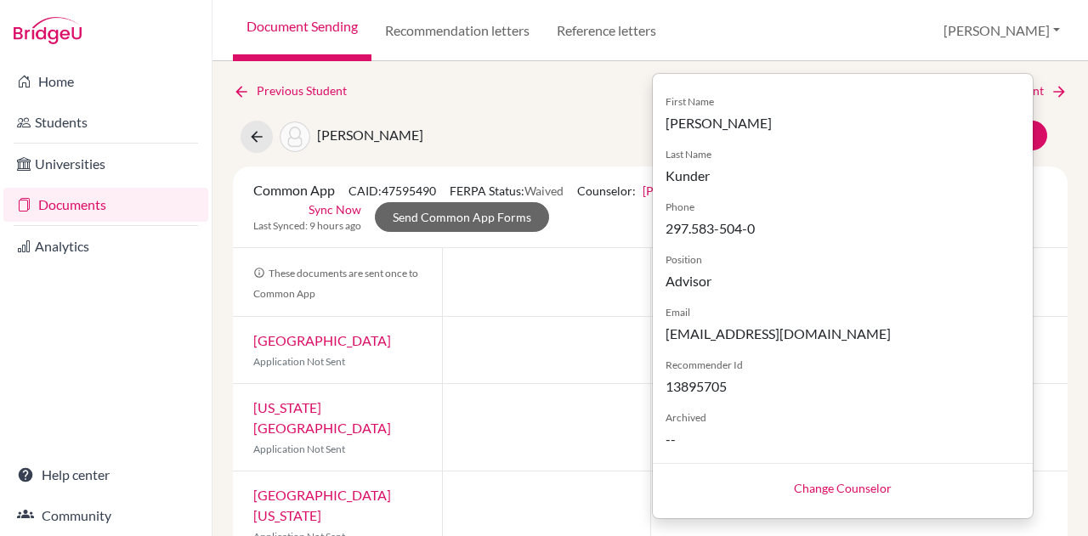
click at [826, 481] on link "Change Counselor" at bounding box center [843, 488] width 98 height 14
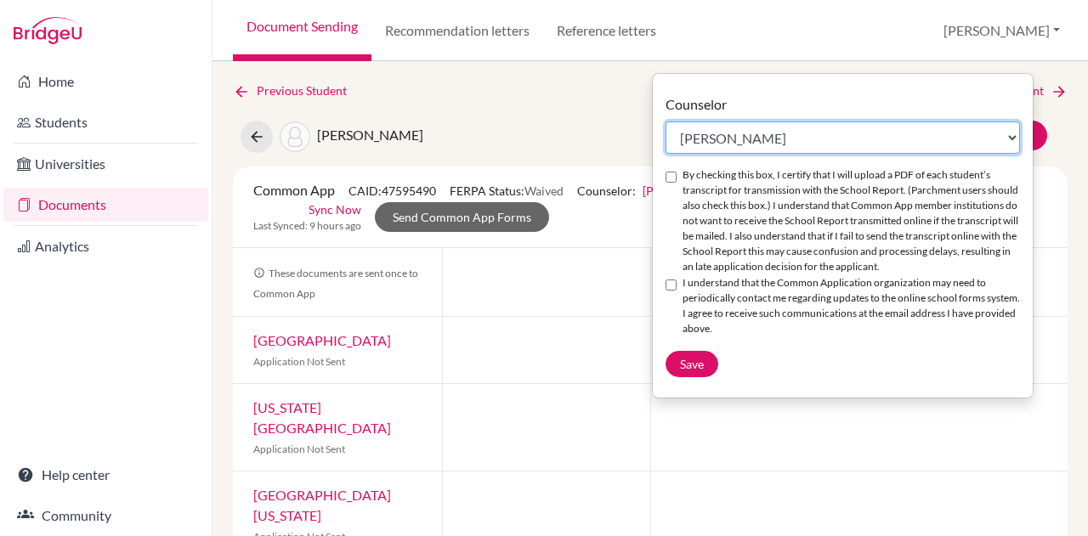
click at [769, 131] on select "Select counselor [PERSON_NAME] Nurkis de [PERSON_NAME] [PERSON_NAME] Duduk [PER…" at bounding box center [842, 138] width 354 height 32
select select "413035"
click at [665, 122] on select "Select counselor Colleen Coady Nurkis de Jesus Elena Duduk Kelly Kramer Deborah…" at bounding box center [842, 138] width 354 height 32
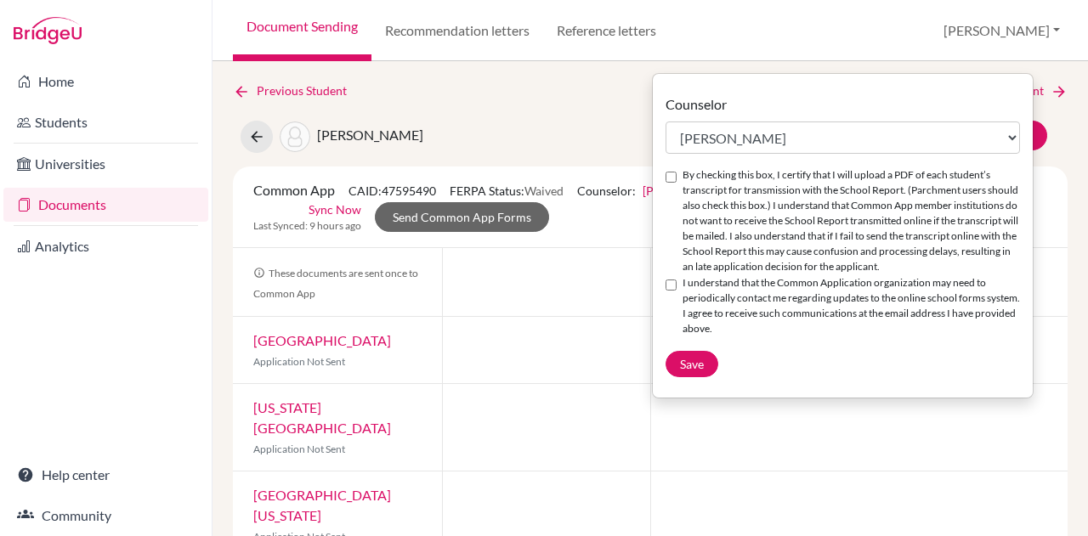
click at [673, 178] on input "By checking this box, I certify that I will upload a PDF of each student’s tran…" at bounding box center [670, 177] width 11 height 11
checkbox input "true"
click at [675, 281] on input "I understand that the Common Application organization may need to periodically …" at bounding box center [670, 285] width 11 height 11
checkbox input "true"
drag, startPoint x: 675, startPoint y: 281, endPoint x: 690, endPoint y: 362, distance: 82.2
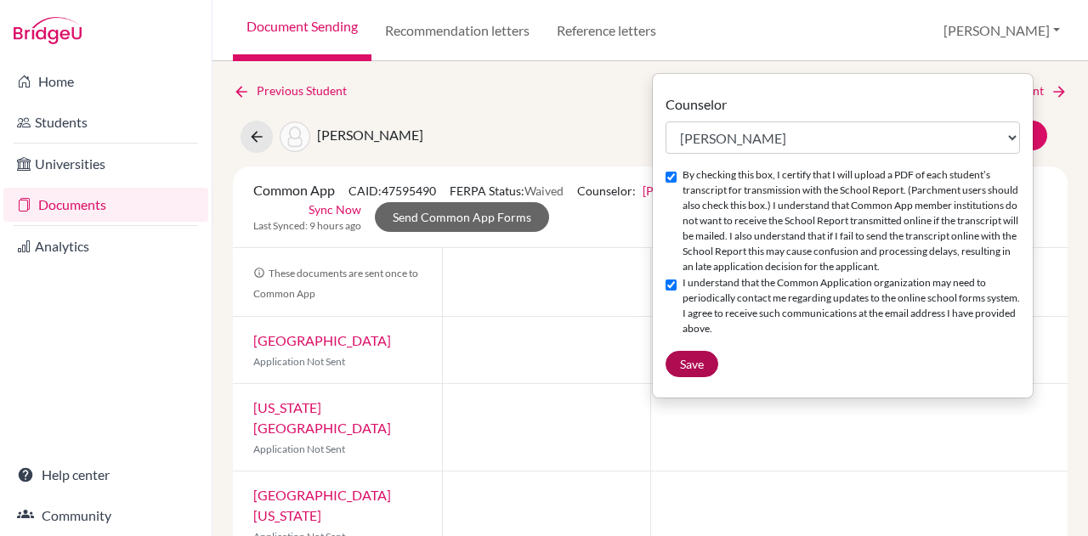
click at [690, 362] on div "Counselor Select counselor Colleen Coady Nurkis de Jesus Elena Duduk Kelly Kram…" at bounding box center [843, 235] width 380 height 283
click at [690, 362] on span "Save" at bounding box center [692, 364] width 24 height 14
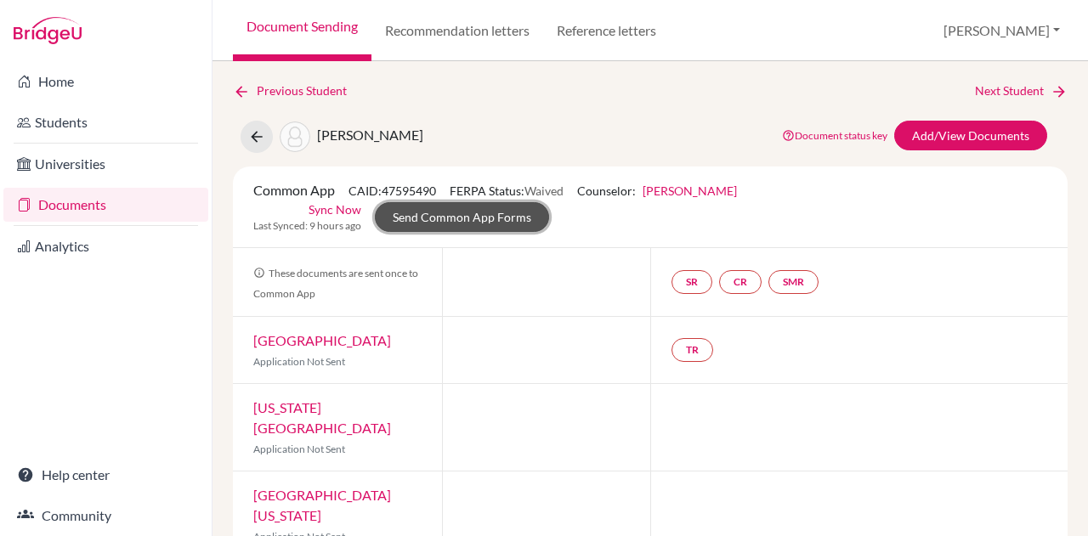
click at [516, 211] on link "Send Common App Forms" at bounding box center [462, 217] width 174 height 30
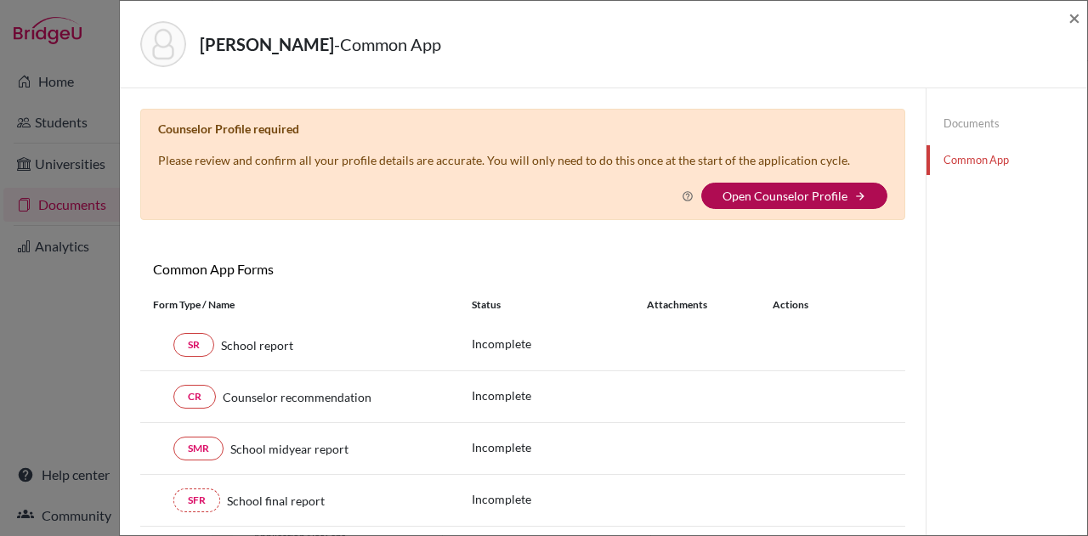
click at [753, 194] on link "Open Counselor Profile" at bounding box center [784, 196] width 125 height 14
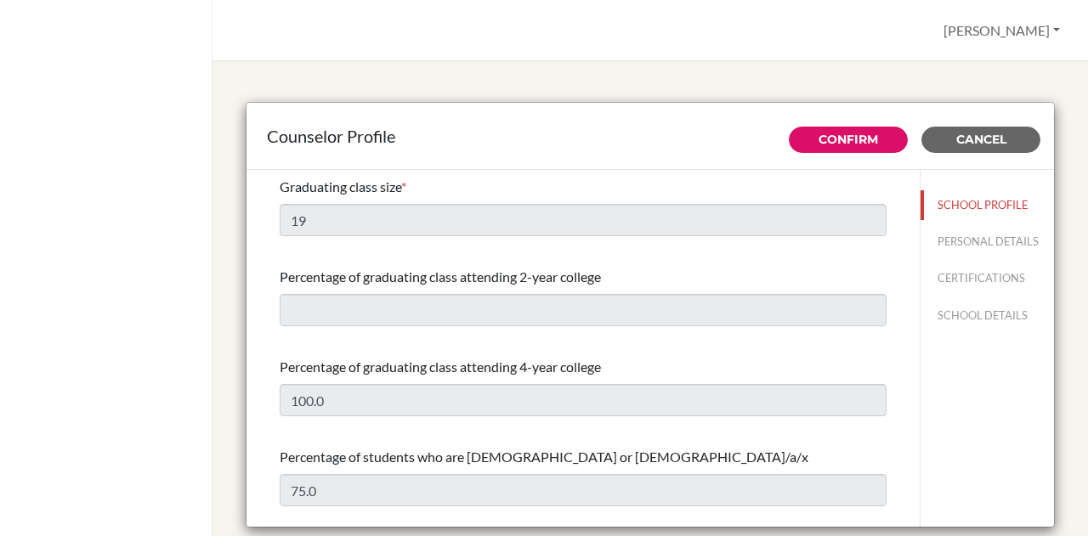
select select "0"
select select "350295"
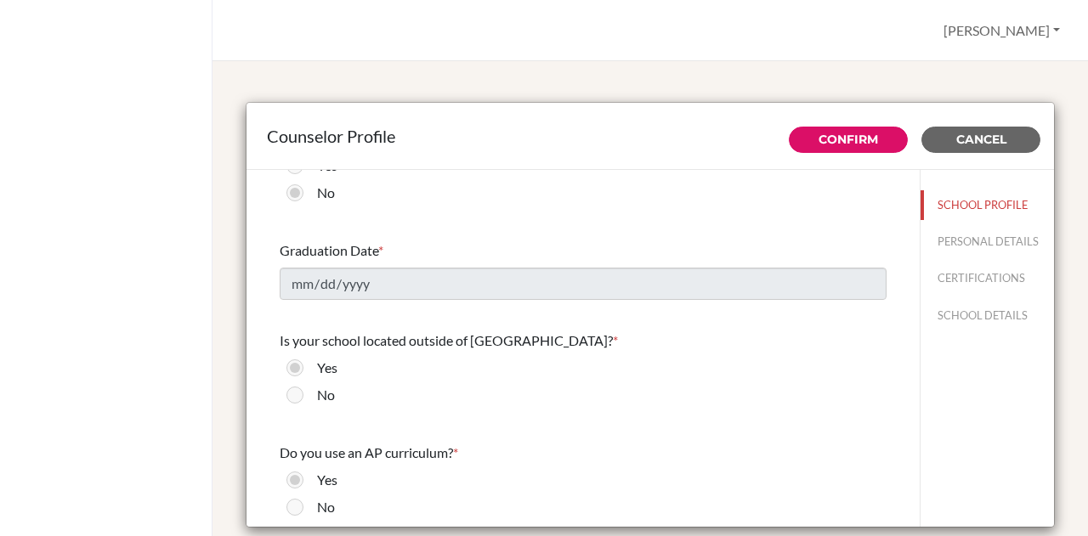
scroll to position [1564, 0]
click at [928, 239] on button "PERSONAL DETAILS" at bounding box center [986, 242] width 133 height 30
type input "[PERSON_NAME]"
type input "Rosenfield"
type input "College Counselor"
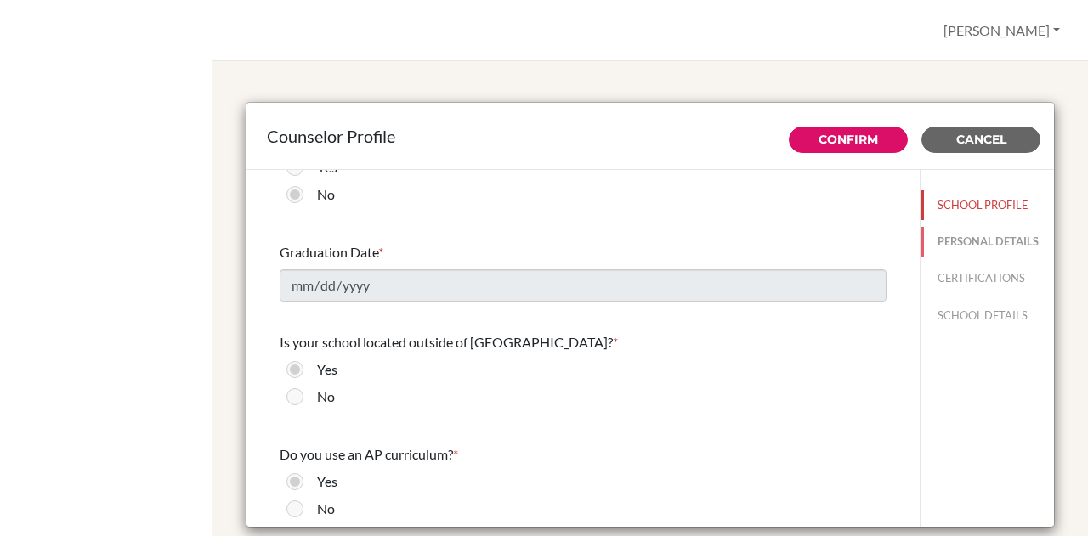
type input "297.583-504-0"
type input "krosenfield@isaruba.com"
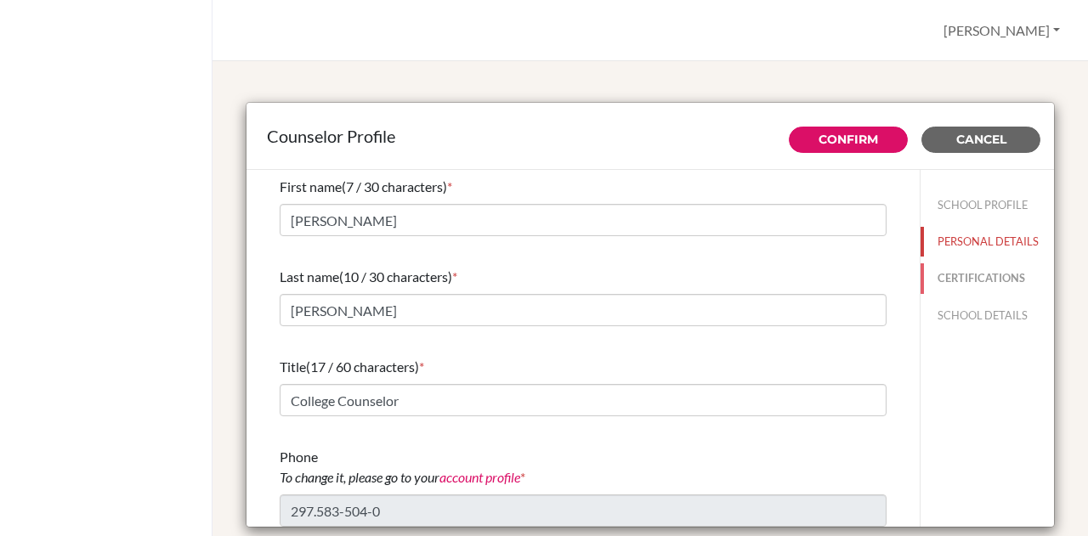
click at [932, 291] on button "CERTIFICATIONS" at bounding box center [986, 278] width 133 height 30
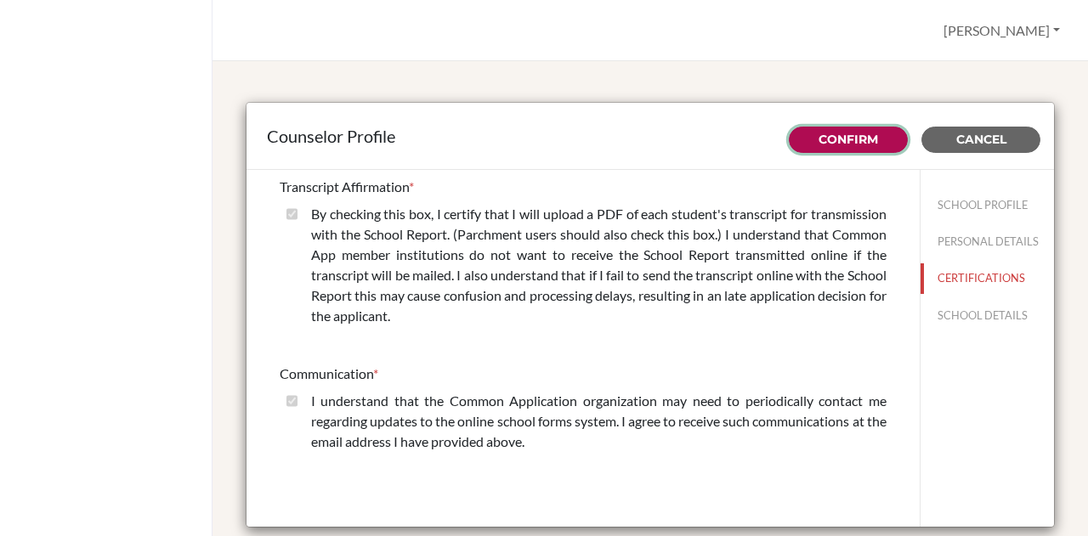
click at [854, 133] on link "Confirm" at bounding box center [847, 139] width 59 height 15
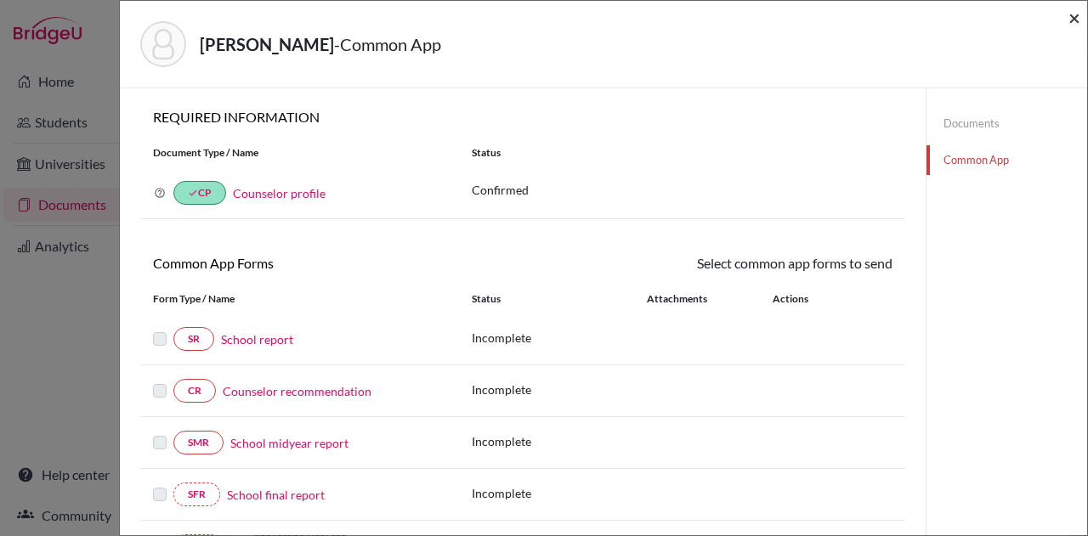
click at [1072, 14] on span "×" at bounding box center [1074, 17] width 12 height 25
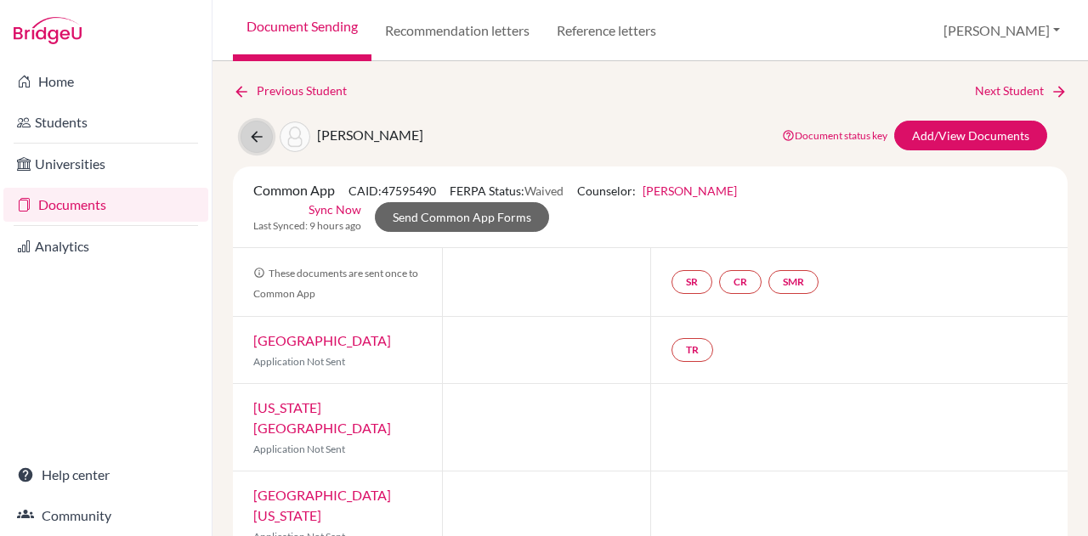
click at [252, 127] on button at bounding box center [256, 137] width 32 height 32
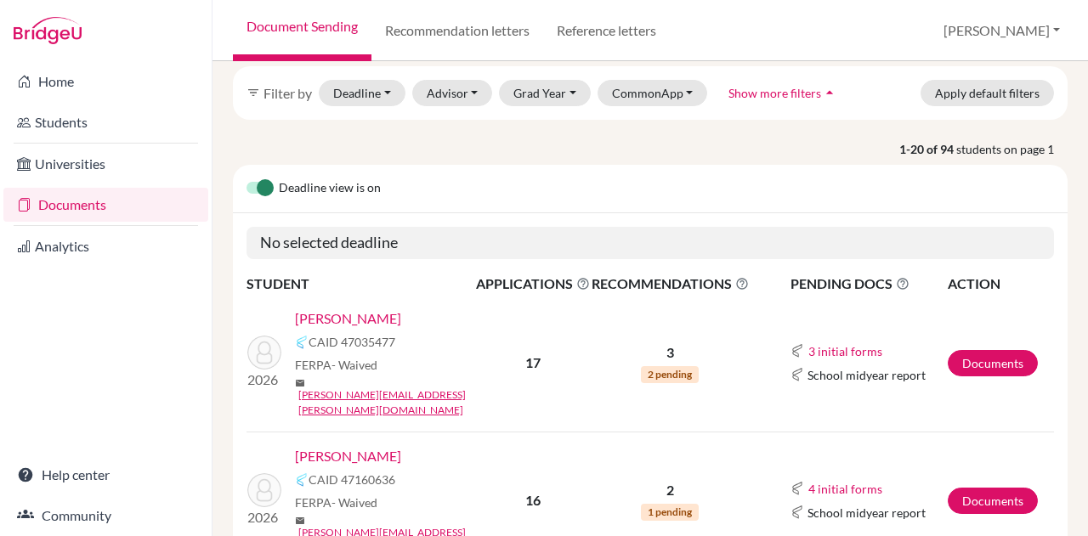
scroll to position [66, 0]
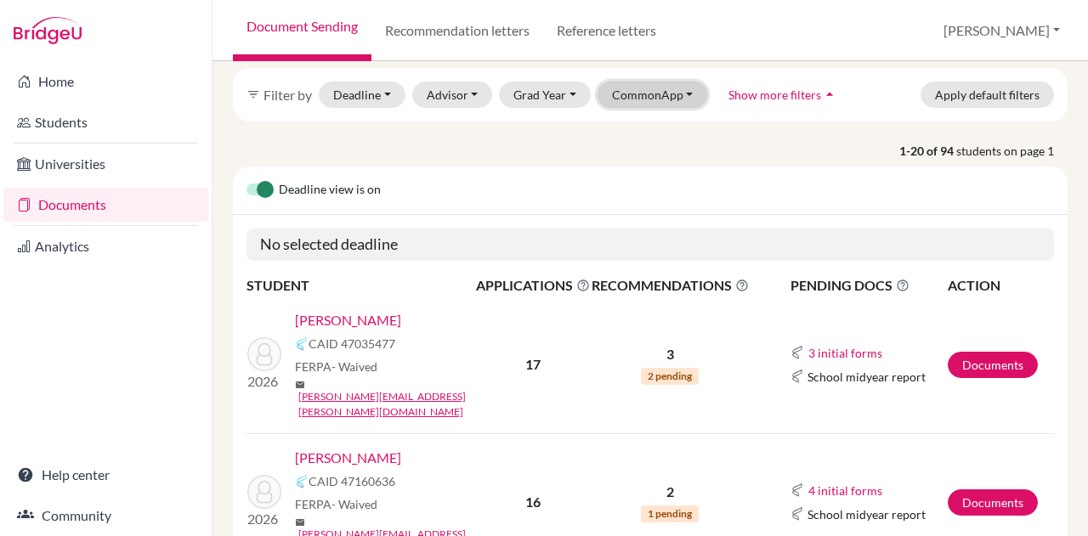
click at [638, 89] on button "CommonApp" at bounding box center [652, 95] width 110 height 26
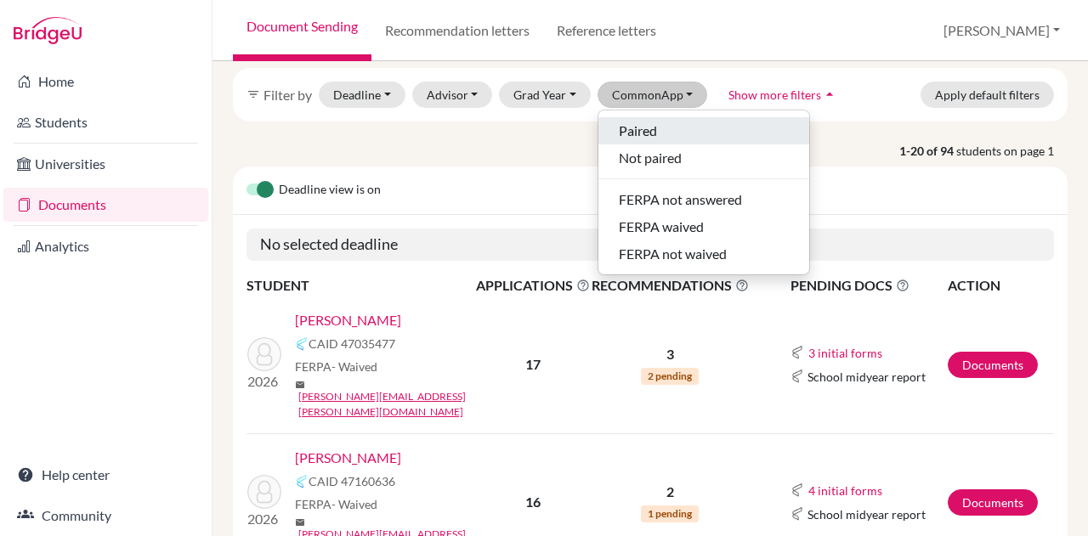
click at [630, 127] on span "Paired" at bounding box center [638, 131] width 38 height 20
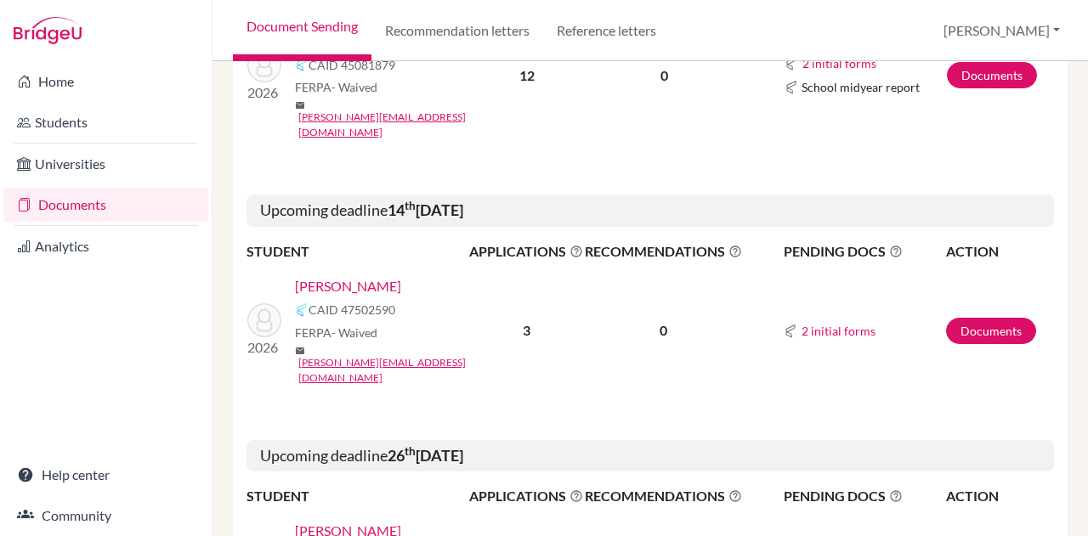
scroll to position [946, 0]
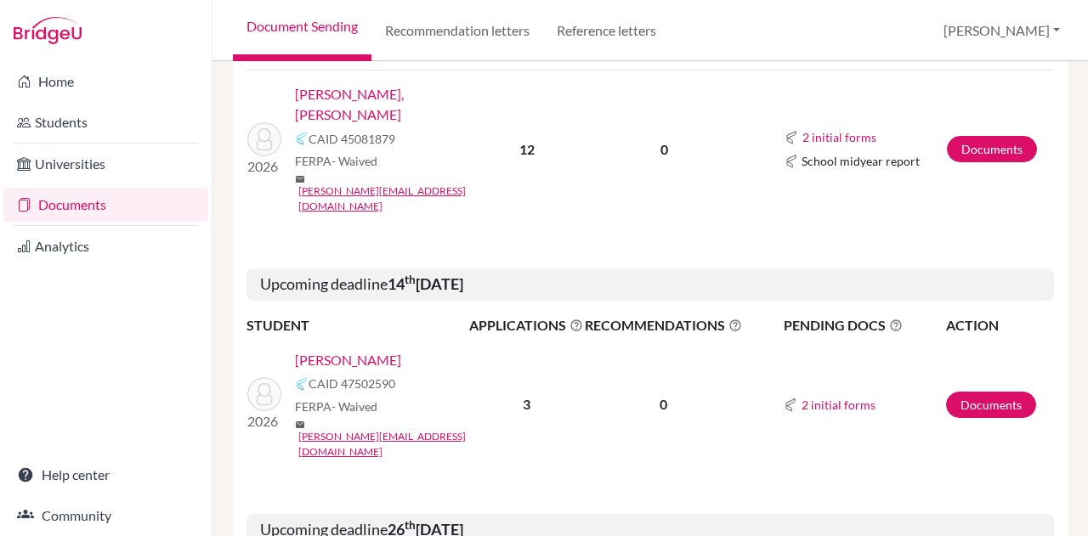
click at [598, 394] on p "0" at bounding box center [663, 404] width 157 height 20
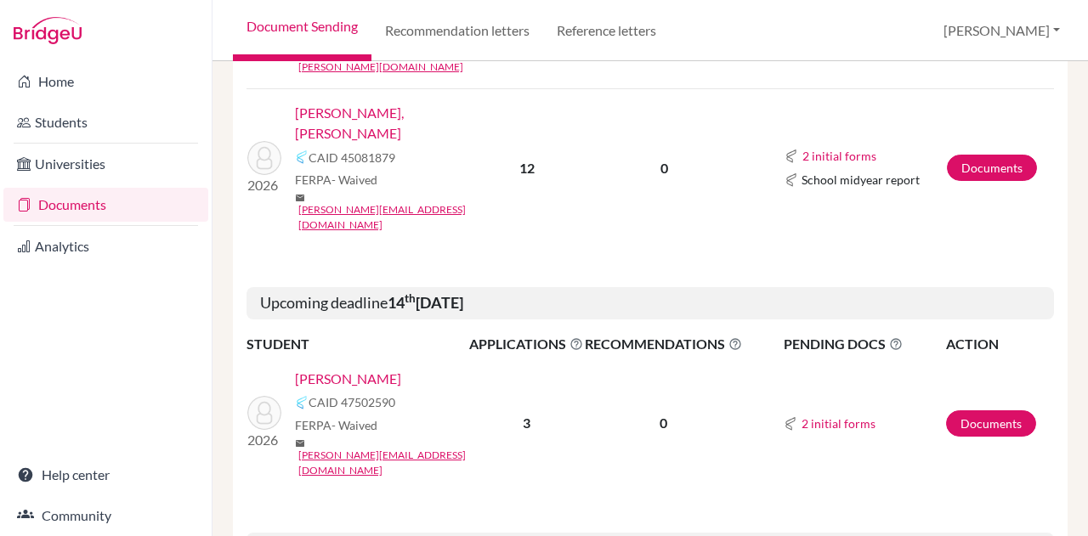
click at [340, 369] on link "[PERSON_NAME]" at bounding box center [348, 379] width 106 height 20
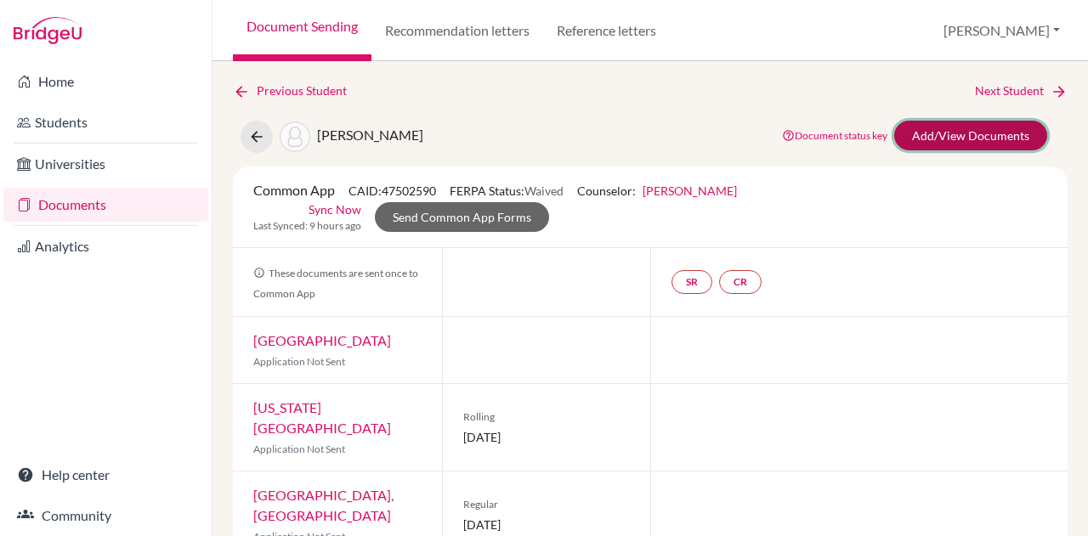
click at [912, 131] on link "Add/View Documents" at bounding box center [970, 136] width 153 height 30
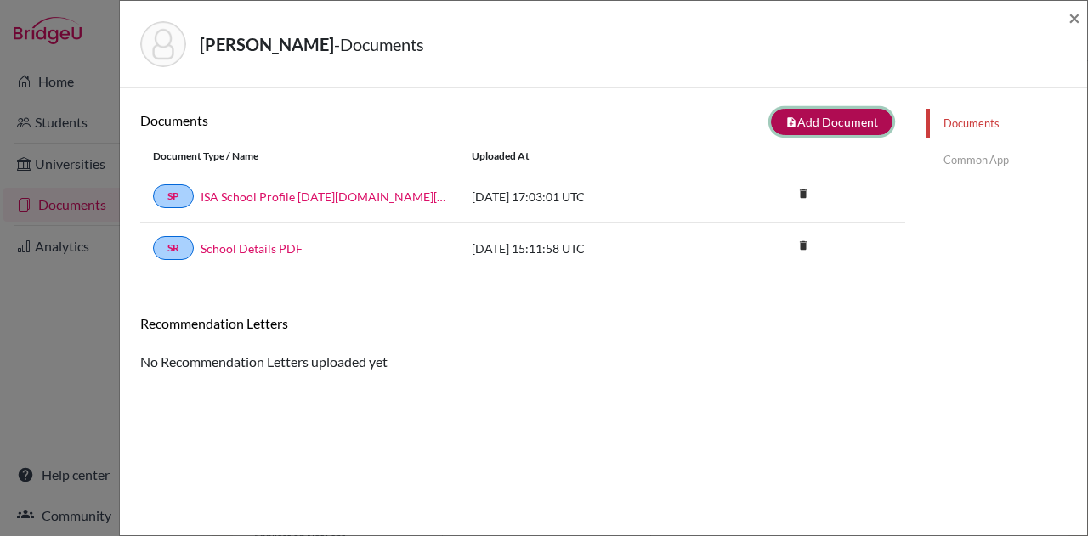
click at [831, 122] on button "note_add Add Document" at bounding box center [832, 122] width 122 height 26
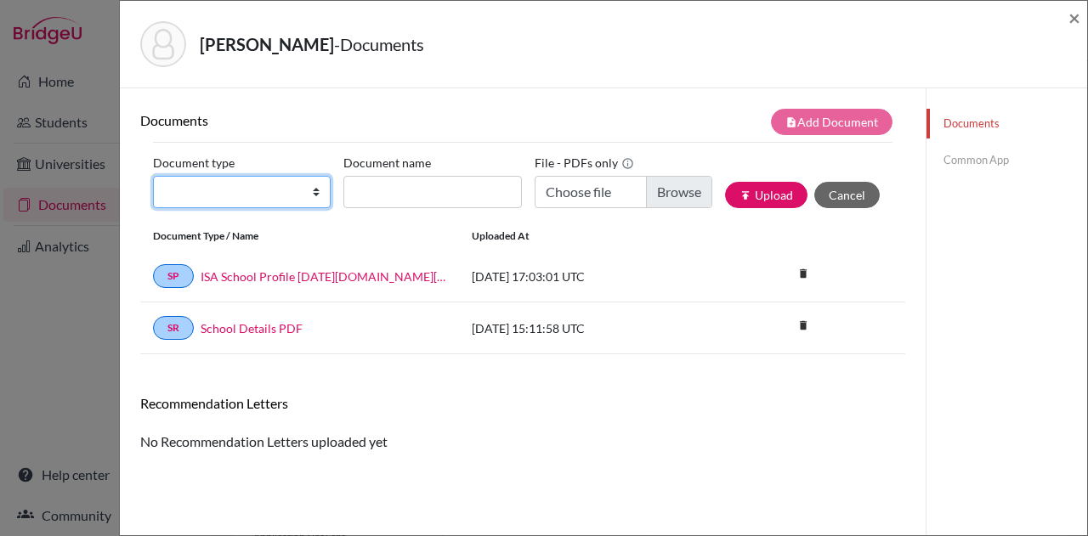
click at [223, 189] on select "Change explanation for Common App reports Counselor recommendation Internationa…" at bounding box center [242, 192] width 178 height 32
select select "2"
click at [153, 176] on select "Change explanation for Common App reports Counselor recommendation Internationa…" at bounding box center [242, 192] width 178 height 32
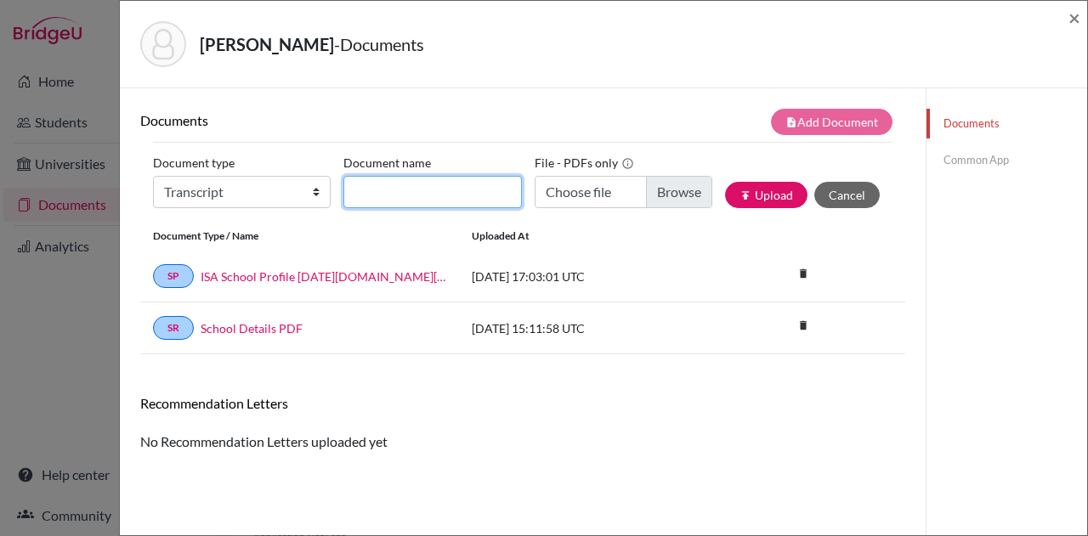
click at [416, 184] on input "Document name" at bounding box center [432, 192] width 178 height 32
type input "Initial Transcript"
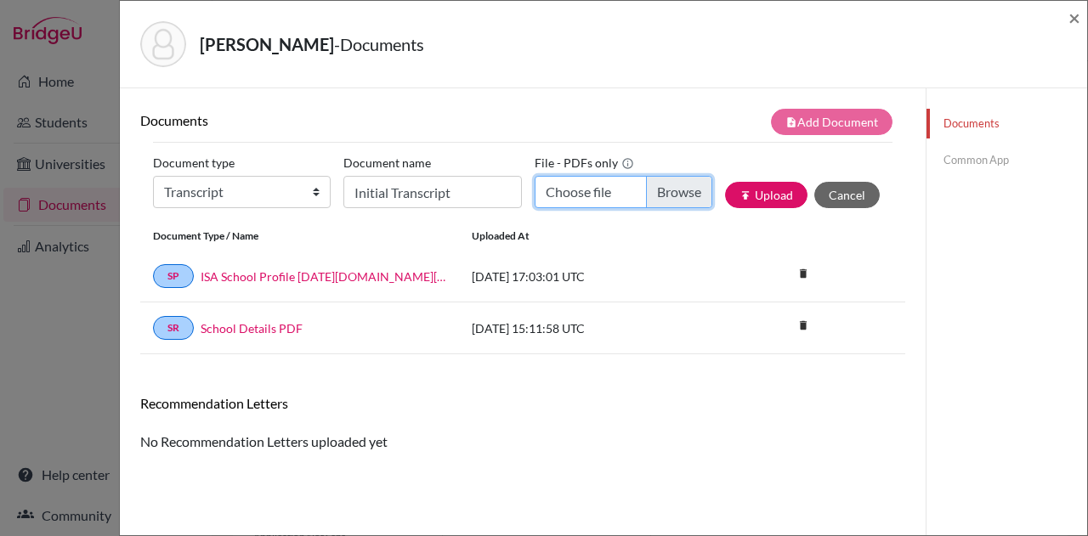
click at [664, 182] on input "Choose file" at bounding box center [623, 192] width 178 height 32
type input "C:\fakepath\Kong, Andrew.InitialTR.pdf"
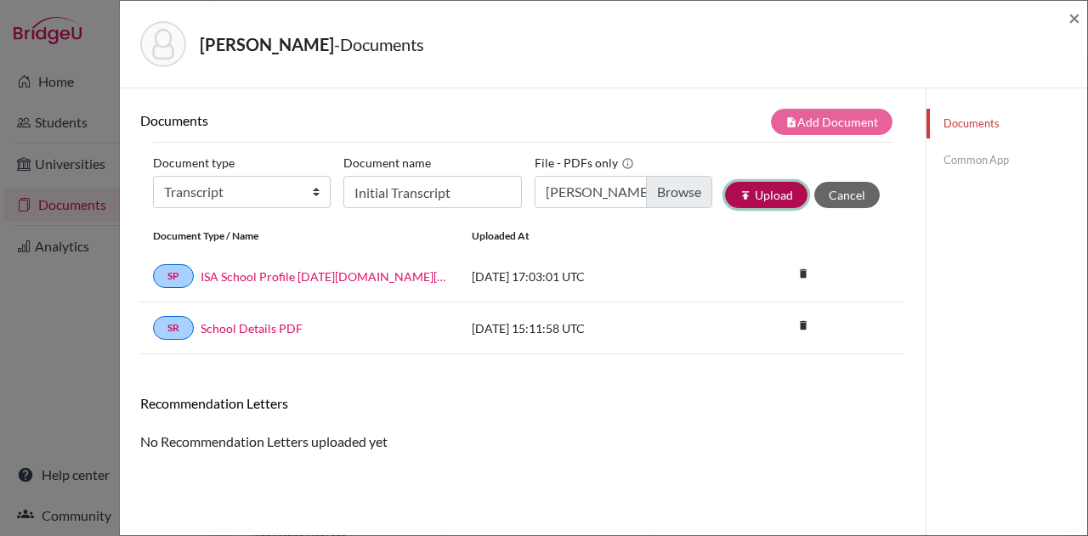
click at [772, 189] on button "publish Upload" at bounding box center [766, 195] width 82 height 26
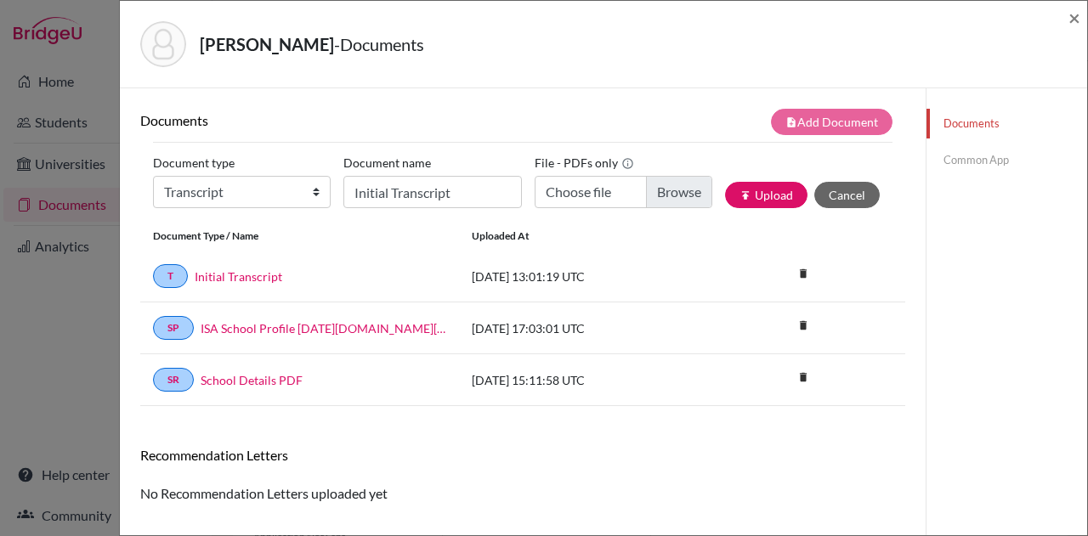
click at [970, 162] on link "Common App" at bounding box center [1006, 160] width 161 height 30
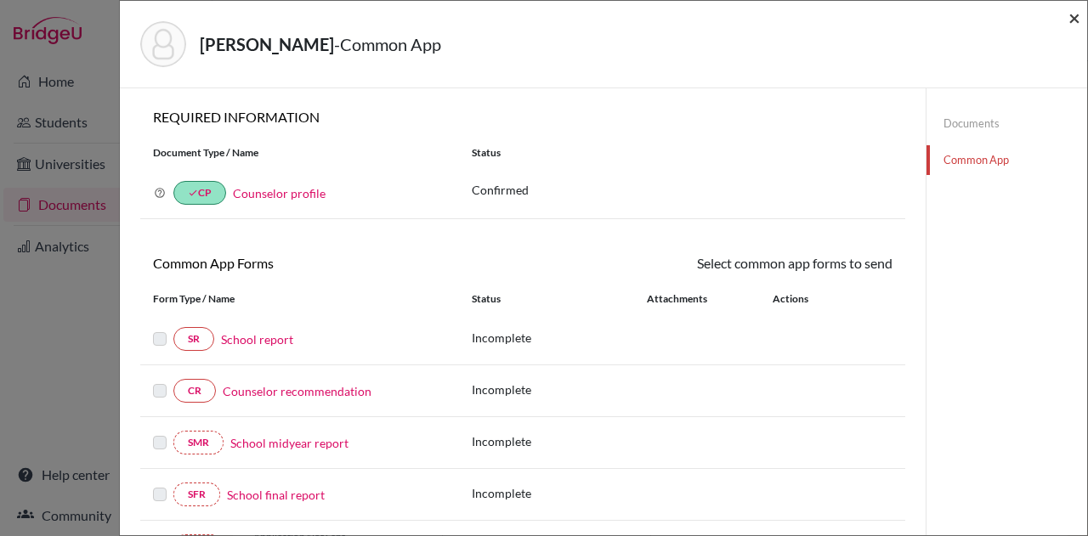
click at [1071, 23] on span "×" at bounding box center [1074, 17] width 12 height 25
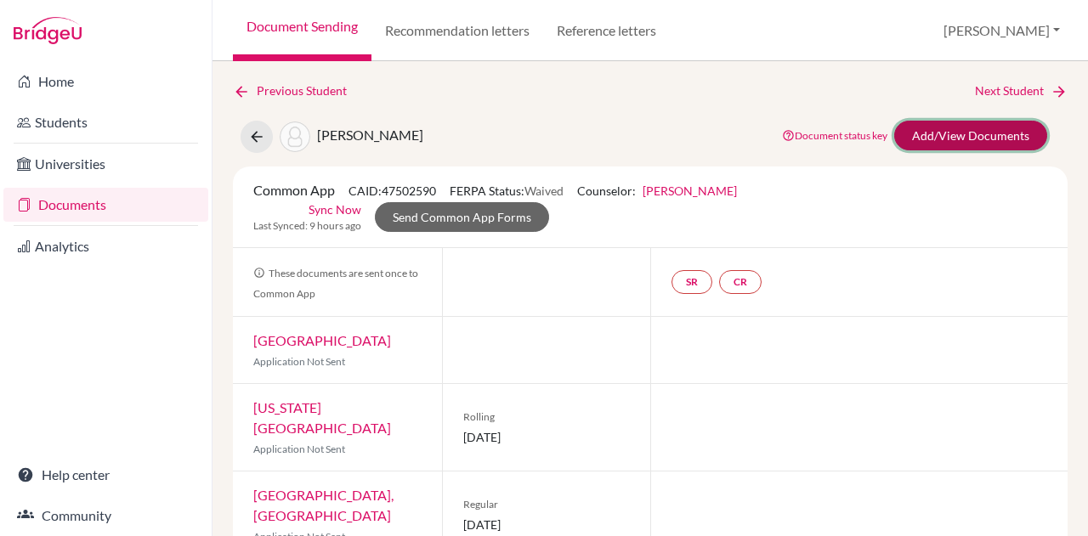
click at [921, 134] on link "Add/View Documents" at bounding box center [970, 136] width 153 height 30
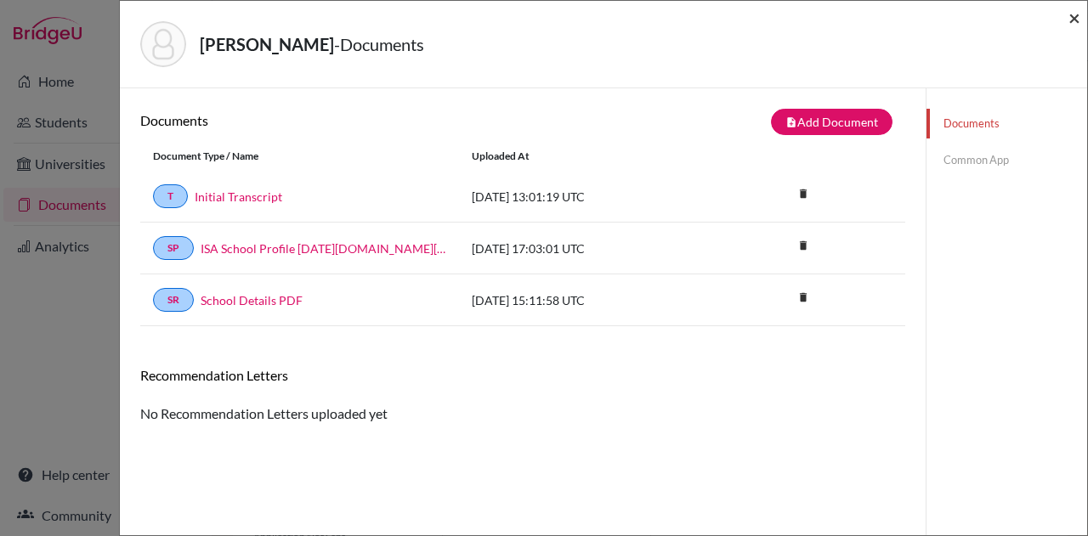
click at [1075, 17] on span "×" at bounding box center [1074, 17] width 12 height 25
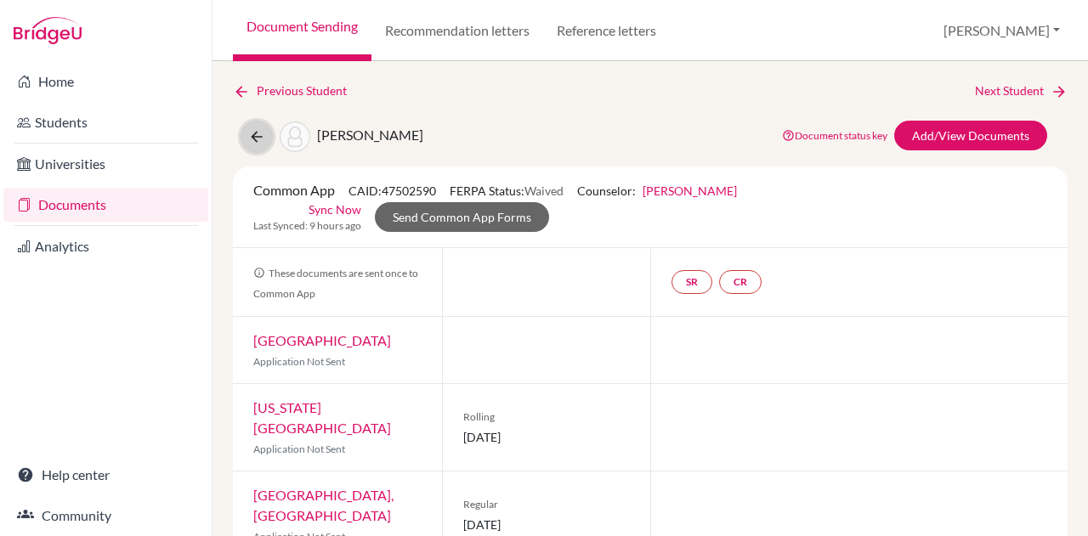
click at [252, 134] on icon at bounding box center [256, 136] width 17 height 17
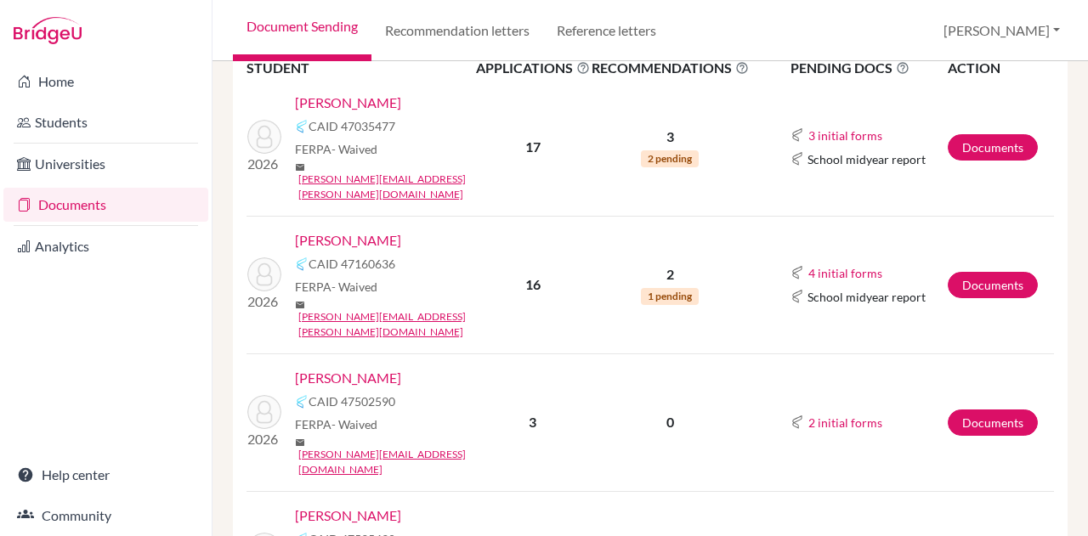
scroll to position [285, 0]
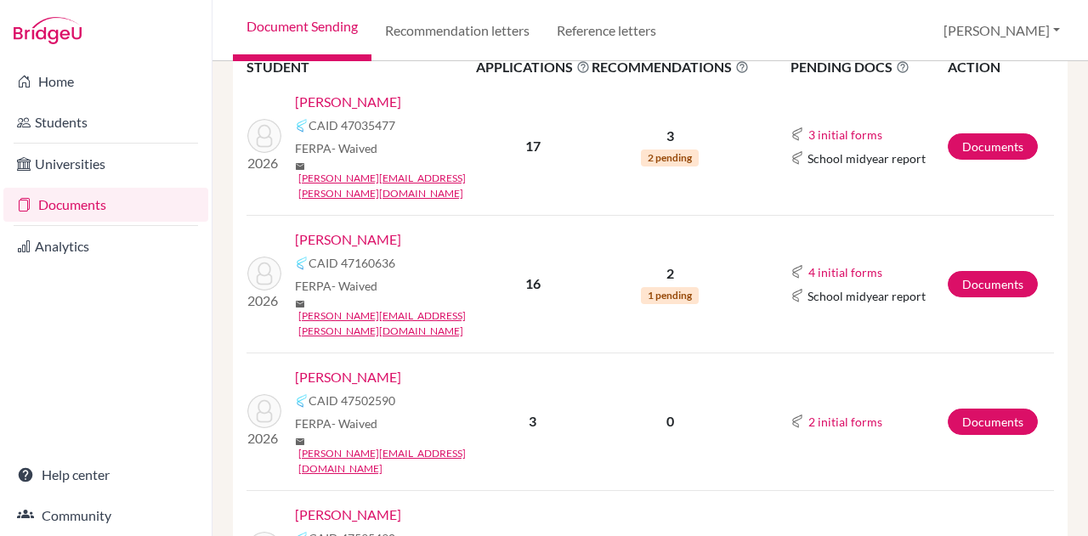
click at [353, 367] on link "[PERSON_NAME]" at bounding box center [348, 377] width 106 height 20
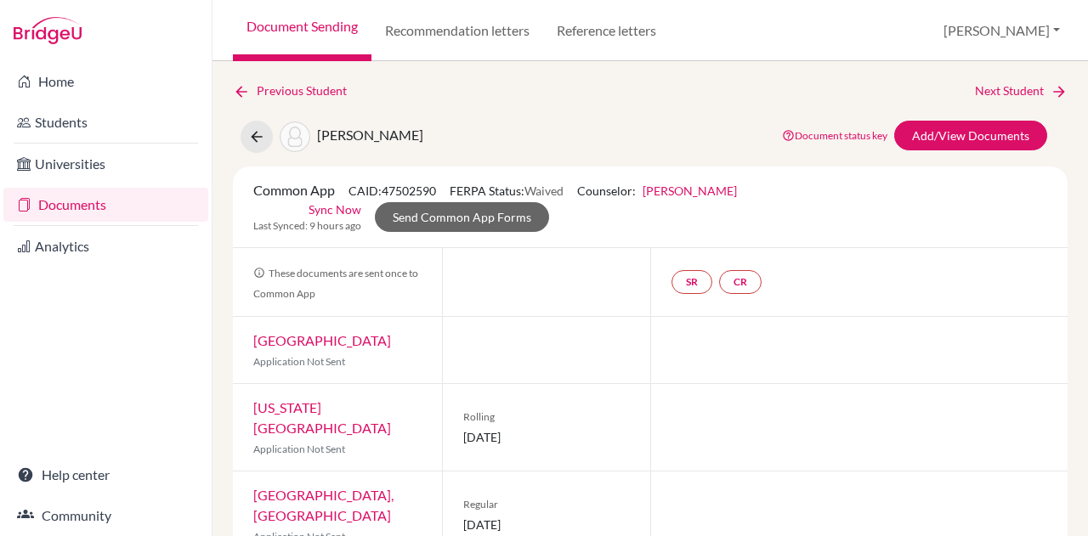
scroll to position [41, 0]
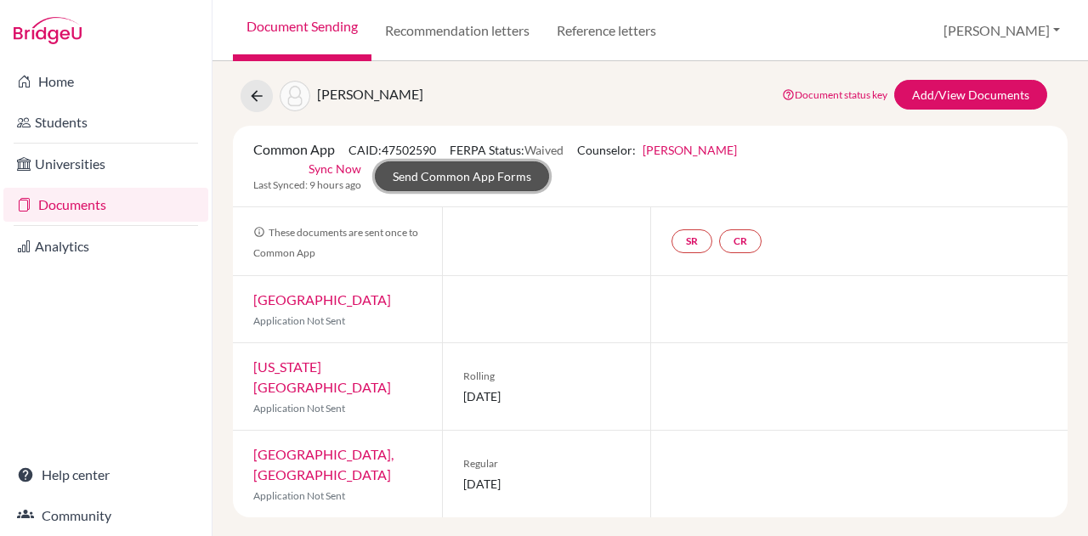
click at [495, 171] on link "Send Common App Forms" at bounding box center [462, 176] width 174 height 30
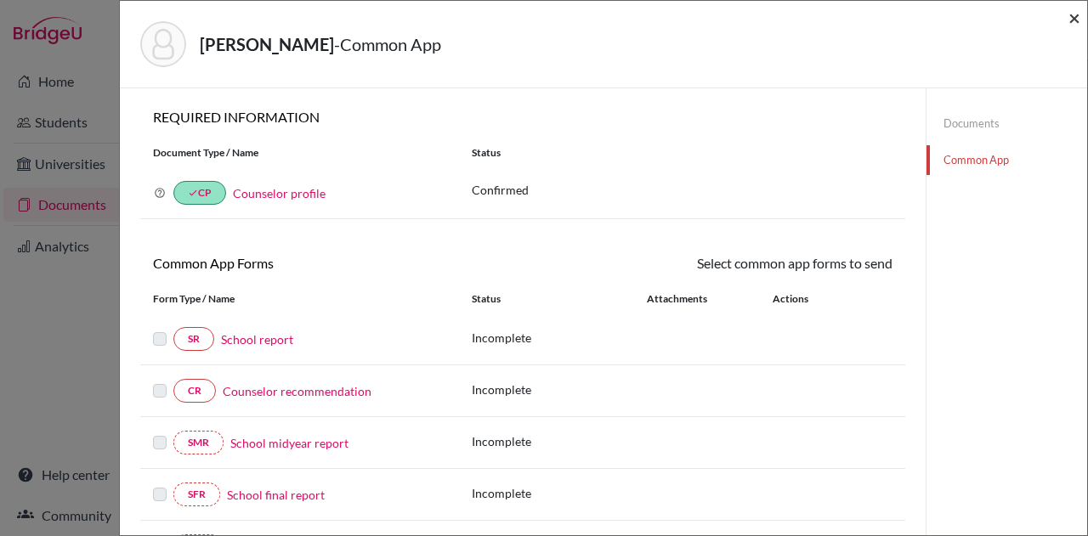
click at [1077, 16] on span "×" at bounding box center [1074, 17] width 12 height 25
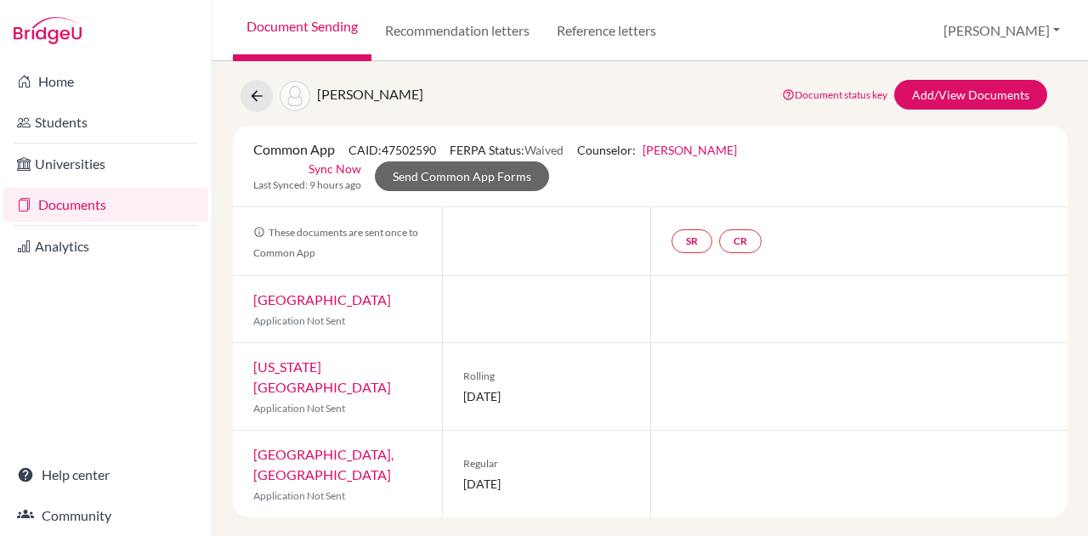
click at [353, 291] on link "[GEOGRAPHIC_DATA]" at bounding box center [322, 299] width 138 height 16
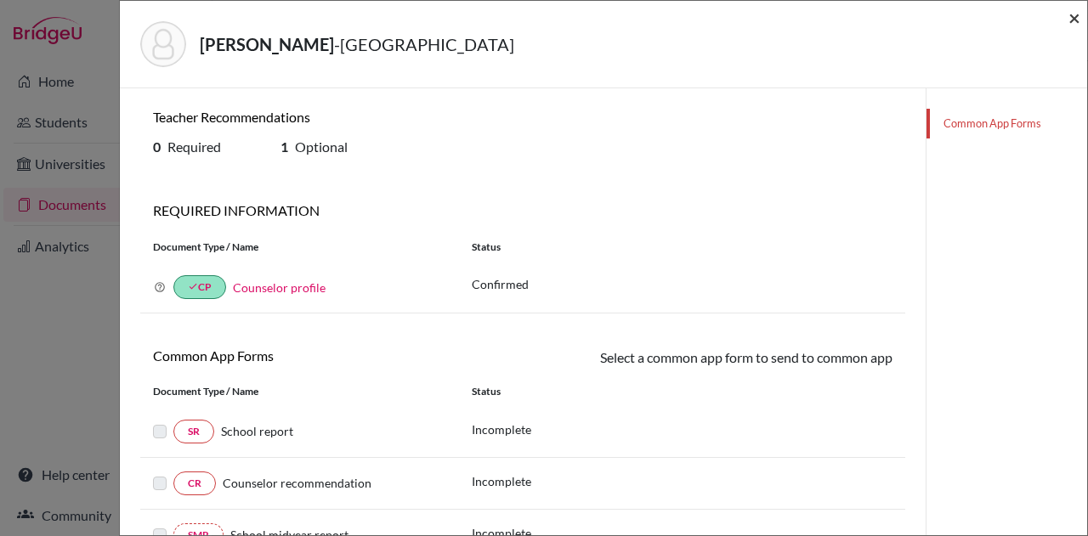
click at [1072, 17] on span "×" at bounding box center [1074, 17] width 12 height 25
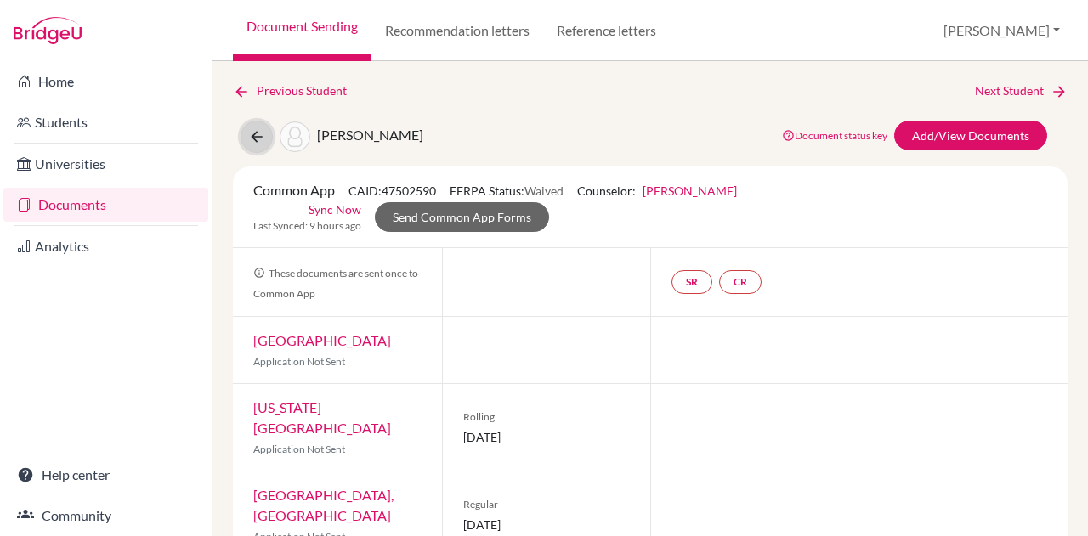
click at [254, 139] on icon at bounding box center [256, 136] width 17 height 17
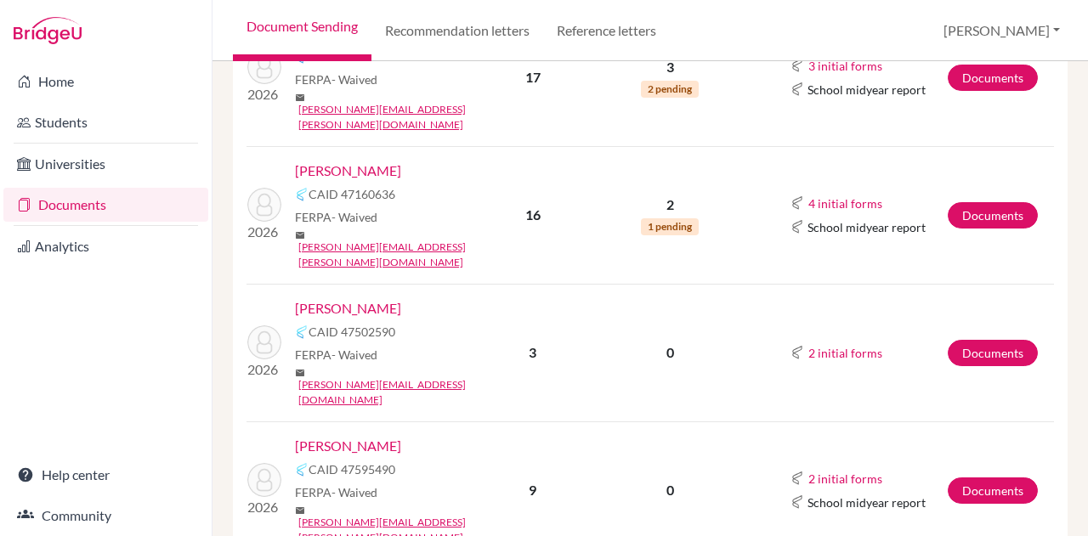
scroll to position [352, 0]
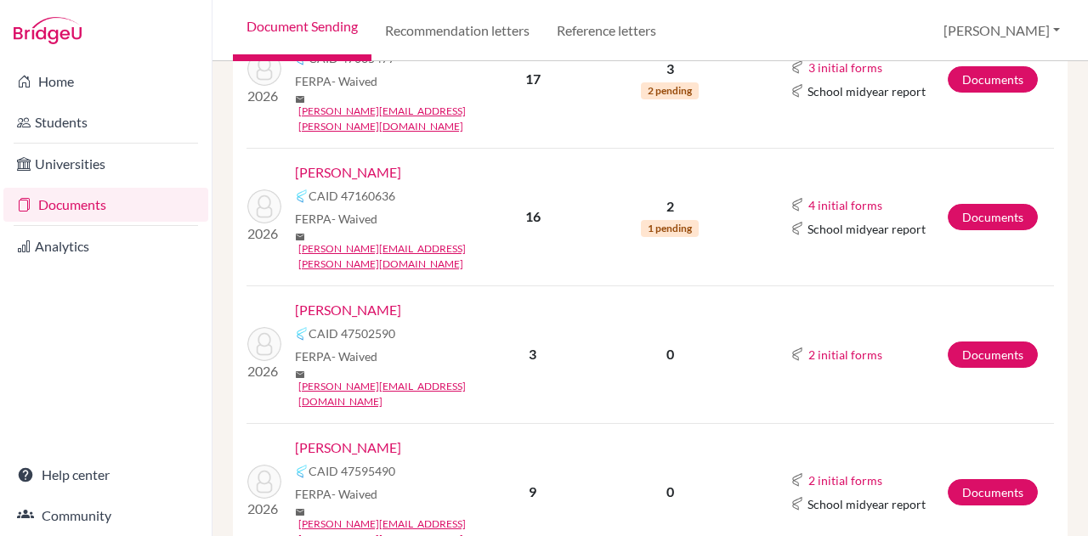
click at [359, 300] on link "[PERSON_NAME]" at bounding box center [348, 310] width 106 height 20
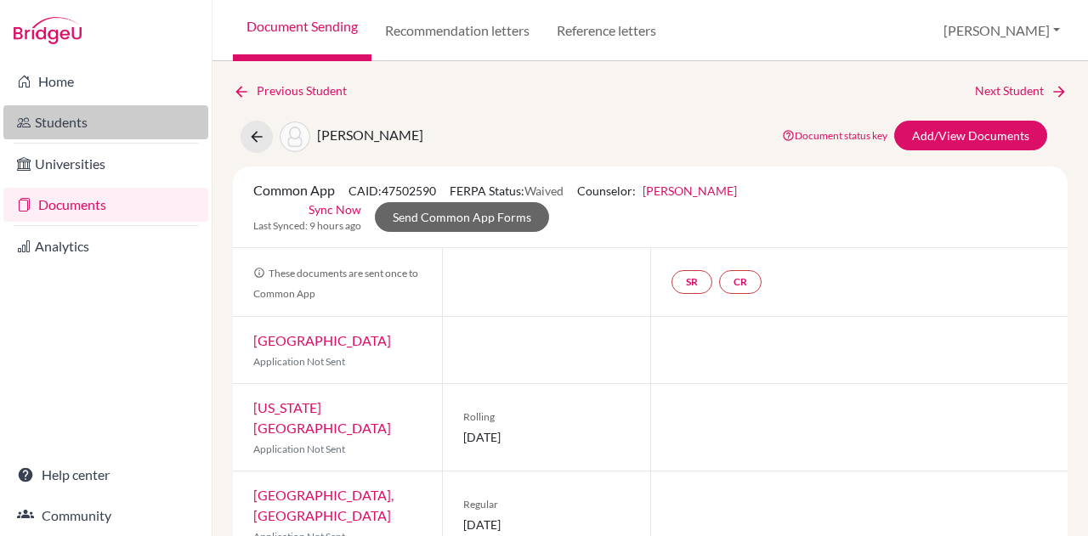
click at [69, 113] on link "Students" at bounding box center [105, 122] width 205 height 34
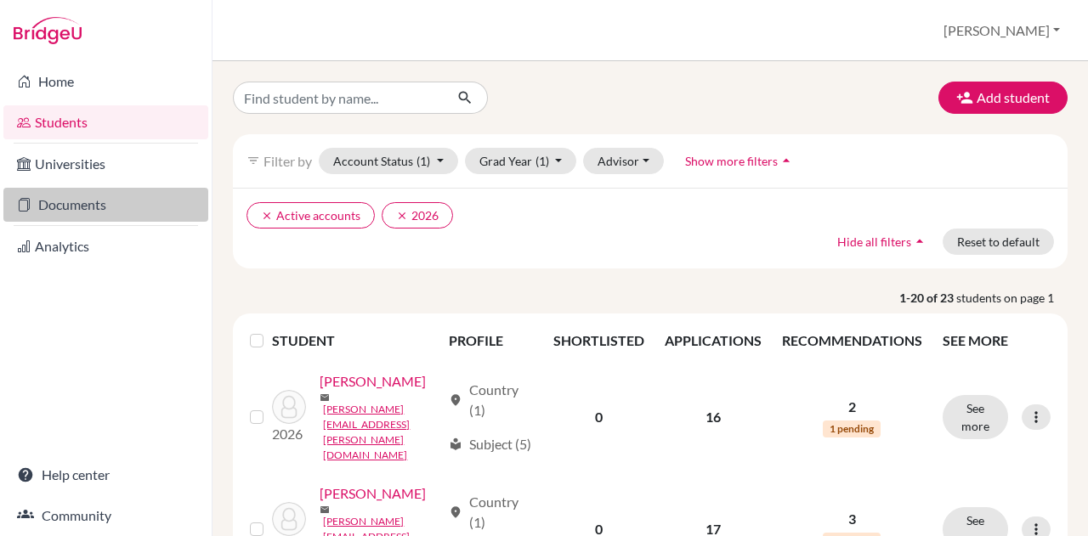
click at [70, 203] on link "Documents" at bounding box center [105, 205] width 205 height 34
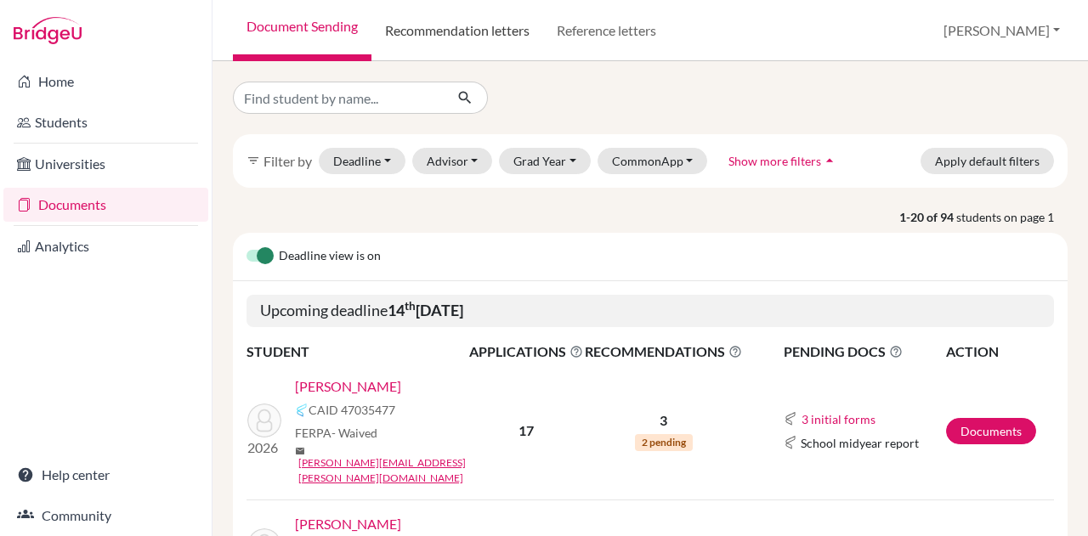
click at [459, 26] on link "Recommendation letters" at bounding box center [457, 30] width 172 height 61
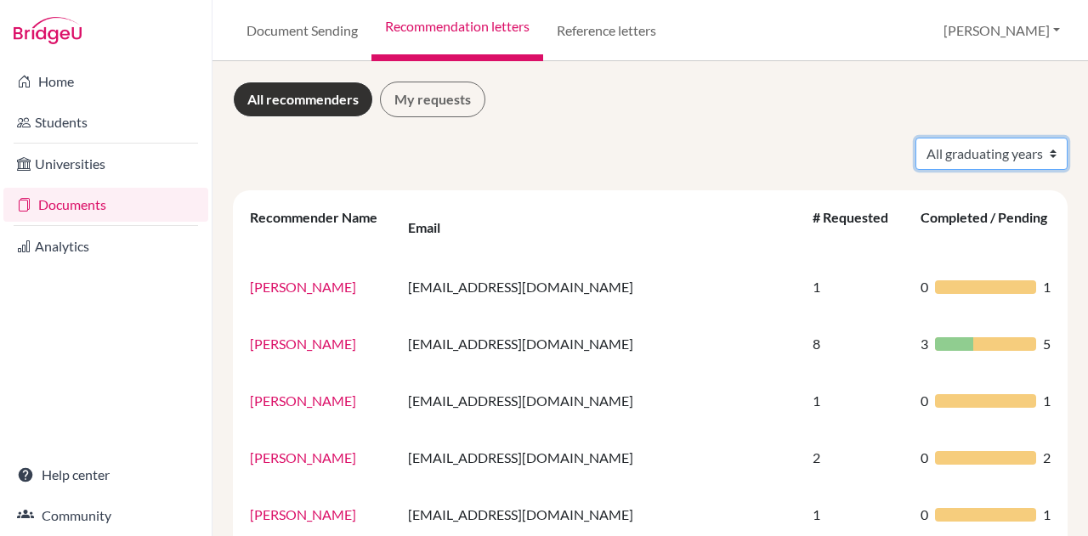
click at [975, 154] on select "All graduating years 2024 2026" at bounding box center [991, 154] width 152 height 32
select select "2026"
click at [915, 138] on select "All graduating years 2024 2026" at bounding box center [991, 154] width 152 height 32
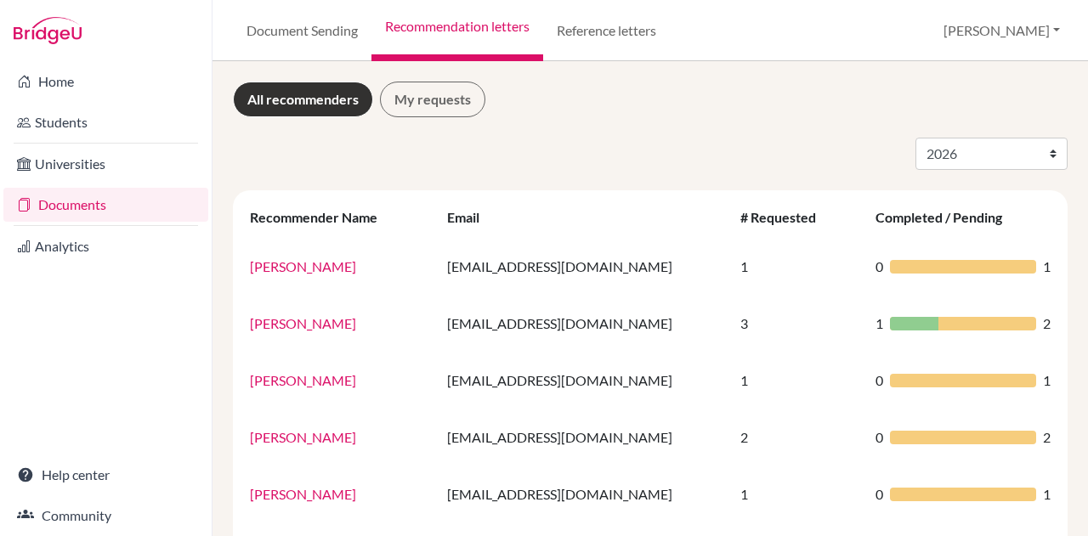
select select "2026"
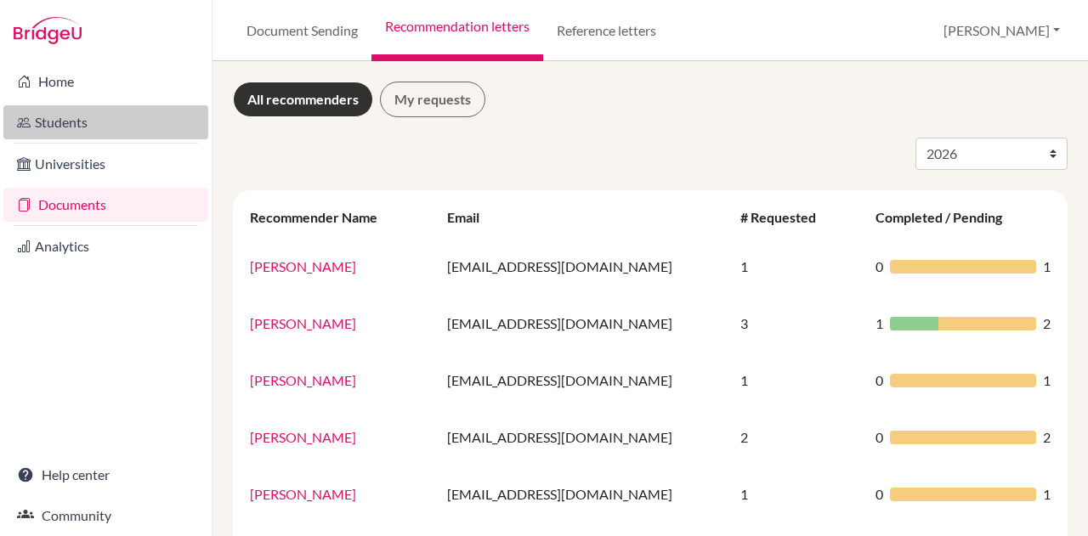
click at [79, 122] on link "Students" at bounding box center [105, 122] width 205 height 34
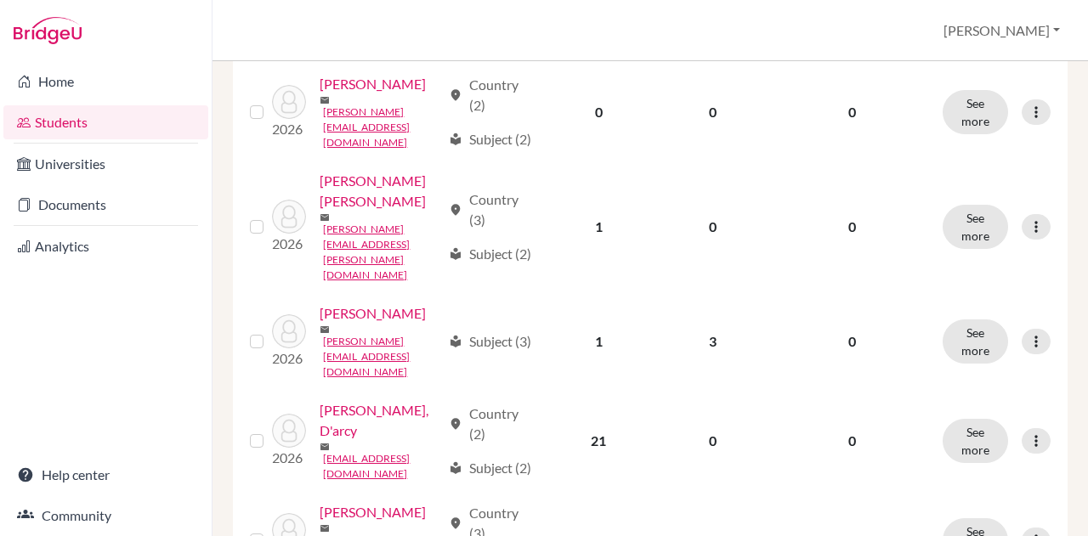
scroll to position [971, 0]
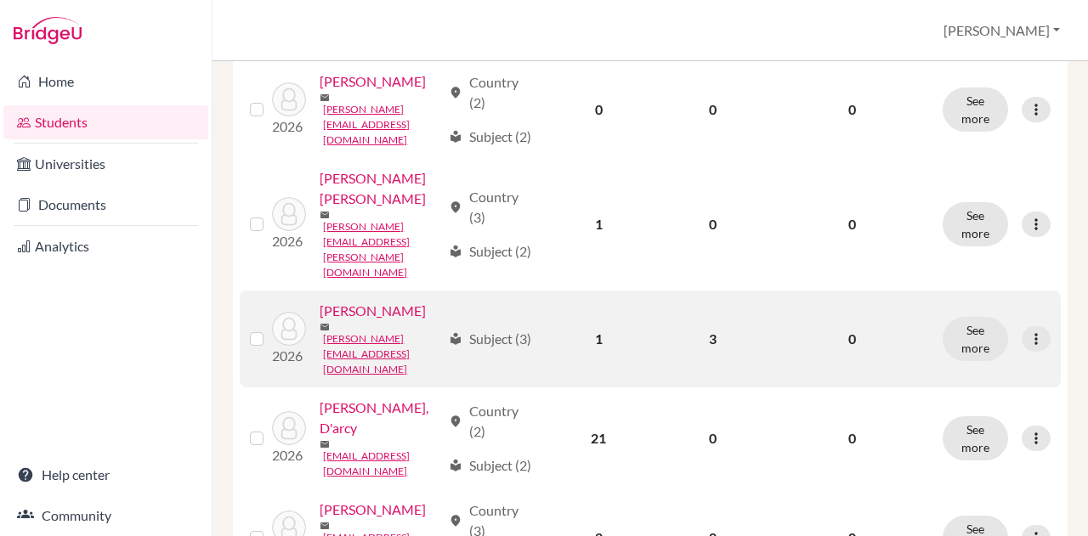
click at [321, 321] on link "[PERSON_NAME]" at bounding box center [372, 311] width 106 height 20
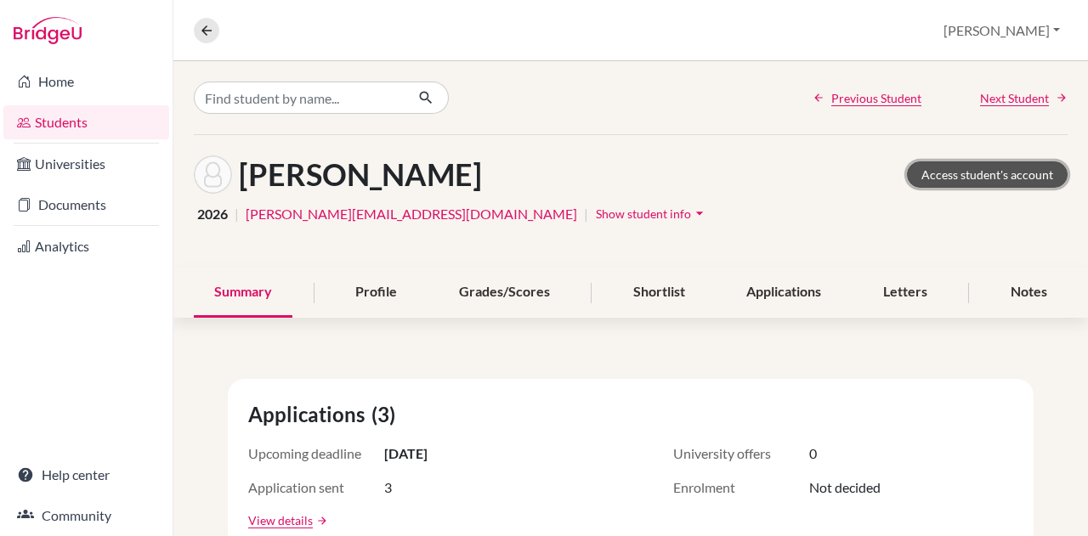
click at [986, 174] on link "Access student's account" at bounding box center [987, 174] width 161 height 26
